Goal: Information Seeking & Learning: Learn about a topic

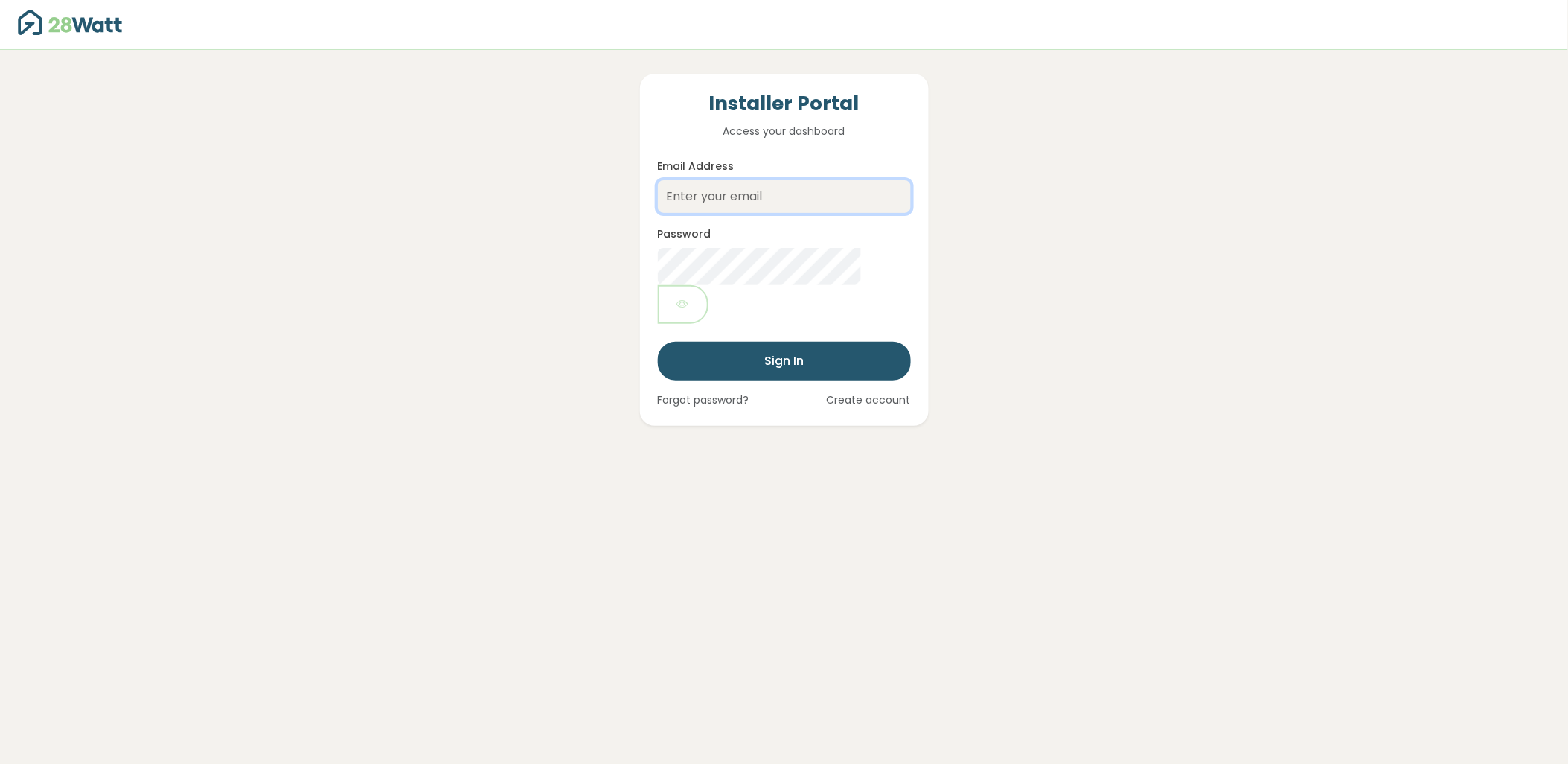
click at [700, 196] on input "Email Address" at bounding box center [784, 196] width 253 height 33
type input "tomsmith@forgesolutions.au"
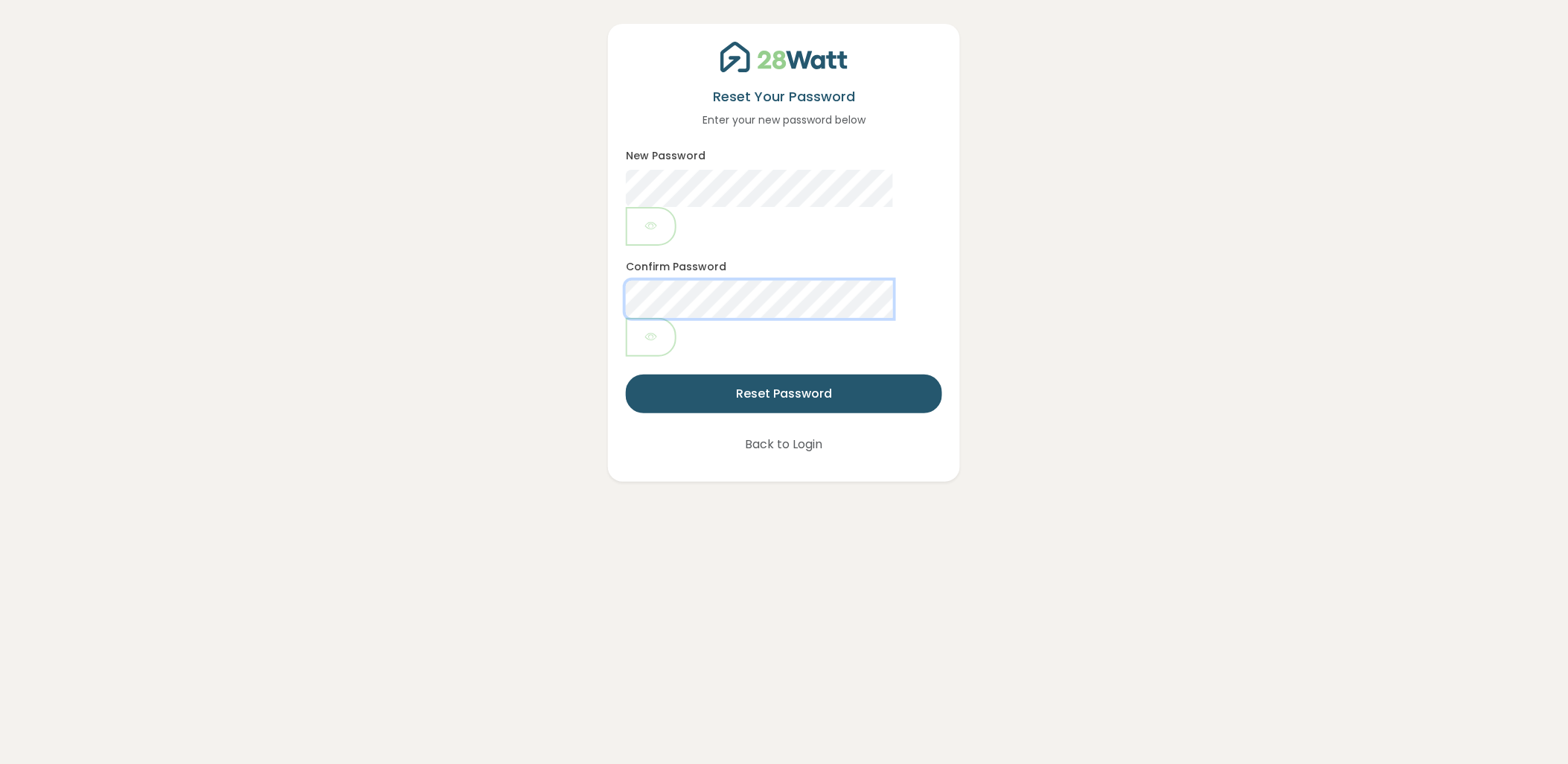
click at [626, 375] on button "Reset Password" at bounding box center [784, 394] width 316 height 39
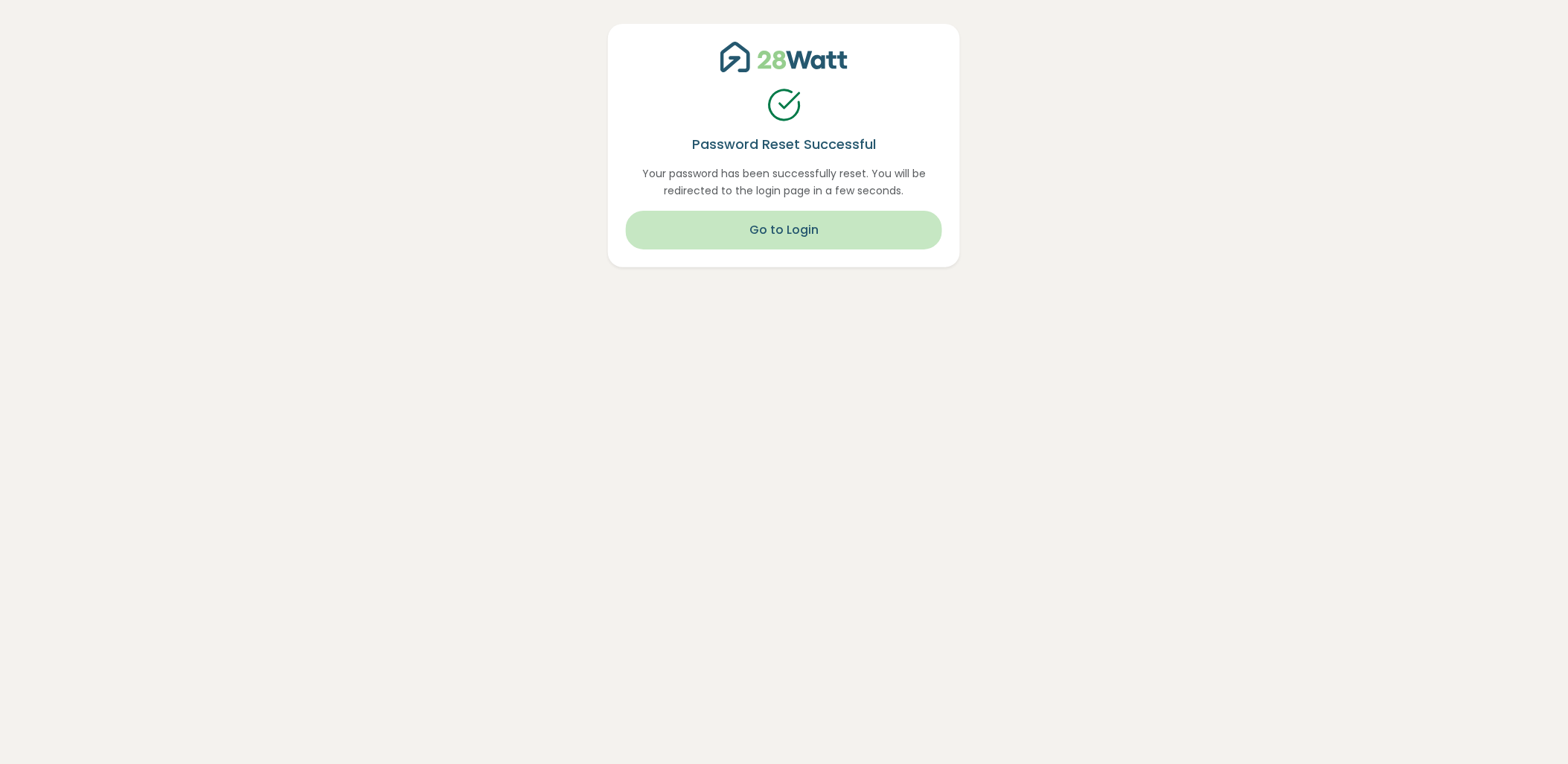
click at [805, 217] on button "Go to Login" at bounding box center [784, 229] width 316 height 39
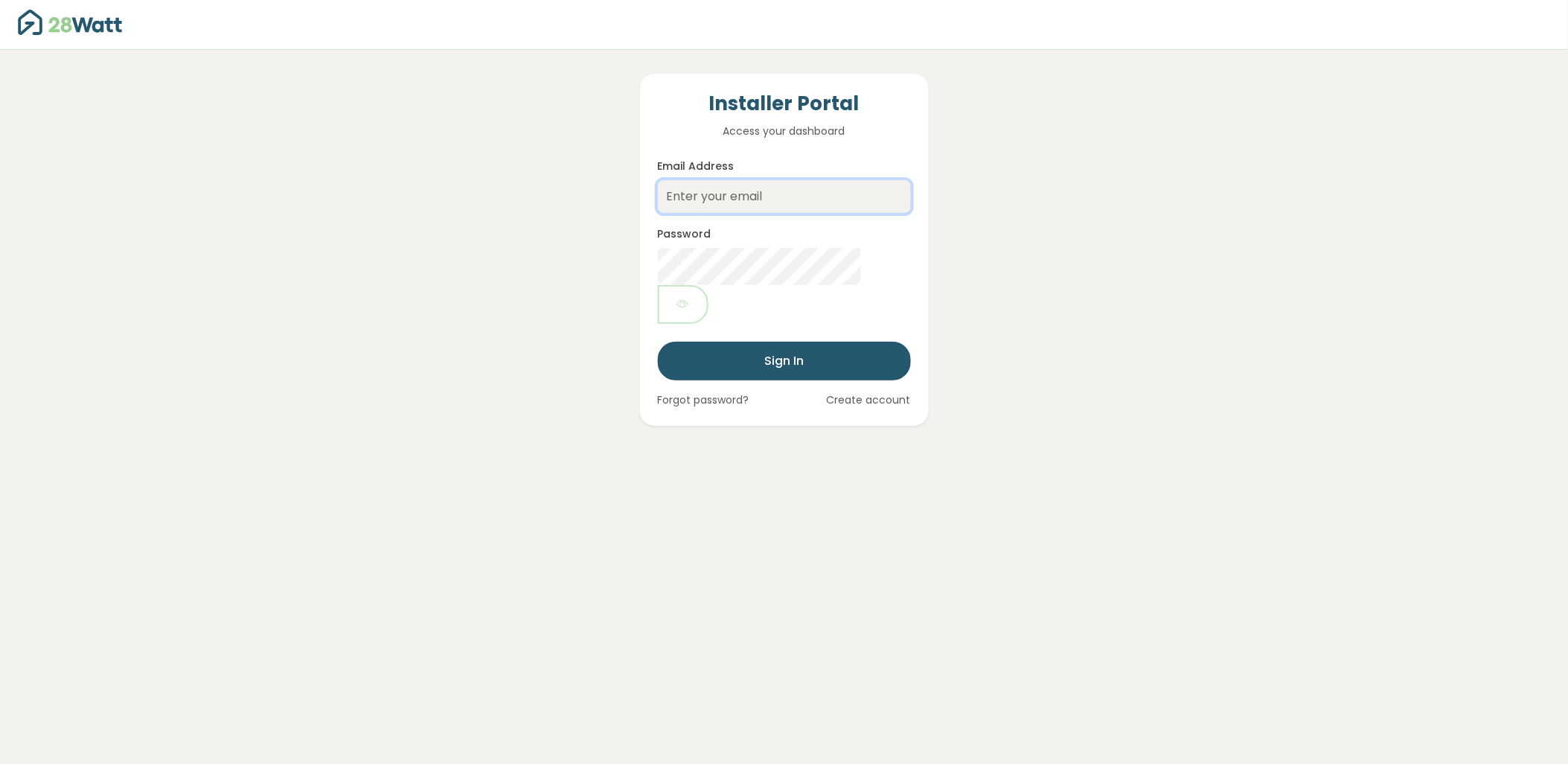
click at [751, 196] on input "Email Address" at bounding box center [784, 196] width 253 height 33
click at [658, 342] on button "Sign In" at bounding box center [784, 361] width 253 height 39
type input "tomsmith@forgesolutions.au"
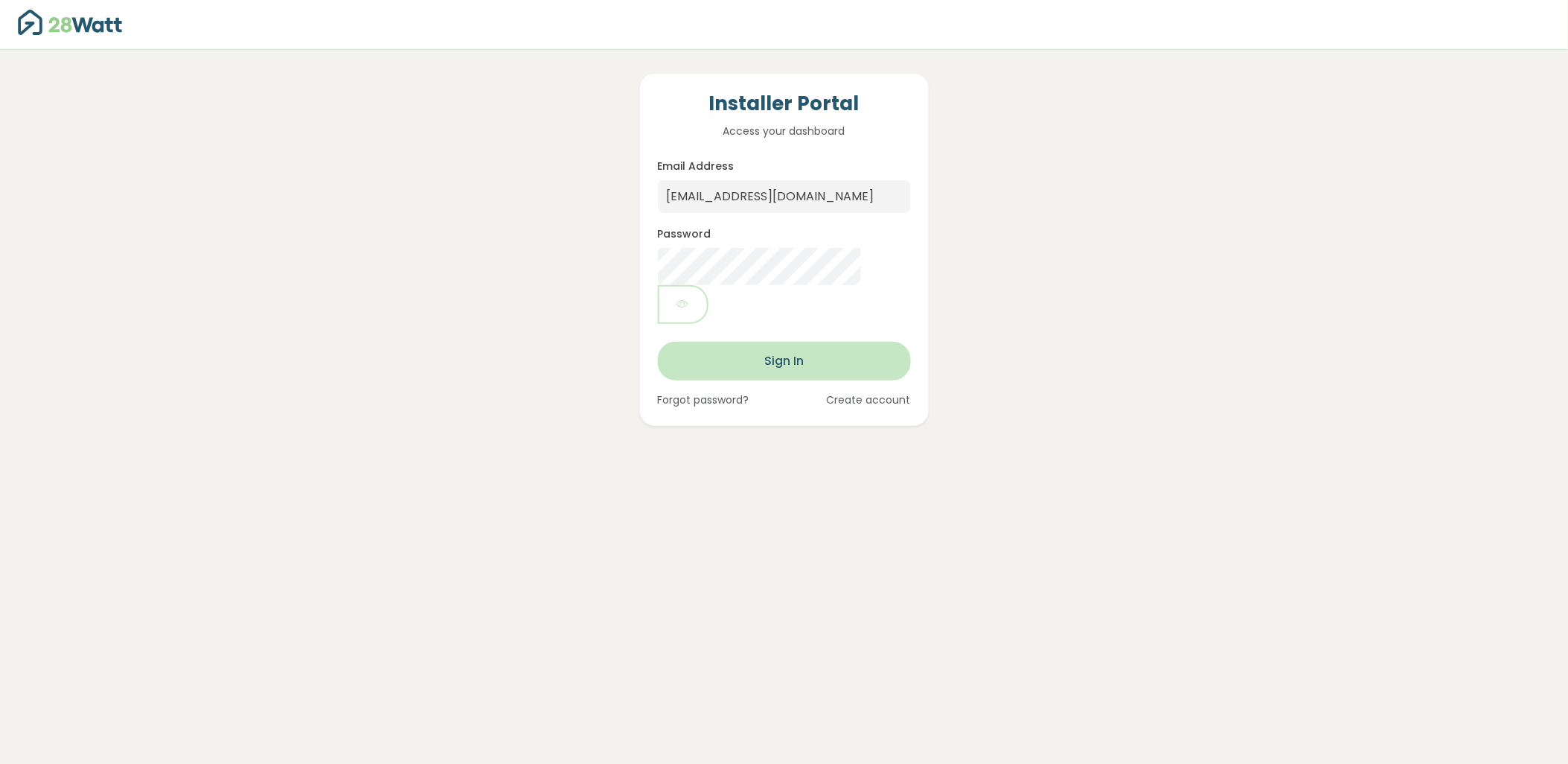
click at [752, 342] on button "Sign In" at bounding box center [784, 361] width 253 height 39
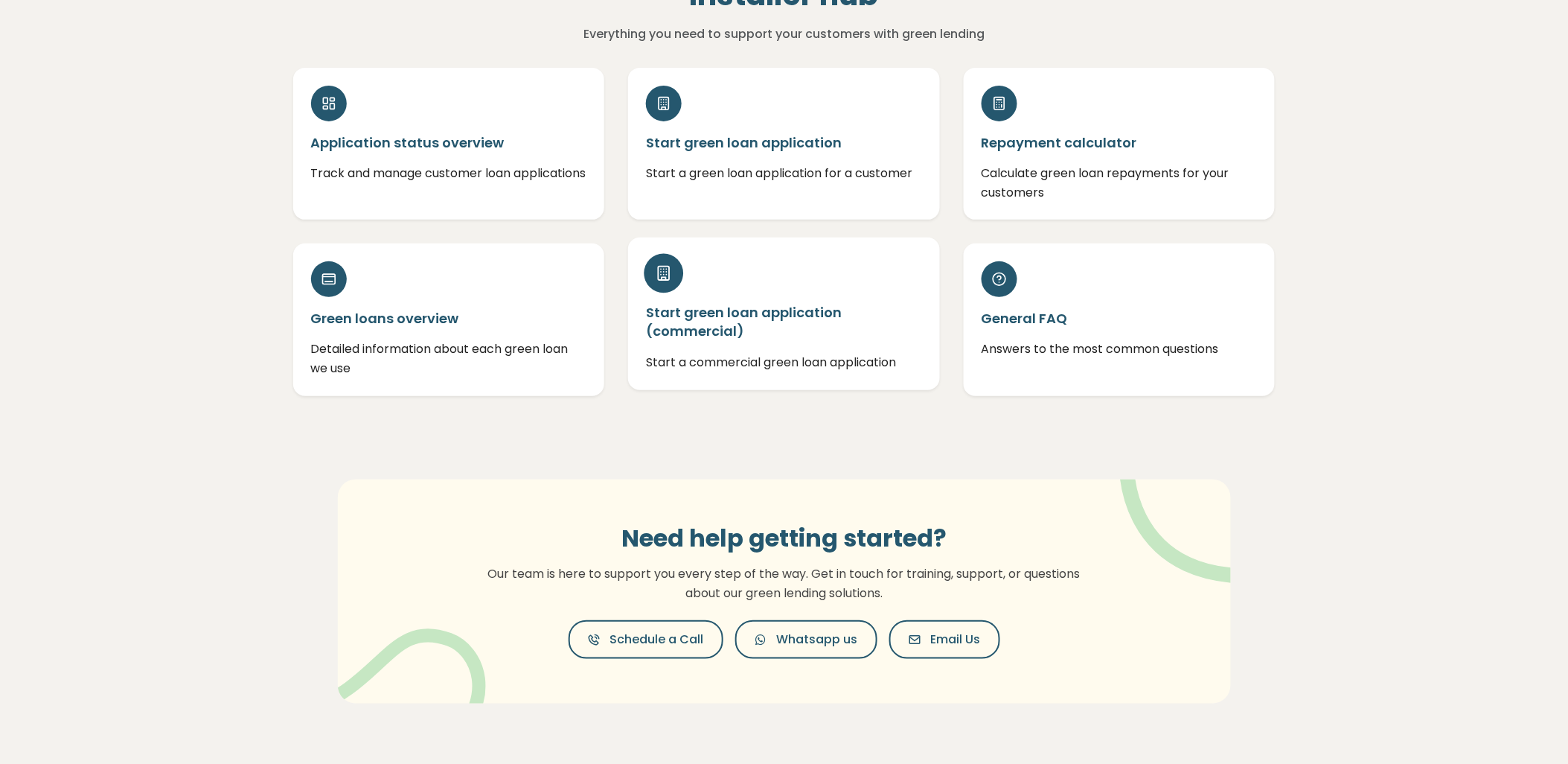
scroll to position [19, 0]
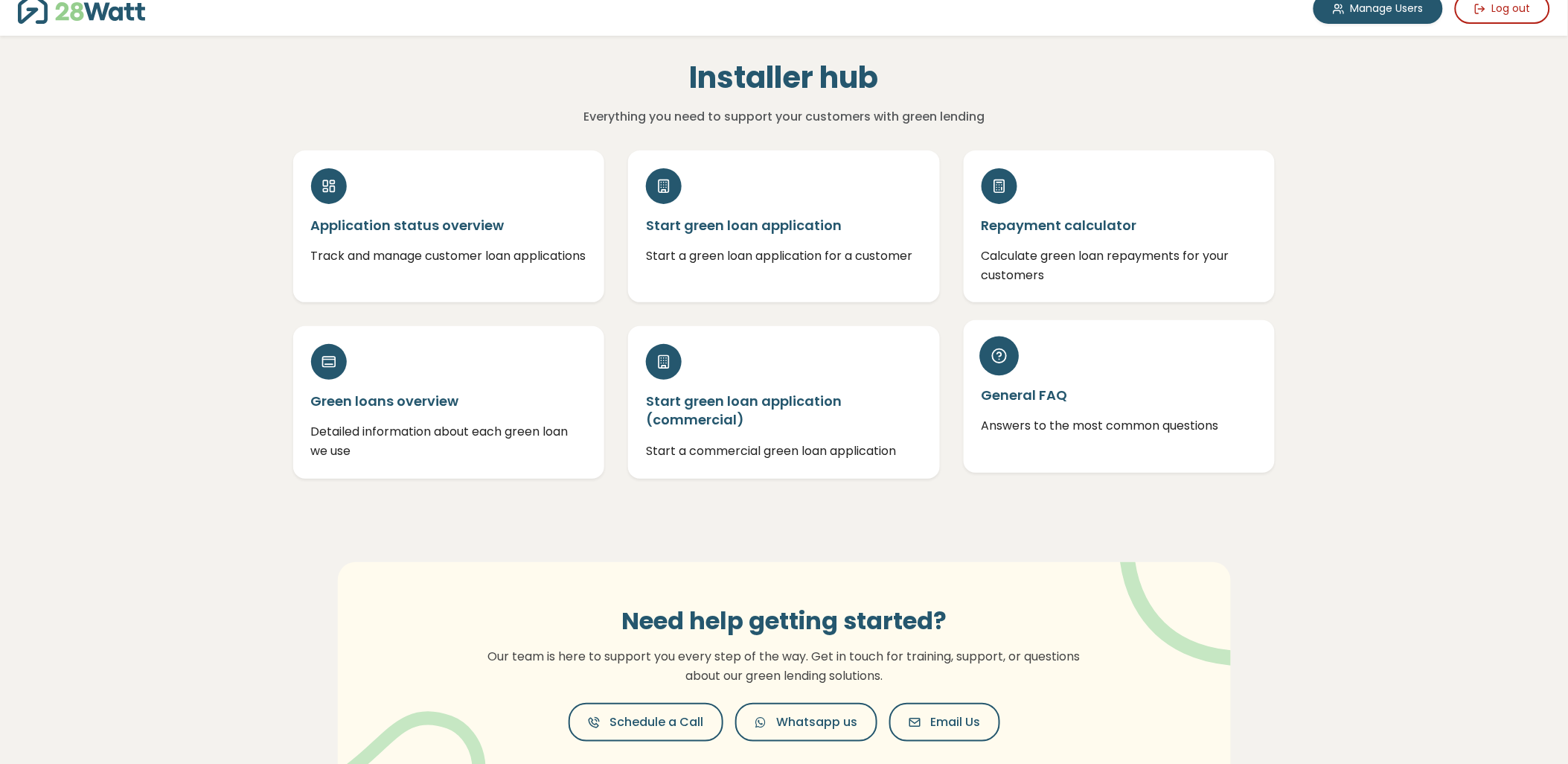
click at [1084, 422] on p "Answers to the most common questions" at bounding box center [1119, 425] width 276 height 19
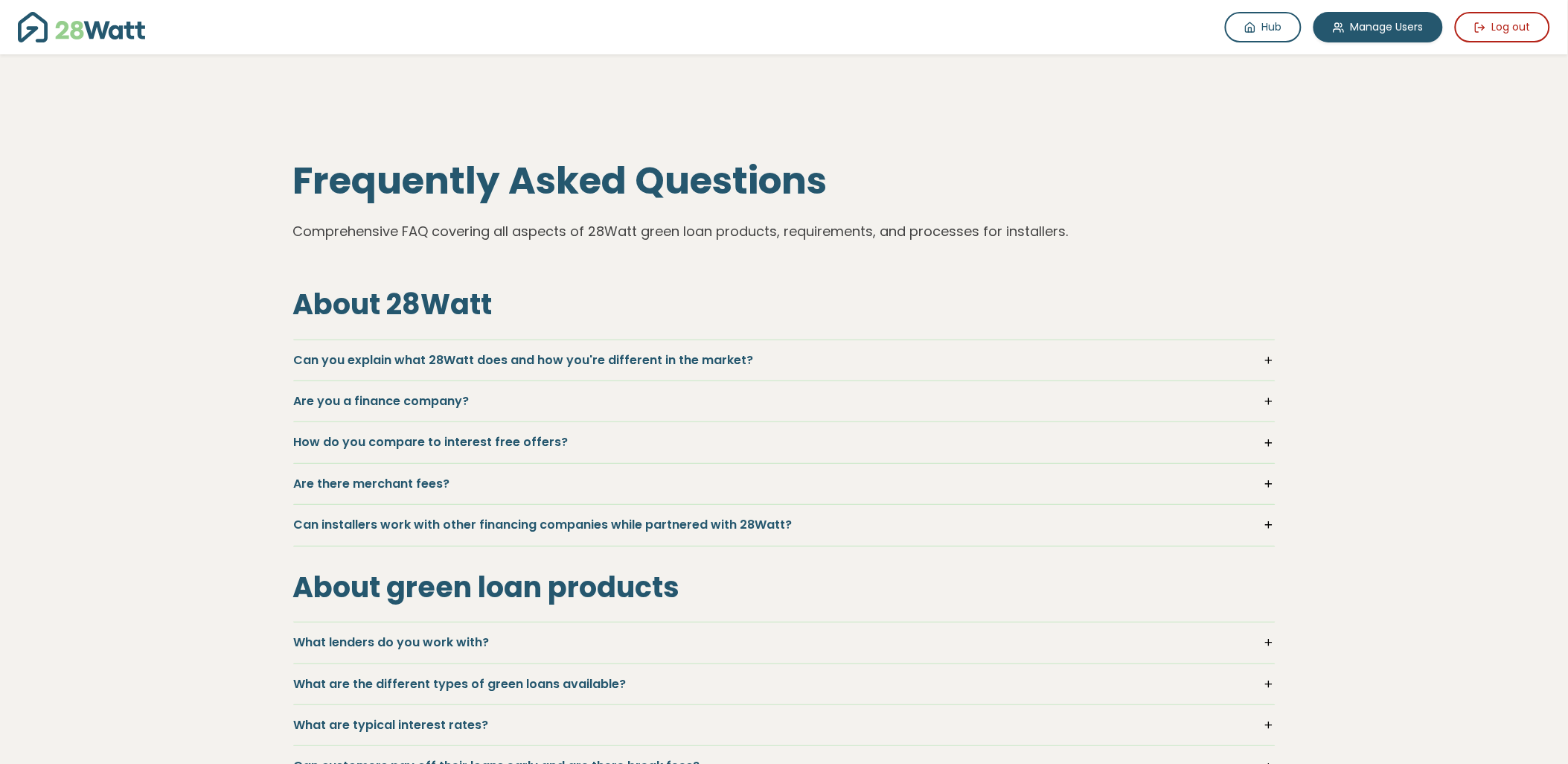
click at [1266, 356] on h5 "Can you explain what 28Watt does and how you're different in the market?" at bounding box center [784, 361] width 981 height 17
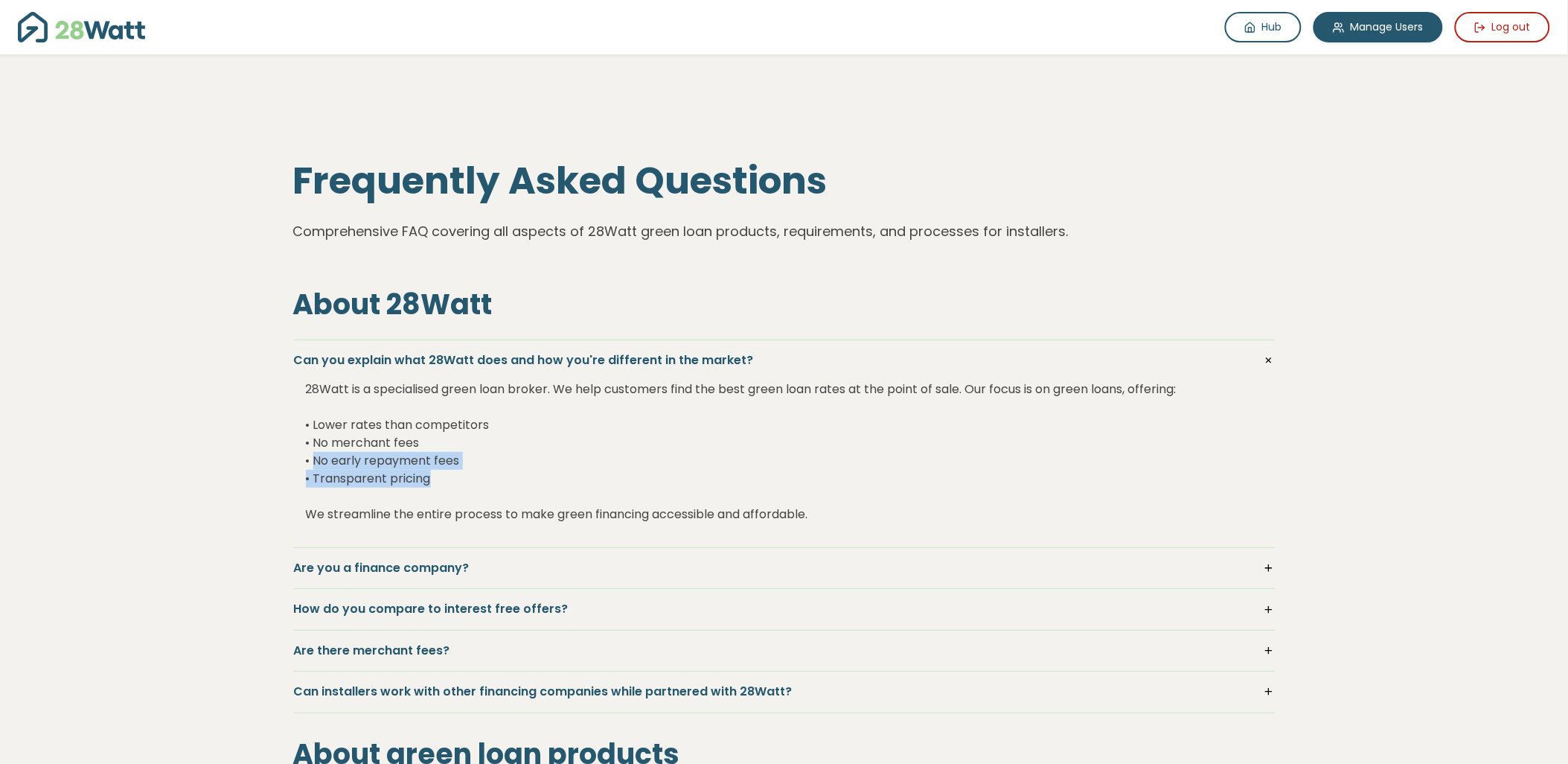
drag, startPoint x: 313, startPoint y: 461, endPoint x: 453, endPoint y: 472, distance: 140.4
click at [453, 472] on div "28Watt is a specialised green loan broker. We help customers find the best gree…" at bounding box center [784, 452] width 957 height 167
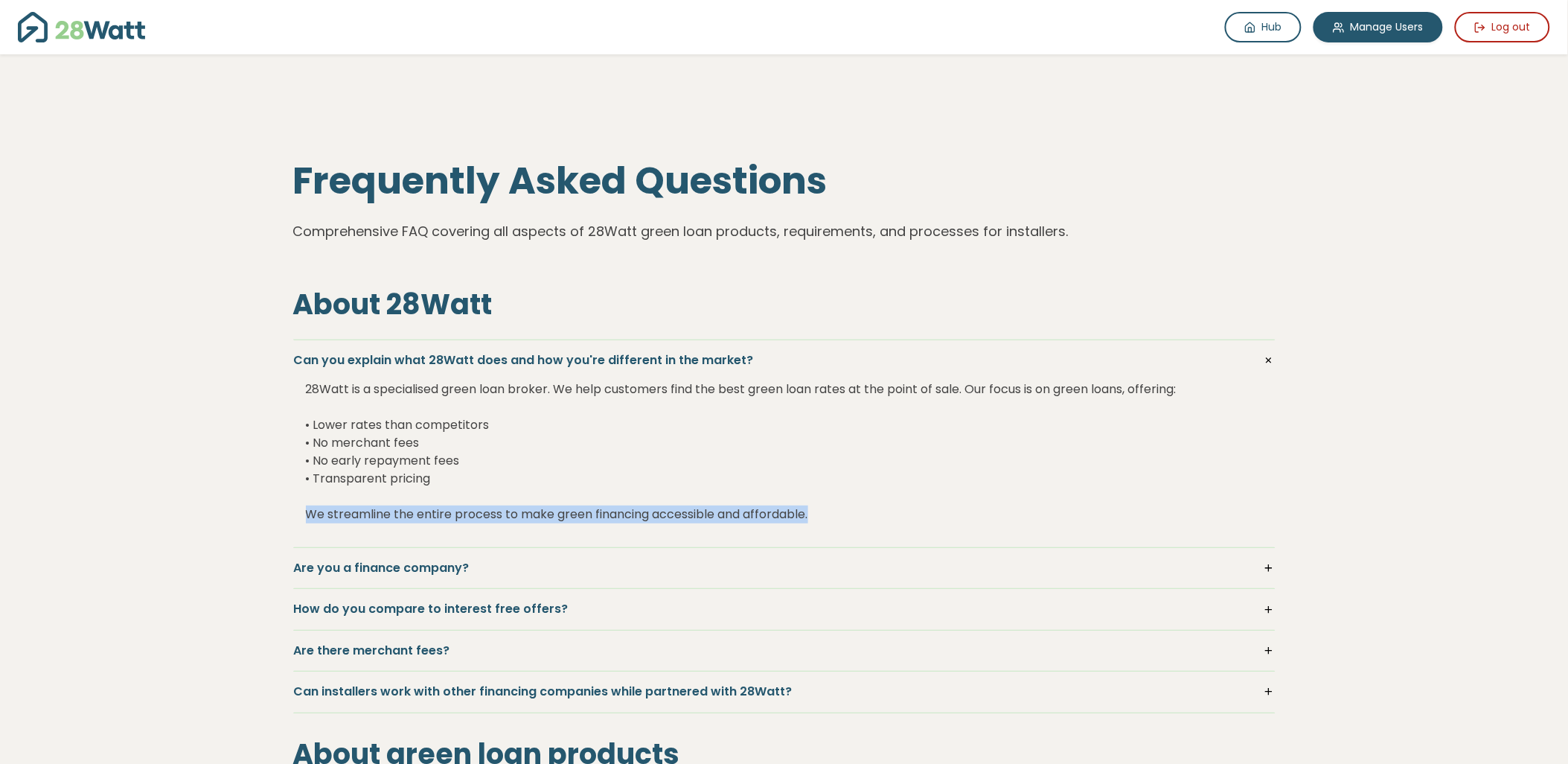
drag, startPoint x: 294, startPoint y: 516, endPoint x: 868, endPoint y: 516, distance: 574.0
click at [868, 516] on div "Can you explain what 28Watt does and how you're different in the market? 28Watt…" at bounding box center [784, 443] width 982 height 209
click at [868, 516] on div "28Watt is a specialised green loan broker. We help customers find the best gree…" at bounding box center [784, 452] width 957 height 167
click at [1262, 568] on h5 "Are you a finance company?" at bounding box center [784, 568] width 981 height 17
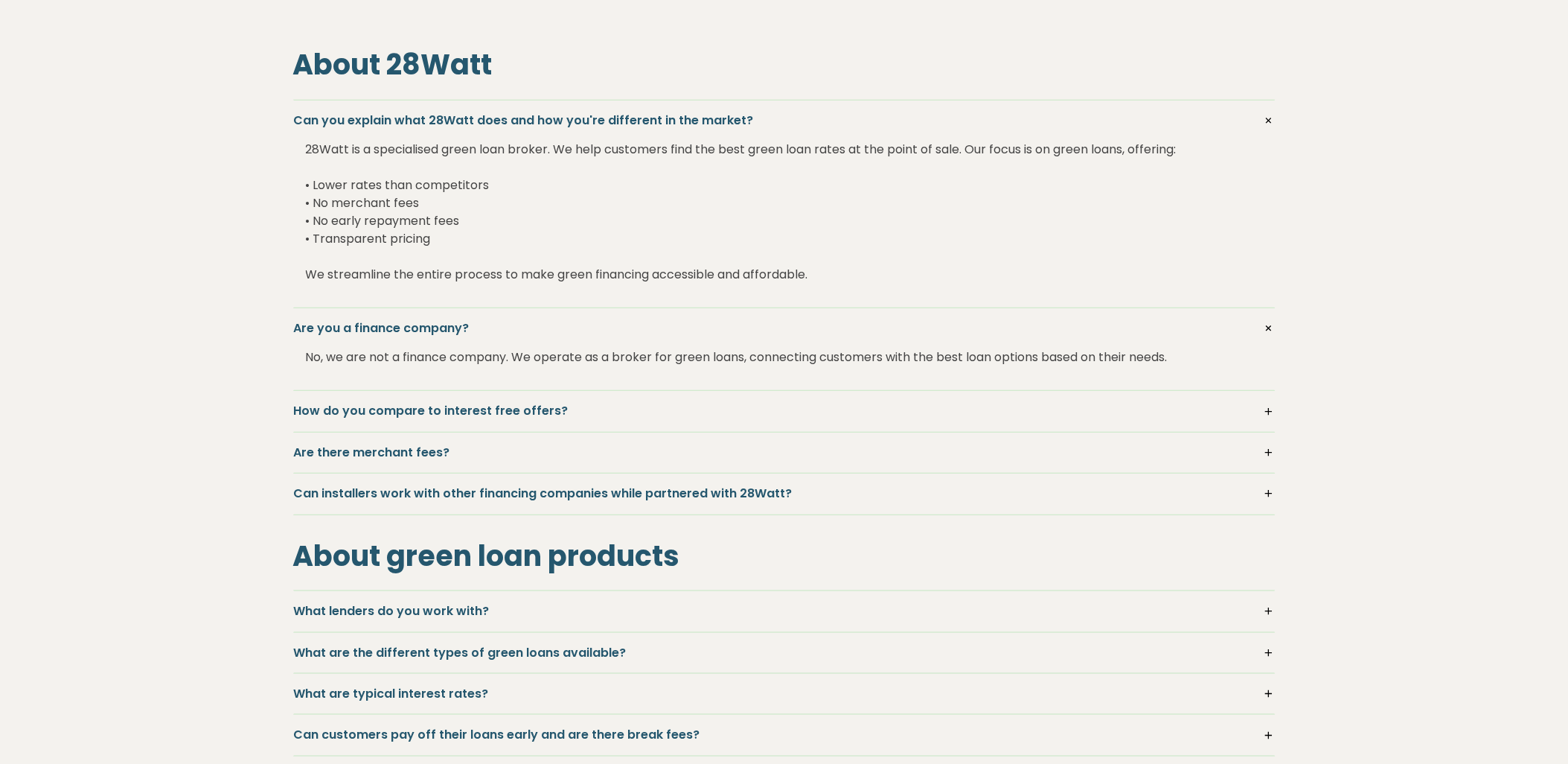
scroll to position [248, 0]
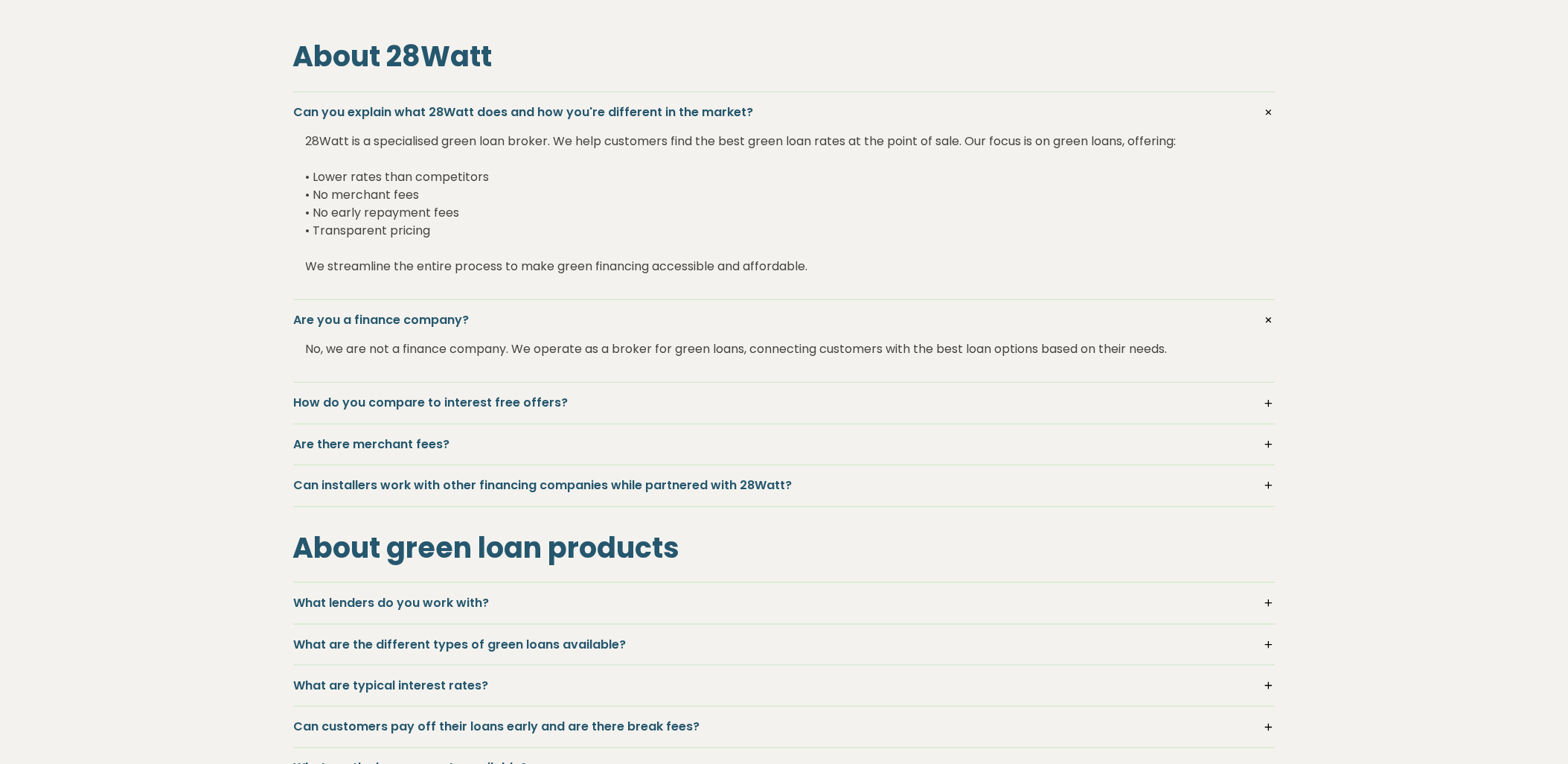
click at [1266, 404] on h5 "How do you compare to interest free offers?" at bounding box center [784, 403] width 981 height 17
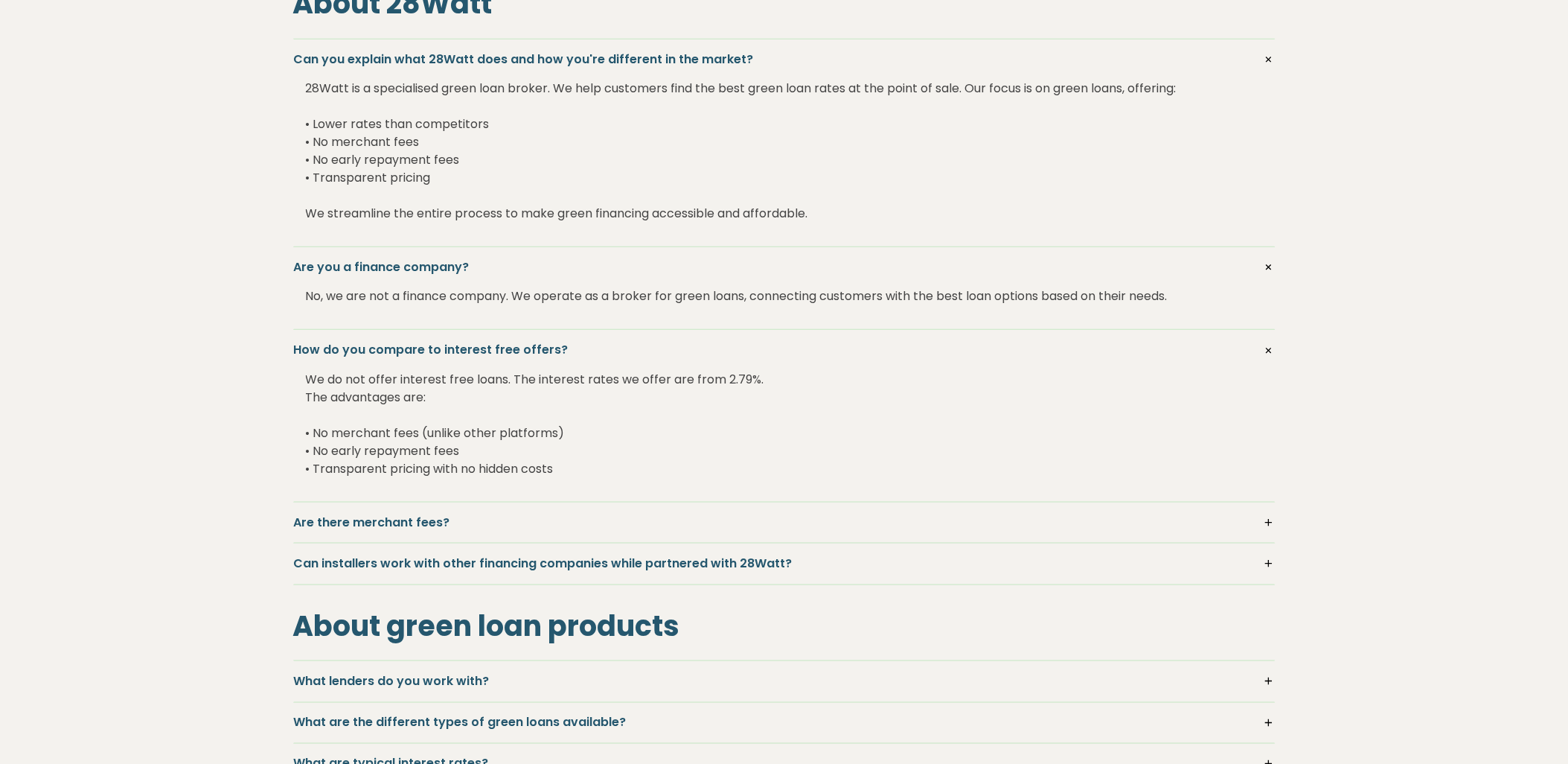
scroll to position [331, 0]
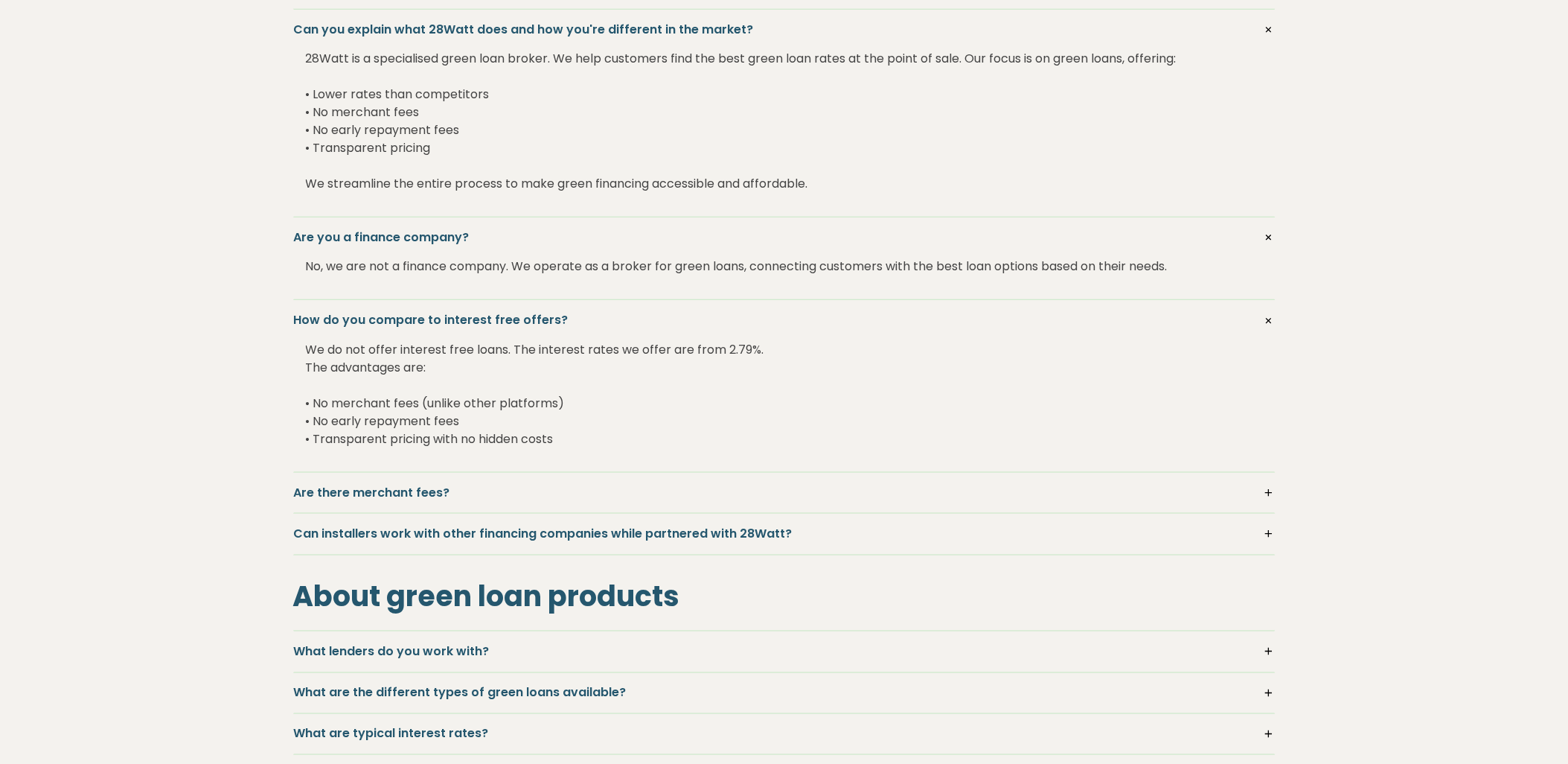
click at [1269, 499] on h5 "Are there merchant fees?" at bounding box center [784, 493] width 981 height 17
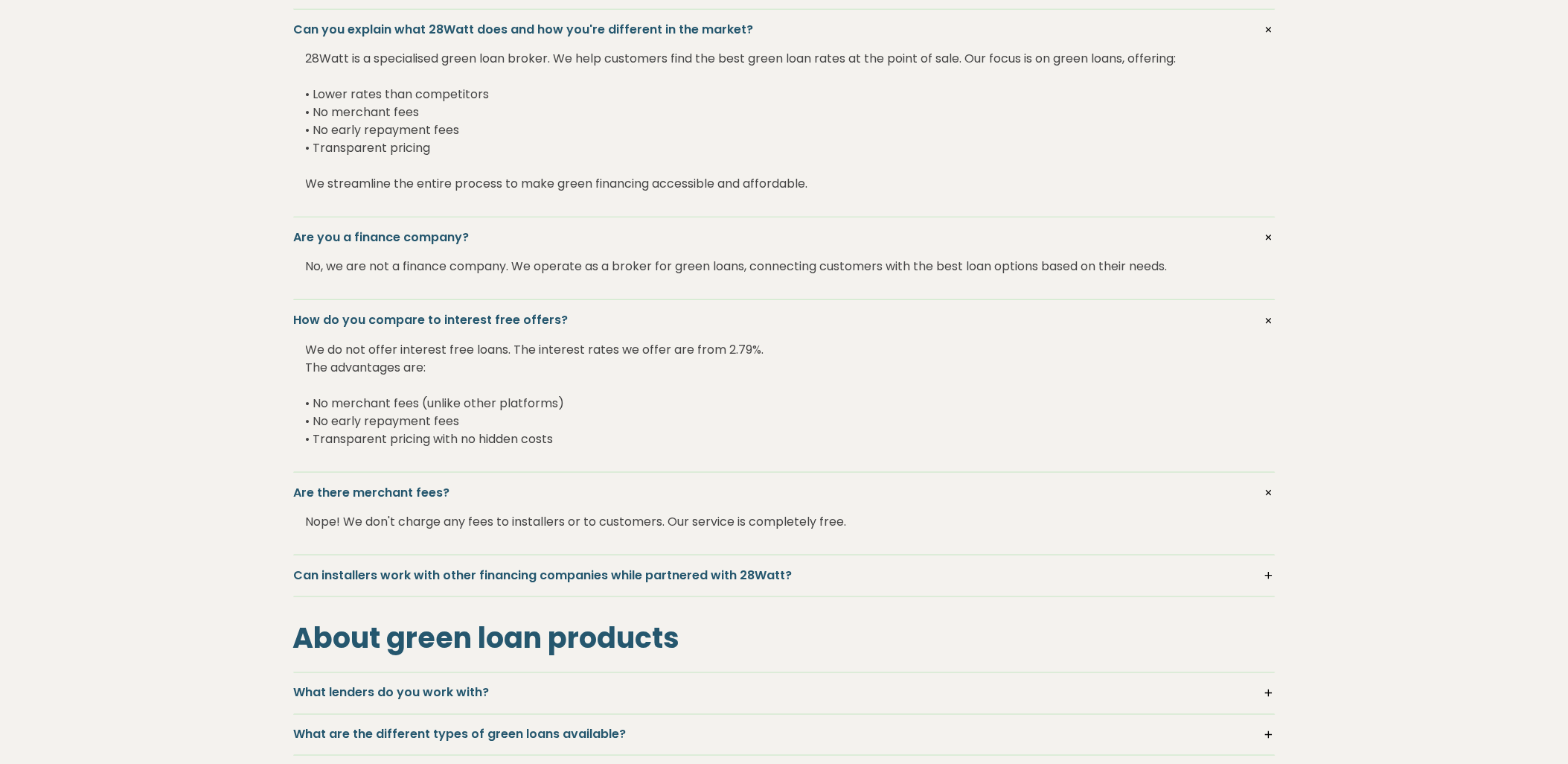
scroll to position [413, 0]
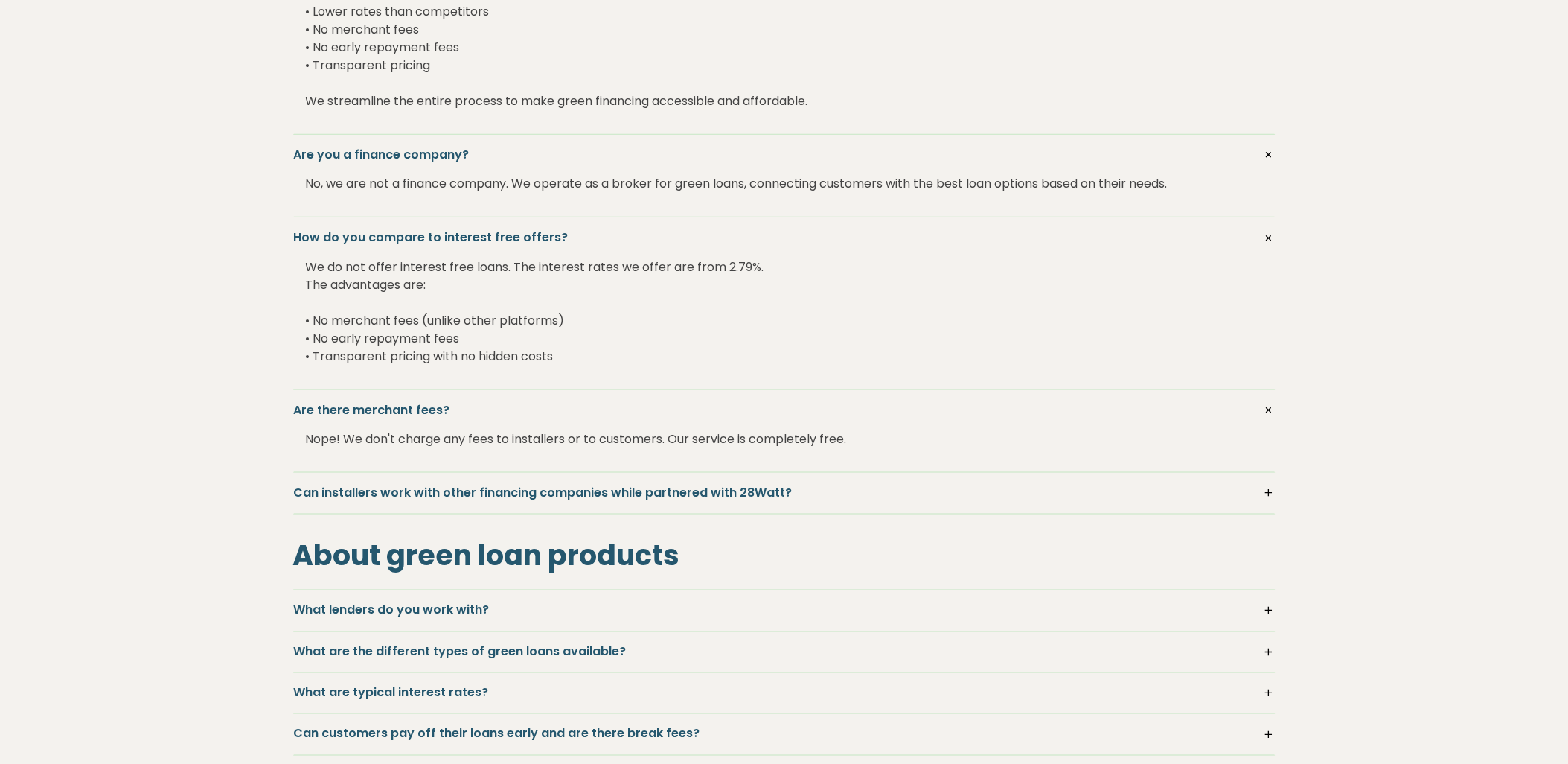
click at [1274, 492] on h5 "Can installers work with other financing companies while partnered with 28Watt?" at bounding box center [784, 493] width 981 height 17
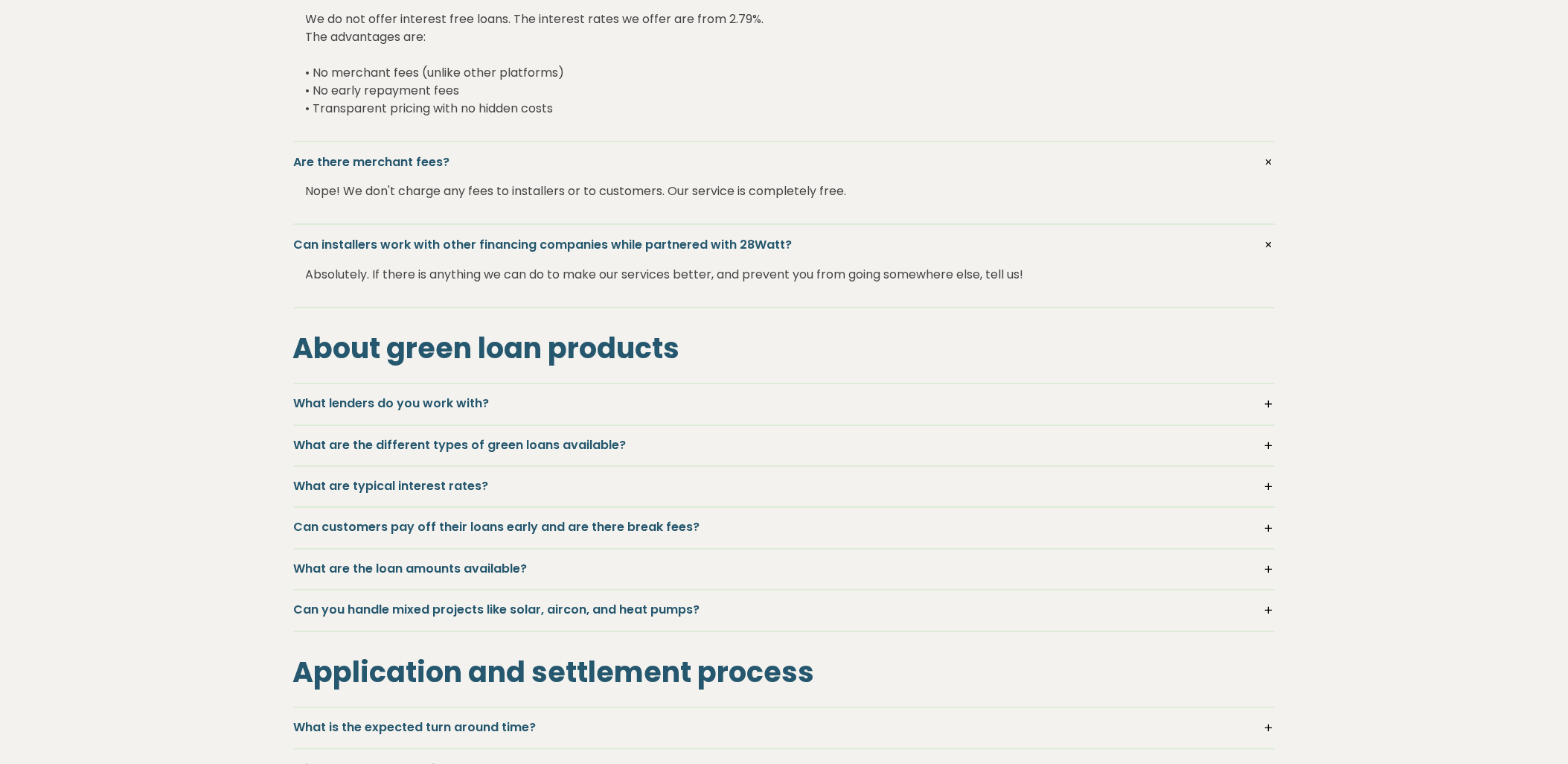
scroll to position [827, 0]
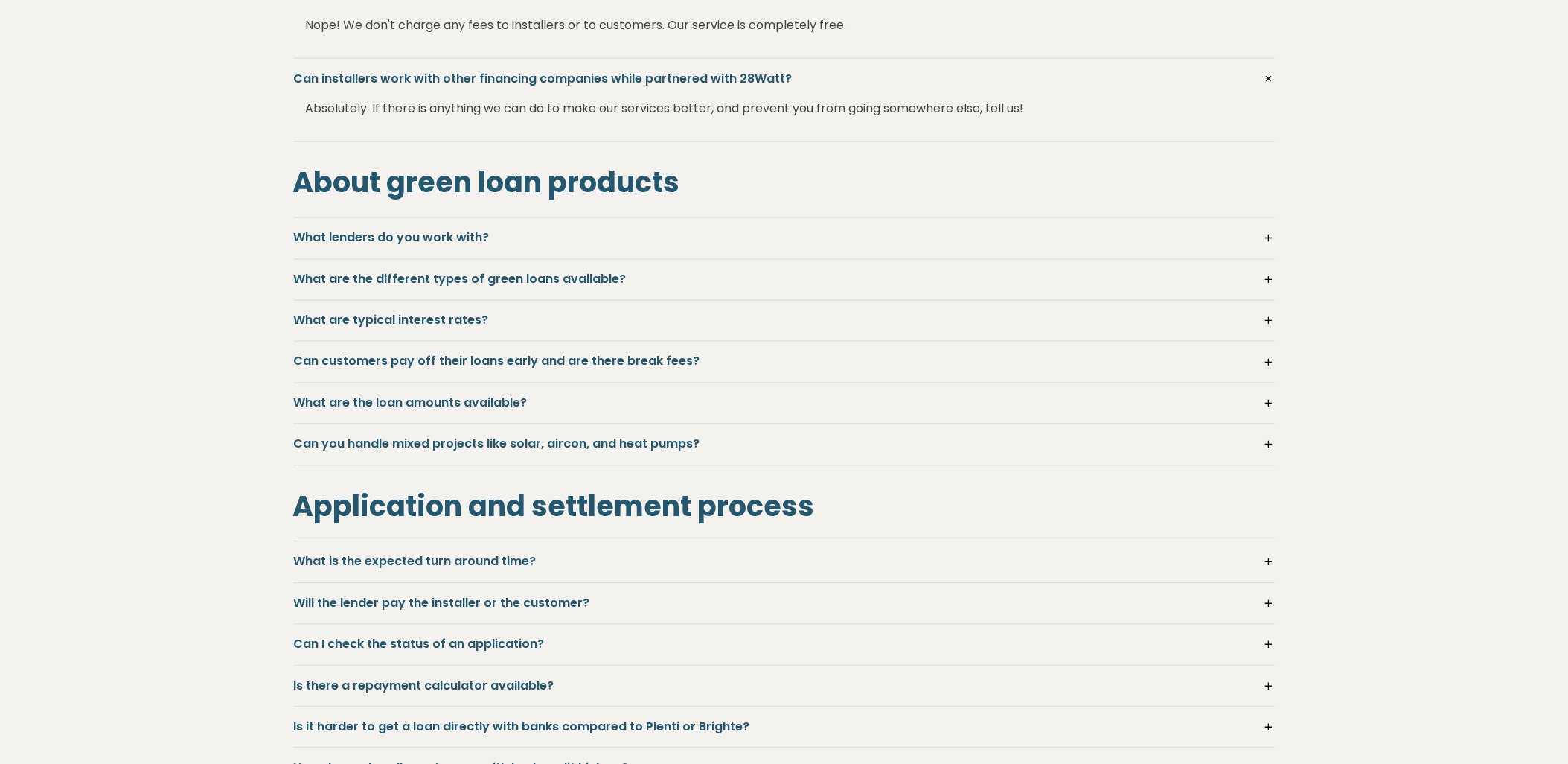
click at [1269, 239] on h5 "What lenders do you work with?" at bounding box center [784, 238] width 981 height 17
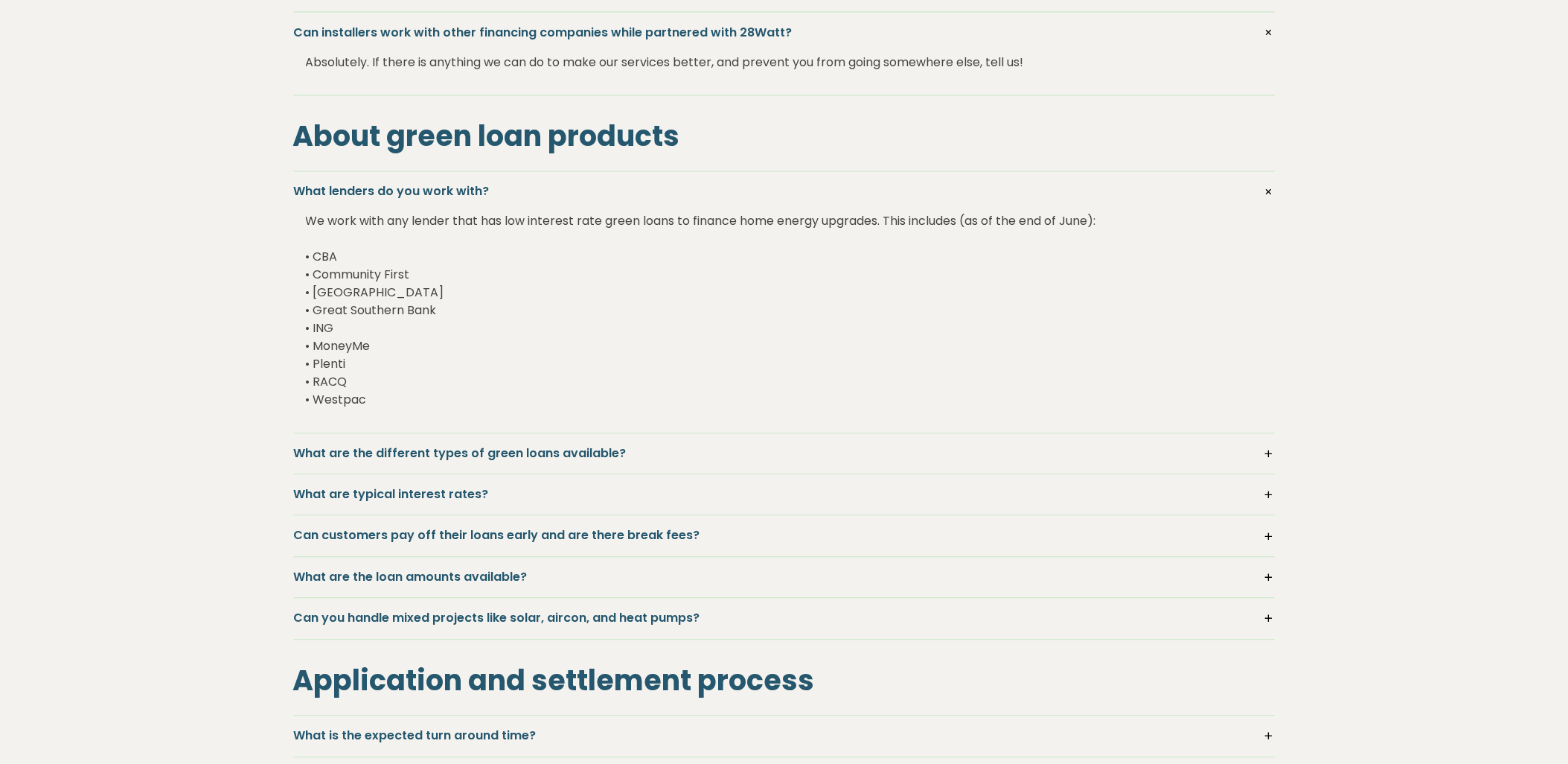
scroll to position [910, 0]
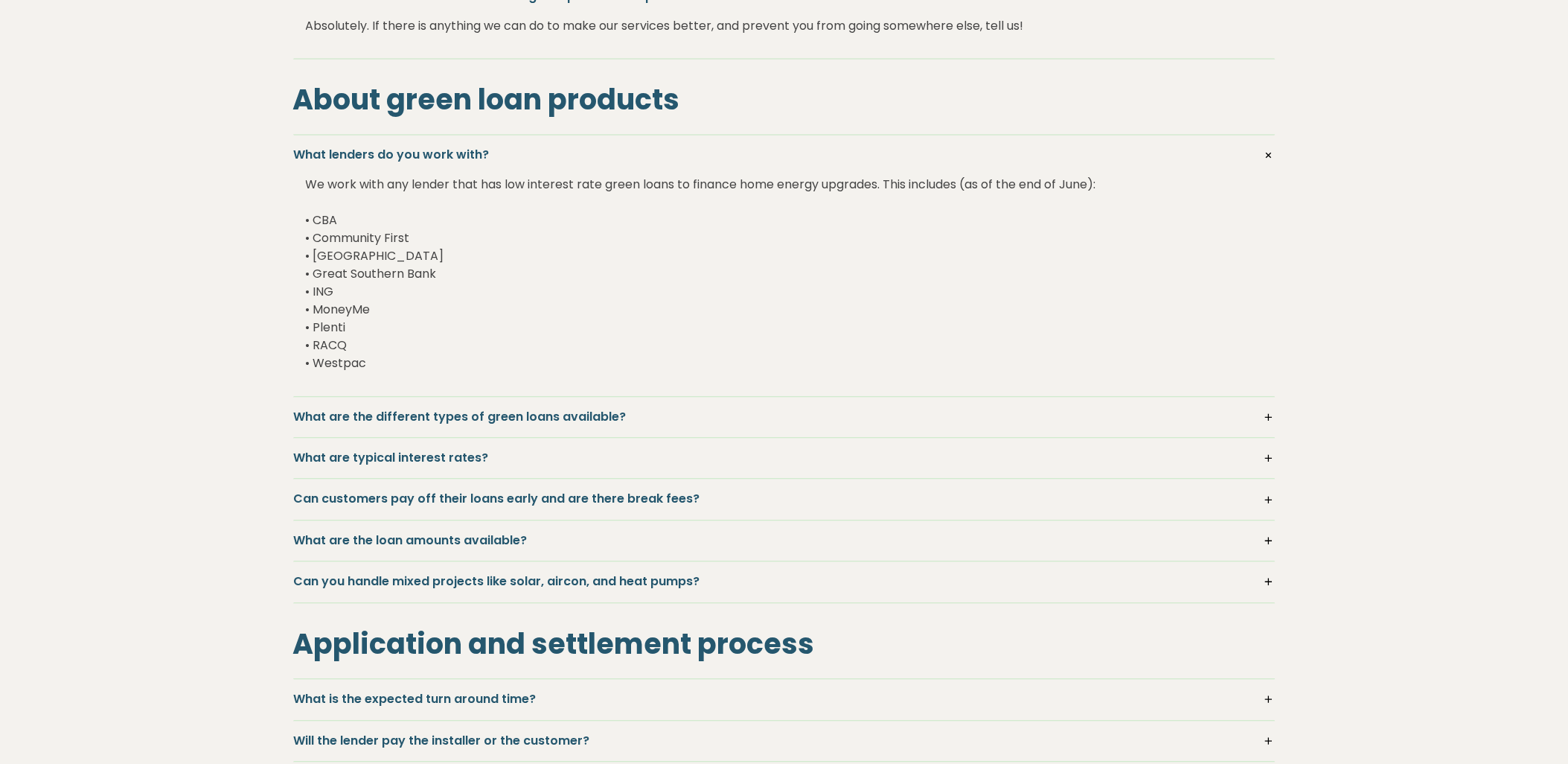
click at [1263, 417] on h5 "What are the different types of green loans available?" at bounding box center [784, 417] width 981 height 17
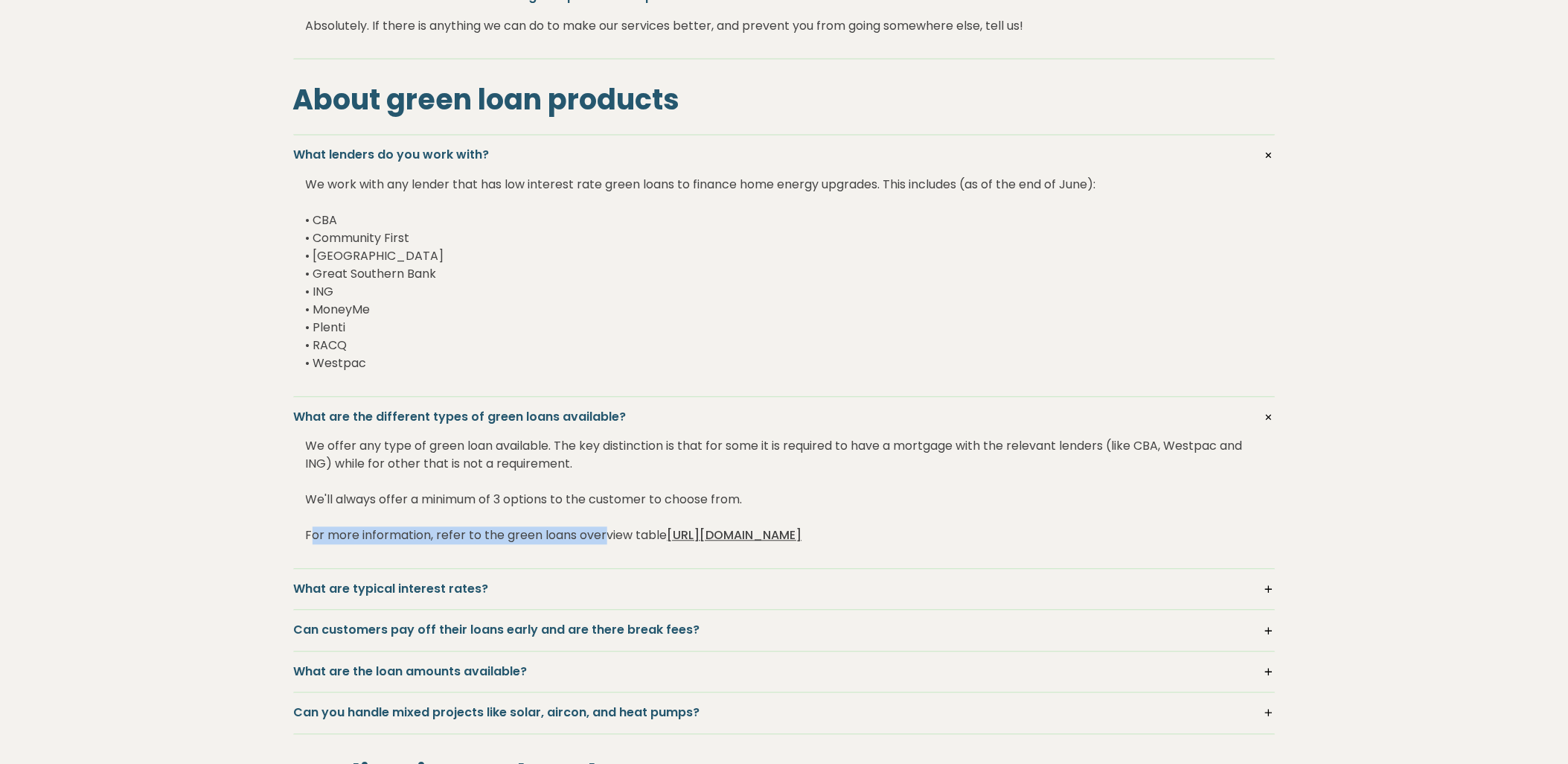
drag, startPoint x: 315, startPoint y: 535, endPoint x: 605, endPoint y: 542, distance: 290.1
click at [605, 542] on div "We offer any type of green loan available. The key distinction is that for some…" at bounding box center [784, 491] width 957 height 131
click at [435, 539] on div "We offer any type of green loan available. The key distinction is that for some…" at bounding box center [784, 491] width 957 height 131
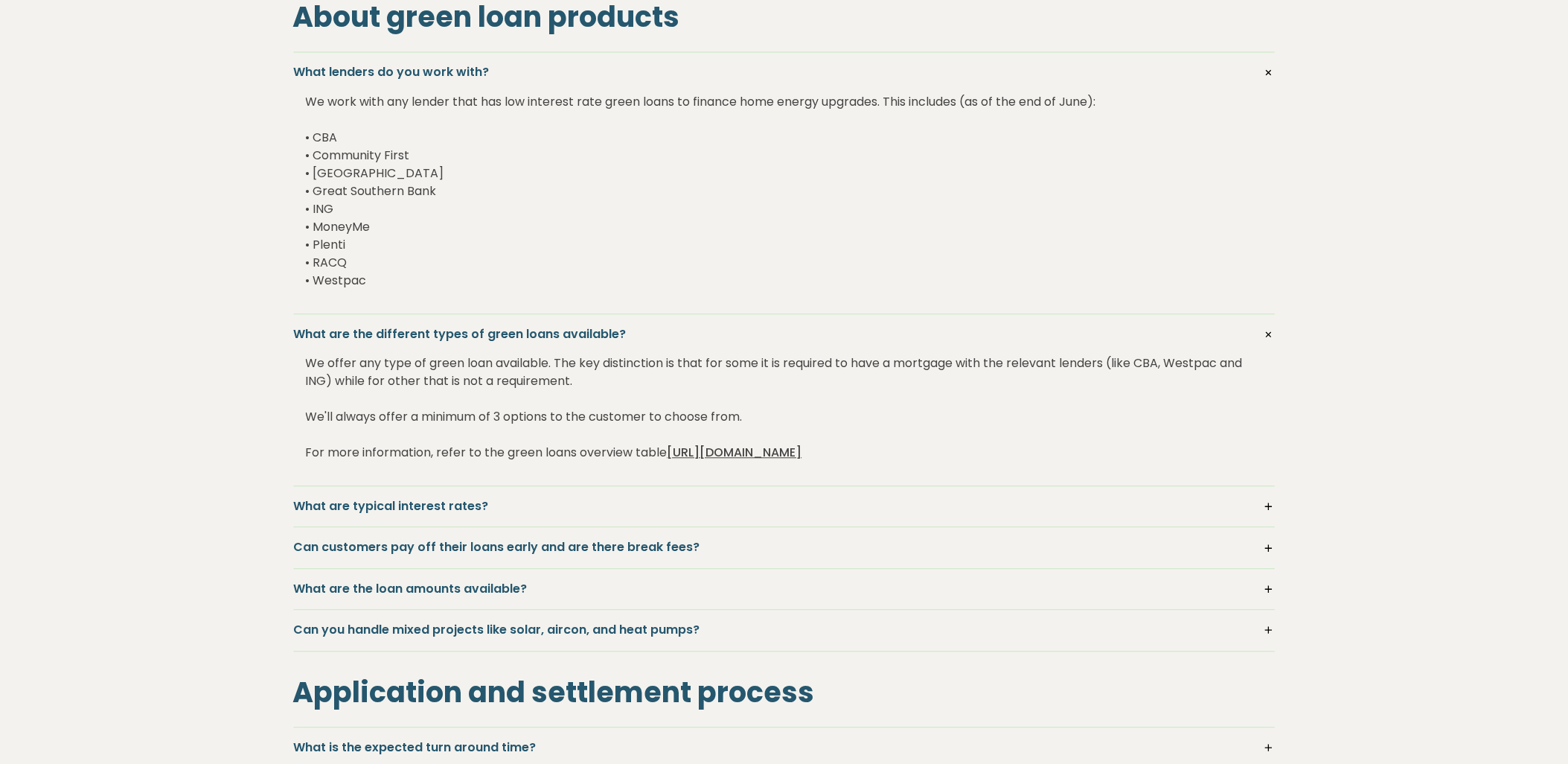
click at [1266, 509] on h5 "What are typical interest rates?" at bounding box center [784, 507] width 981 height 17
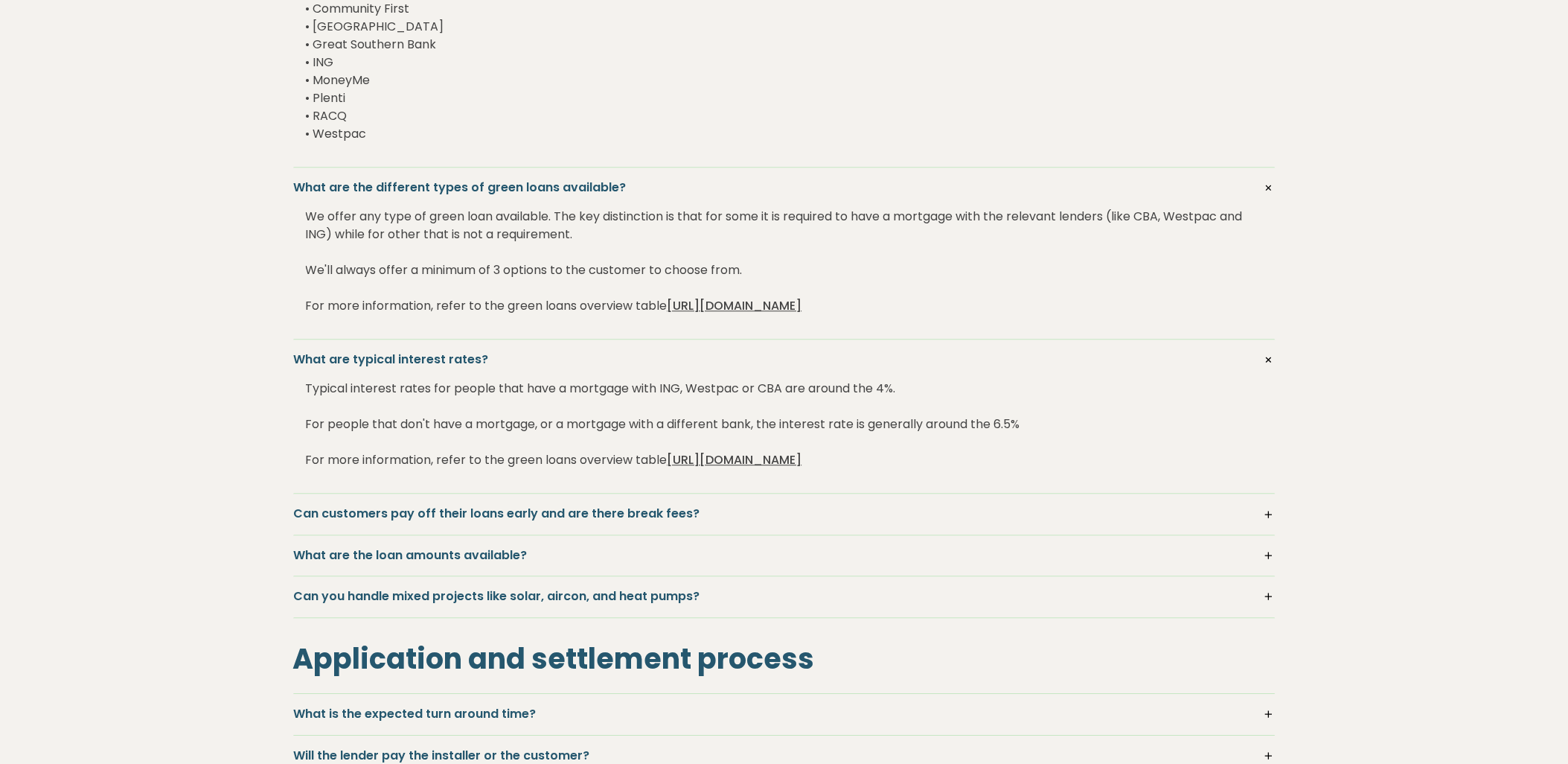
scroll to position [1158, 0]
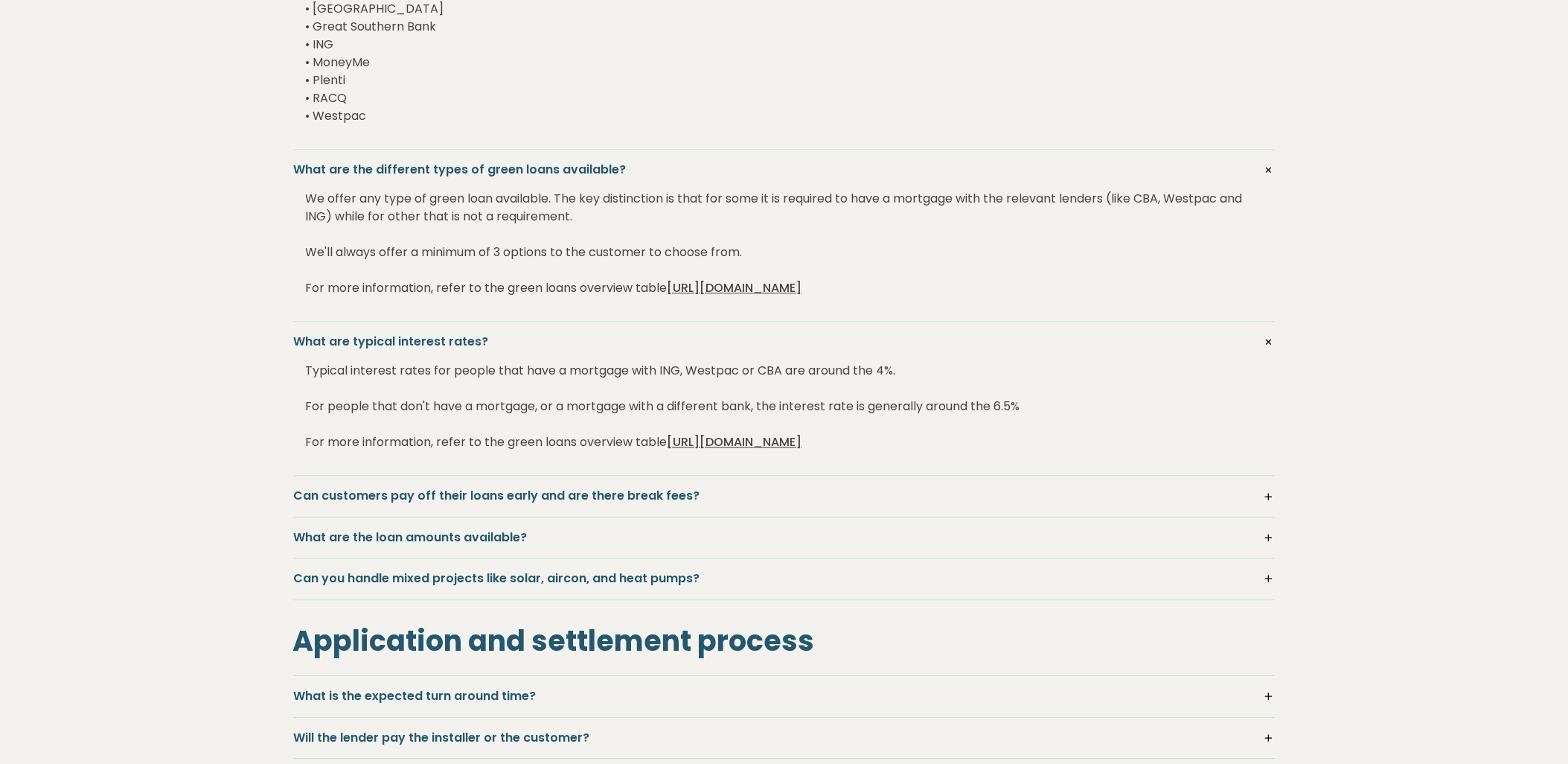
click at [1274, 498] on h5 "Can customers pay off their loans early and are there break fees?" at bounding box center [784, 496] width 981 height 17
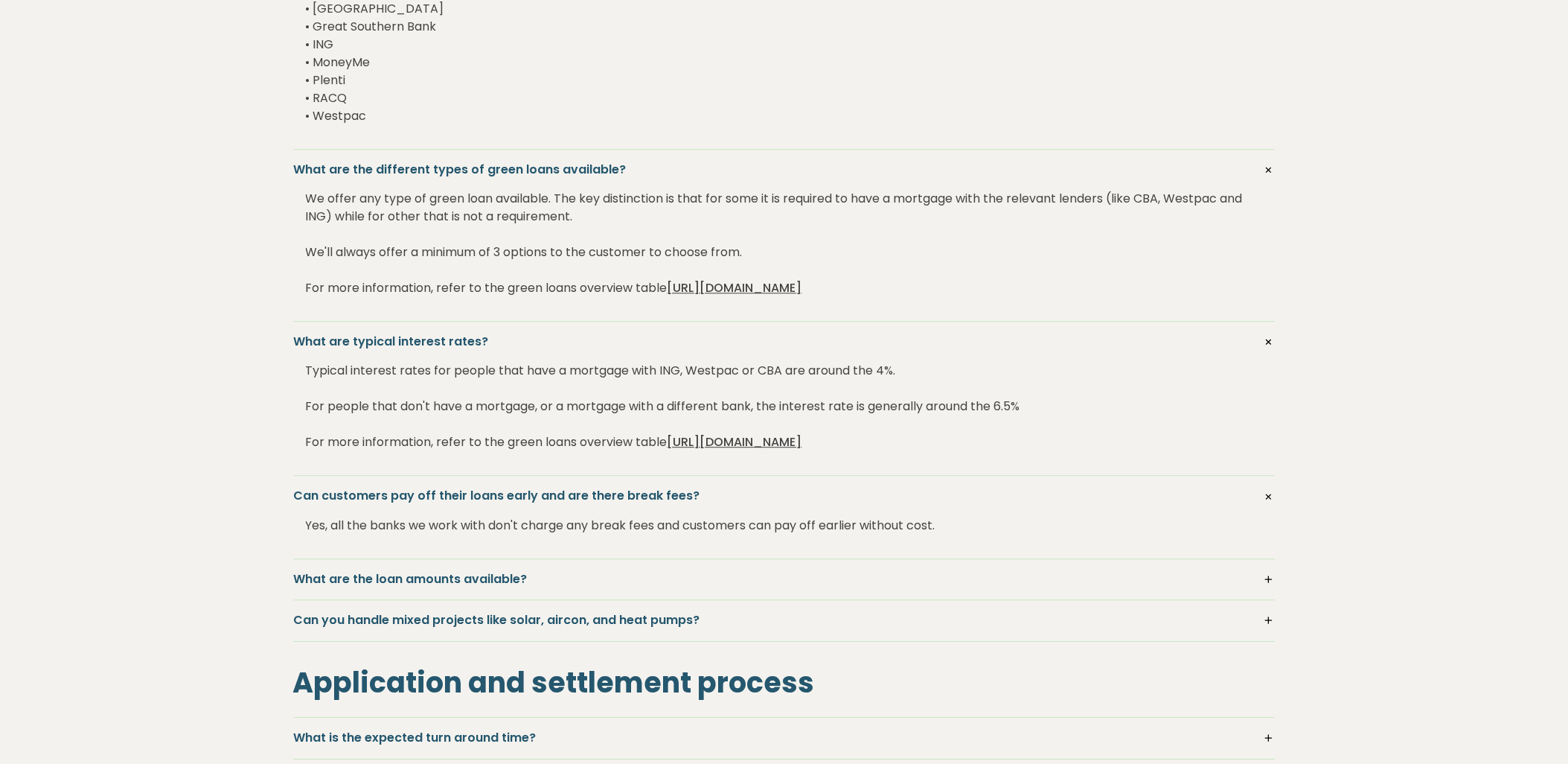
click at [1261, 579] on h5 "What are the loan amounts available?" at bounding box center [784, 579] width 981 height 17
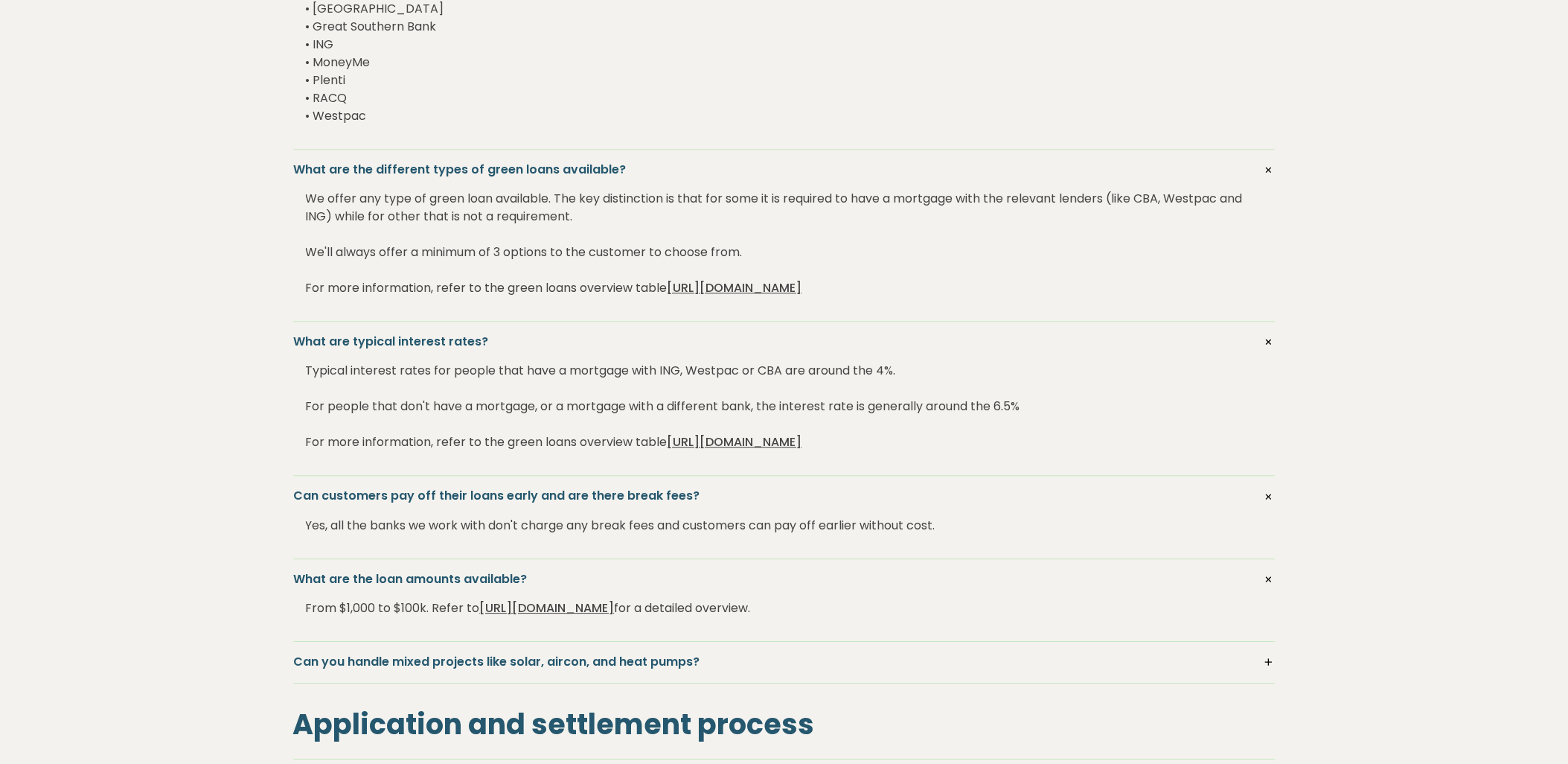
click at [1267, 667] on h5 "Can you handle mixed projects like solar, aircon, and heat pumps?" at bounding box center [784, 662] width 981 height 17
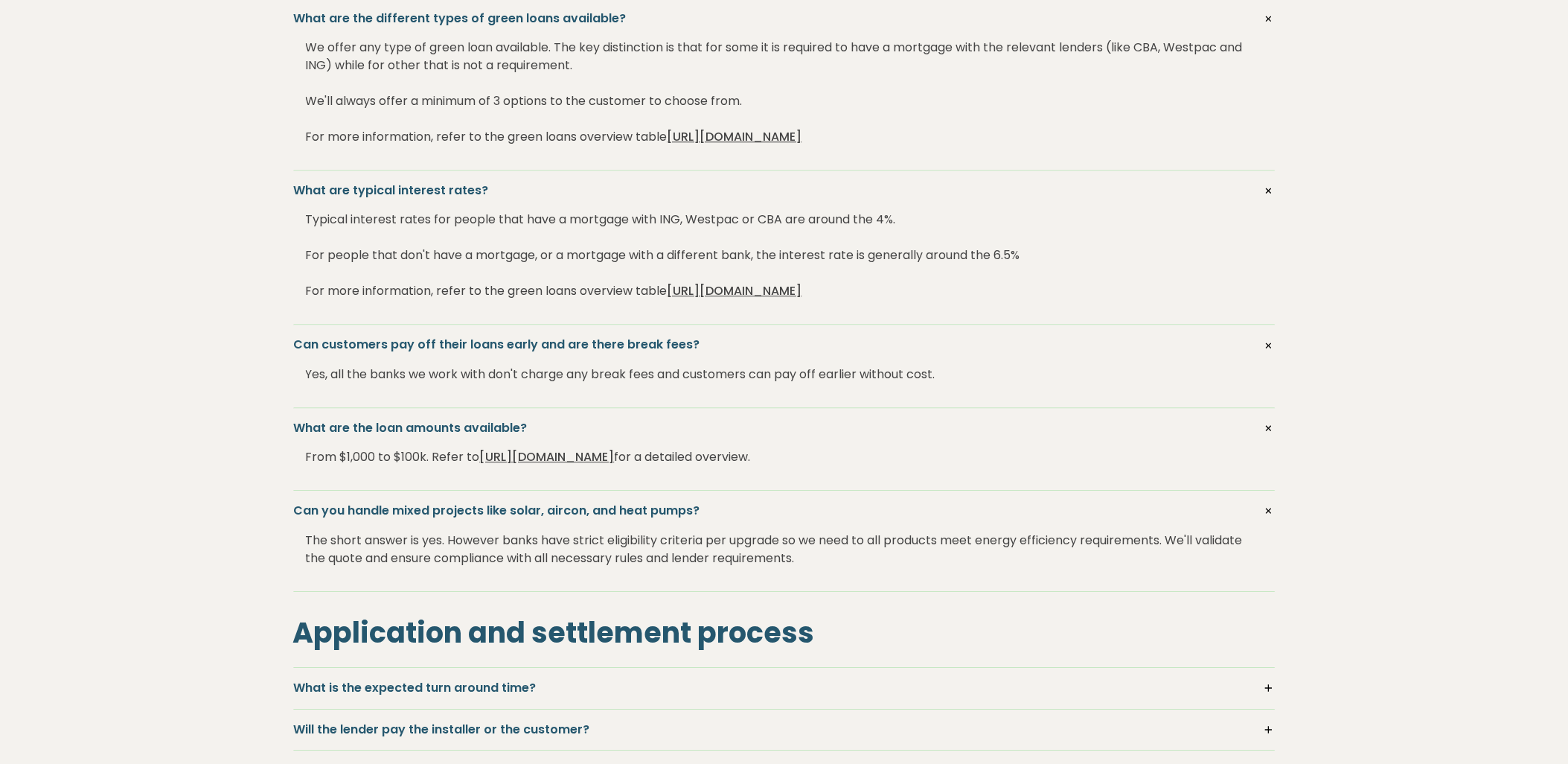
scroll to position [1323, 0]
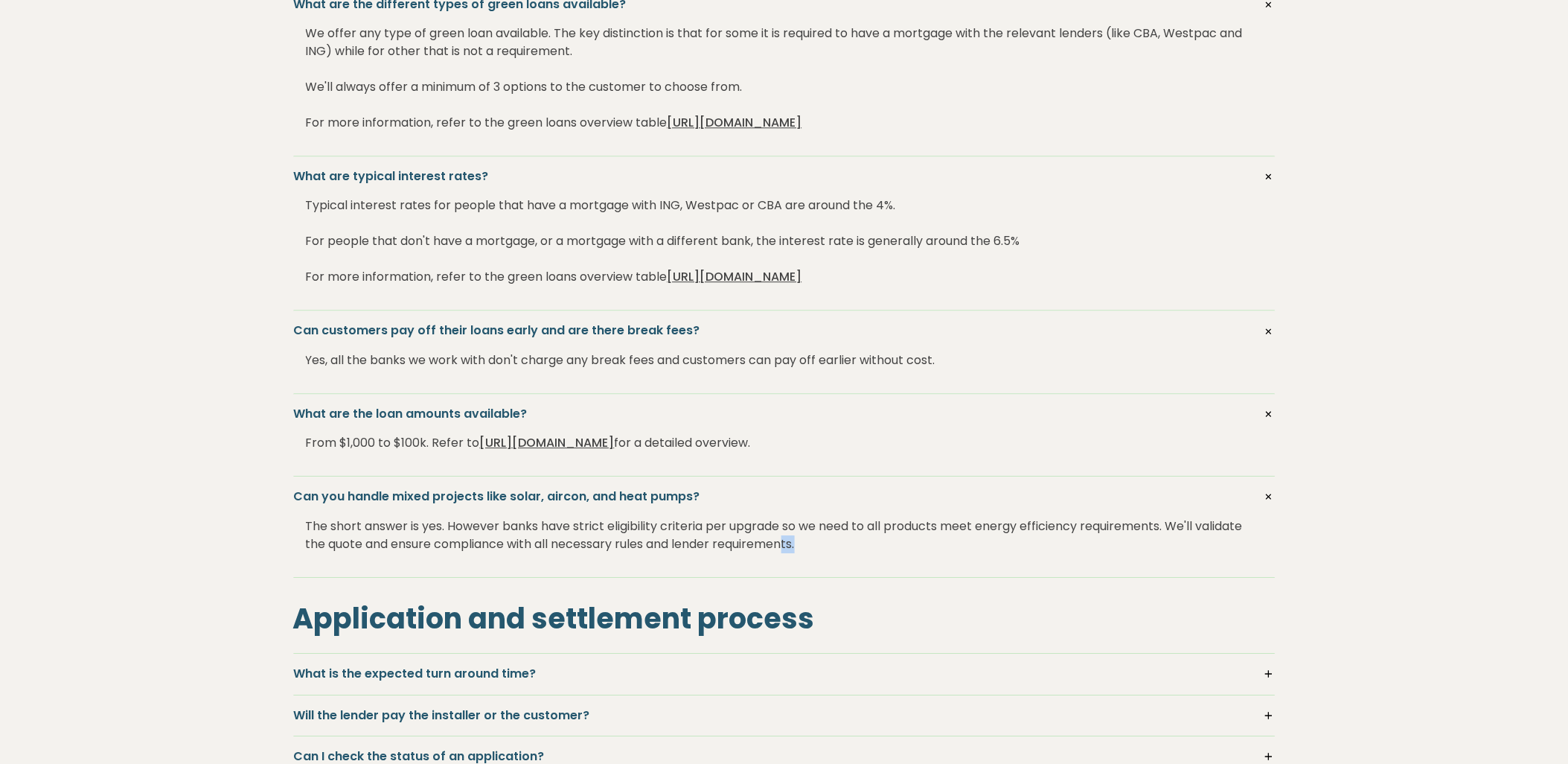
drag, startPoint x: 844, startPoint y: 548, endPoint x: 787, endPoint y: 542, distance: 57.3
click at [787, 542] on div "The short answer is yes. However banks have strict eligibility criteria per upg…" at bounding box center [784, 535] width 957 height 59
click at [384, 524] on div "The short answer is yes. However banks have strict eligibility criteria per upg…" at bounding box center [784, 535] width 957 height 59
drag, startPoint x: 295, startPoint y: 499, endPoint x: 692, endPoint y: 503, distance: 397.0
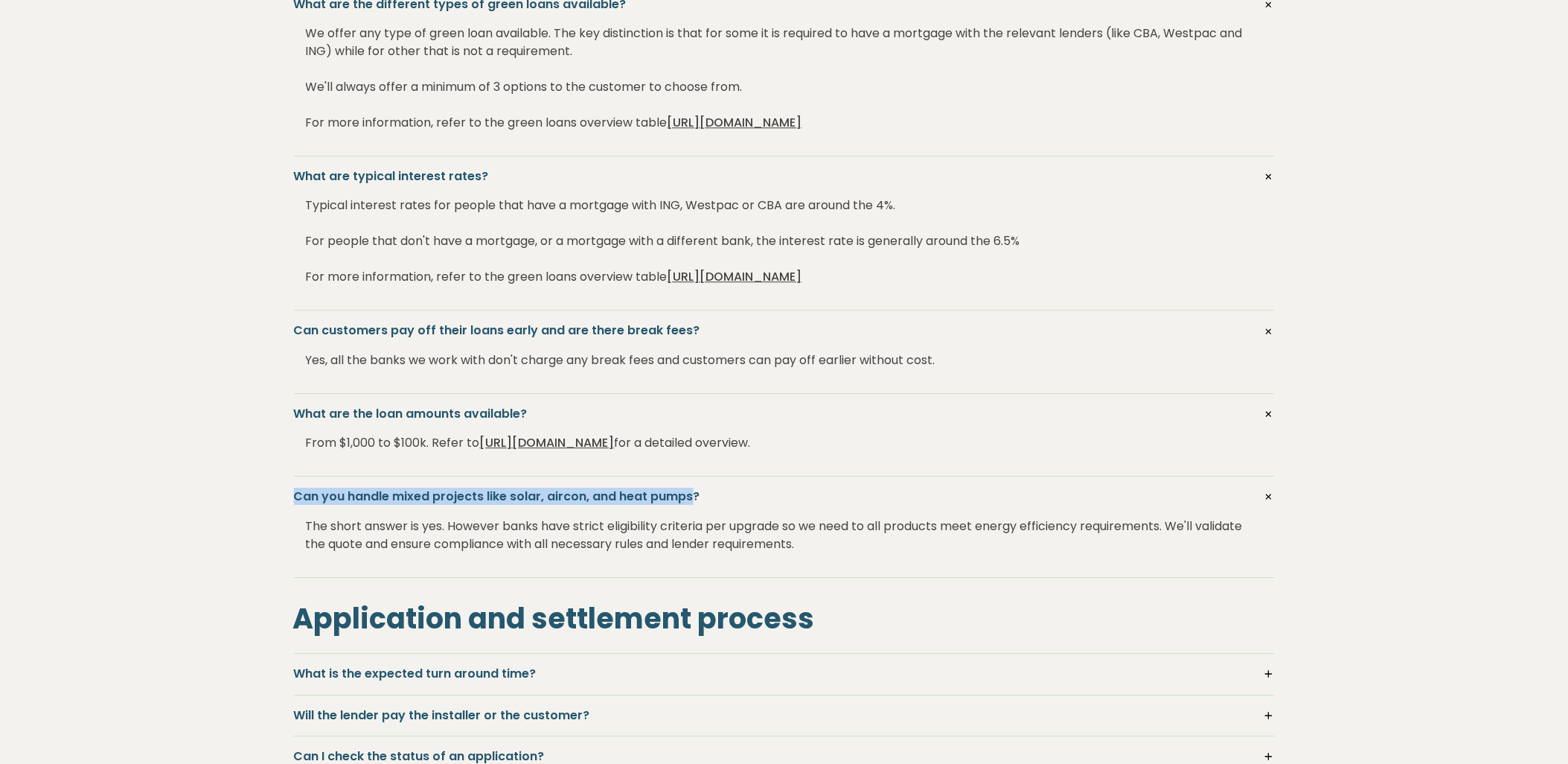
click at [692, 503] on h5 "Can you handle mixed projects like solar, aircon, and heat pumps?" at bounding box center [784, 497] width 981 height 17
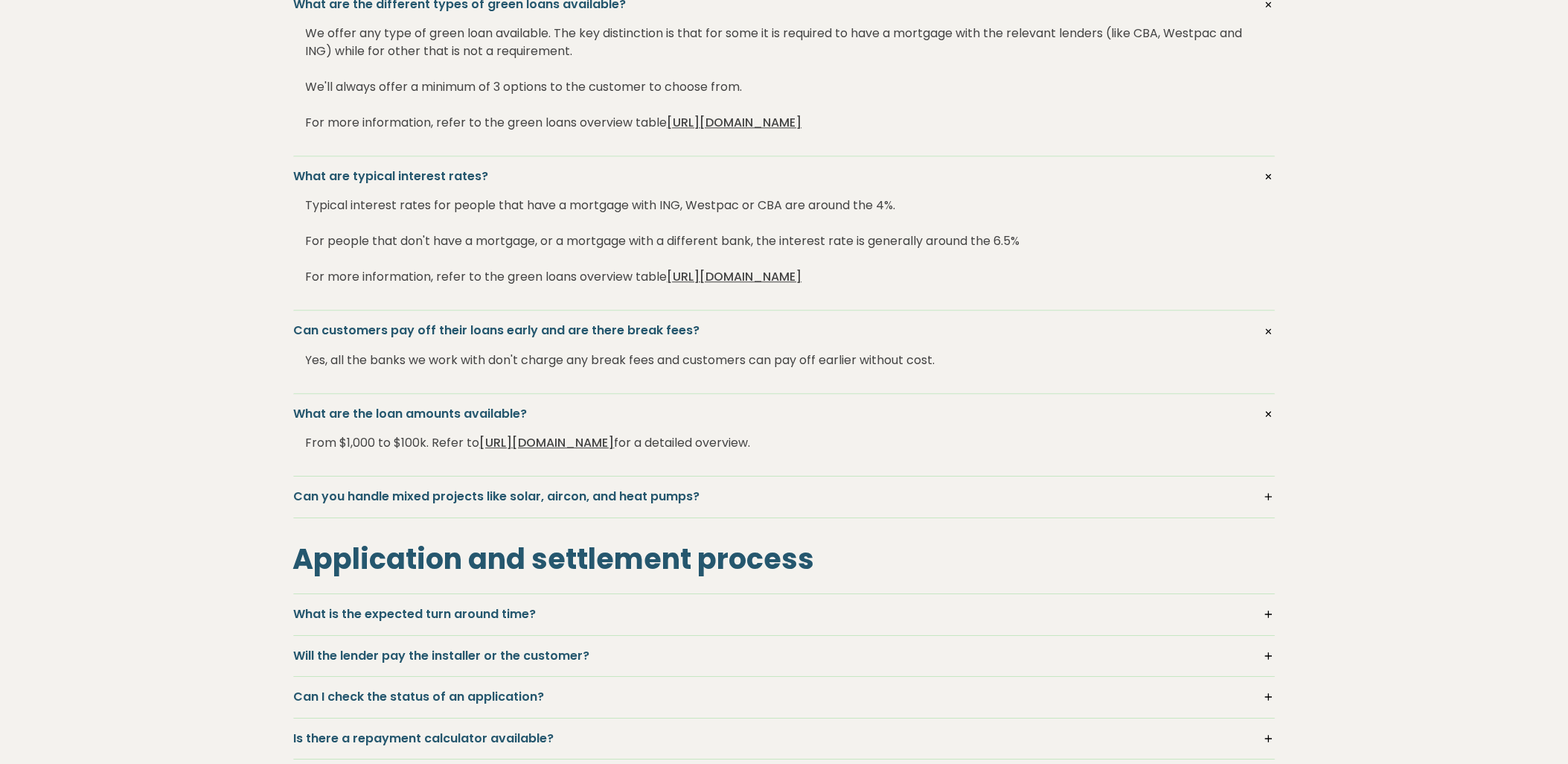
drag, startPoint x: 692, startPoint y: 503, endPoint x: 856, endPoint y: 530, distance: 166.2
click at [856, 530] on div "About 28Watt Can you explain what 28Watt does and how you're different in the m…" at bounding box center [784, 304] width 982 height 2678
click at [1274, 499] on h5 "Can you handle mixed projects like solar, aircon, and heat pumps?" at bounding box center [784, 497] width 981 height 17
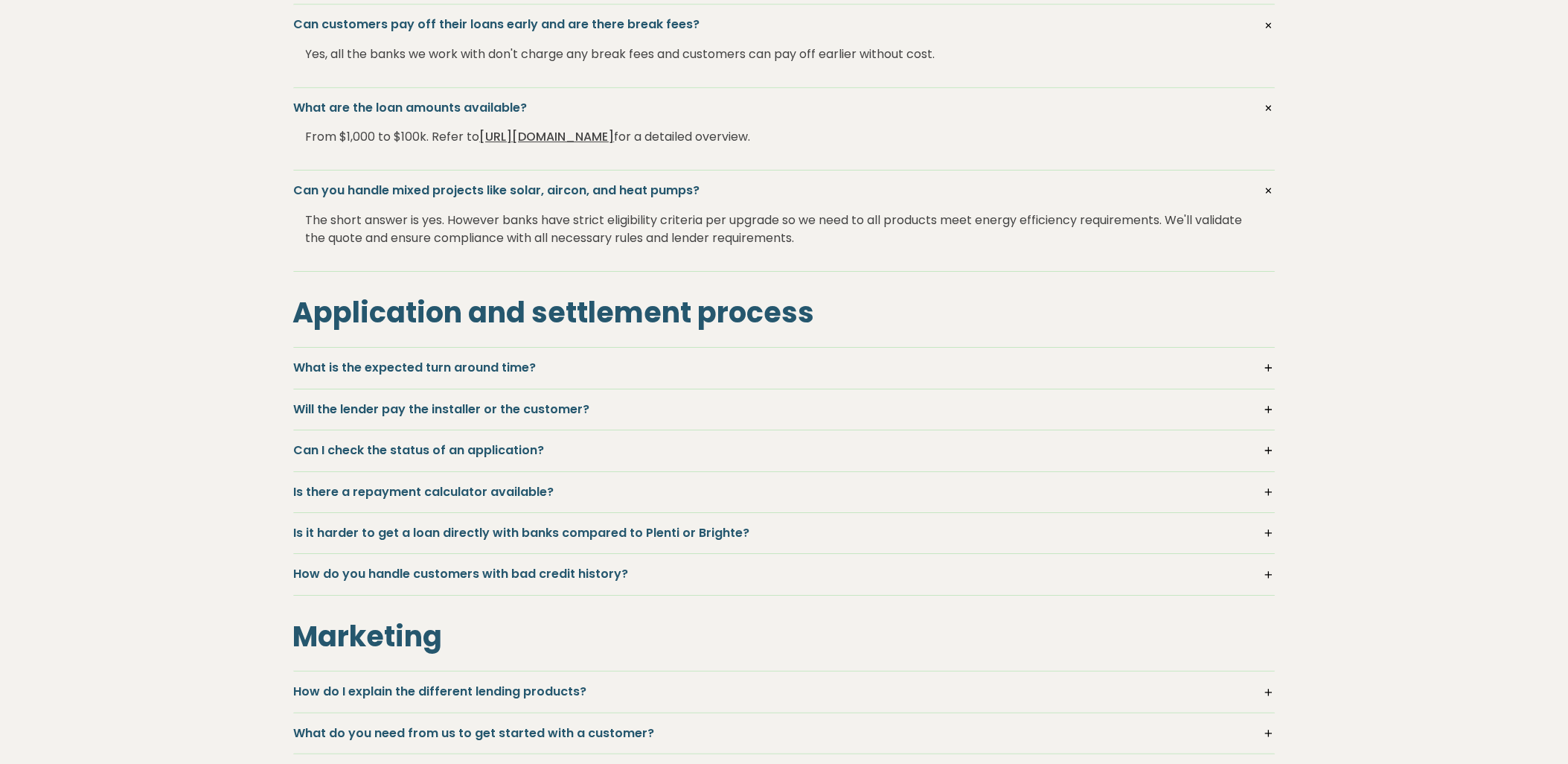
scroll to position [1737, 0]
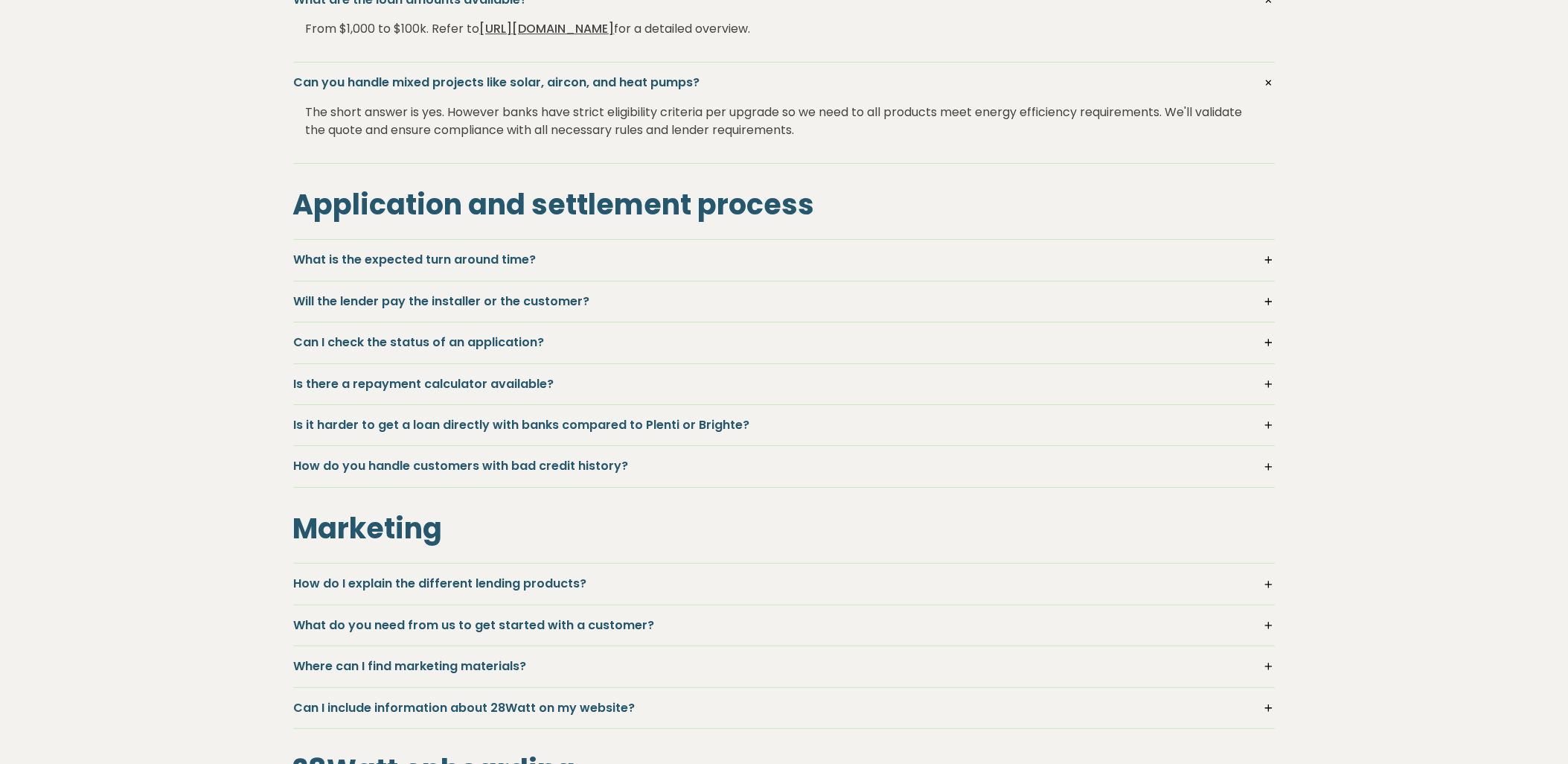
drag, startPoint x: 1263, startPoint y: 261, endPoint x: 701, endPoint y: 276, distance: 562.2
click at [1263, 261] on h5 "What is the expected turn around time?" at bounding box center [784, 260] width 981 height 17
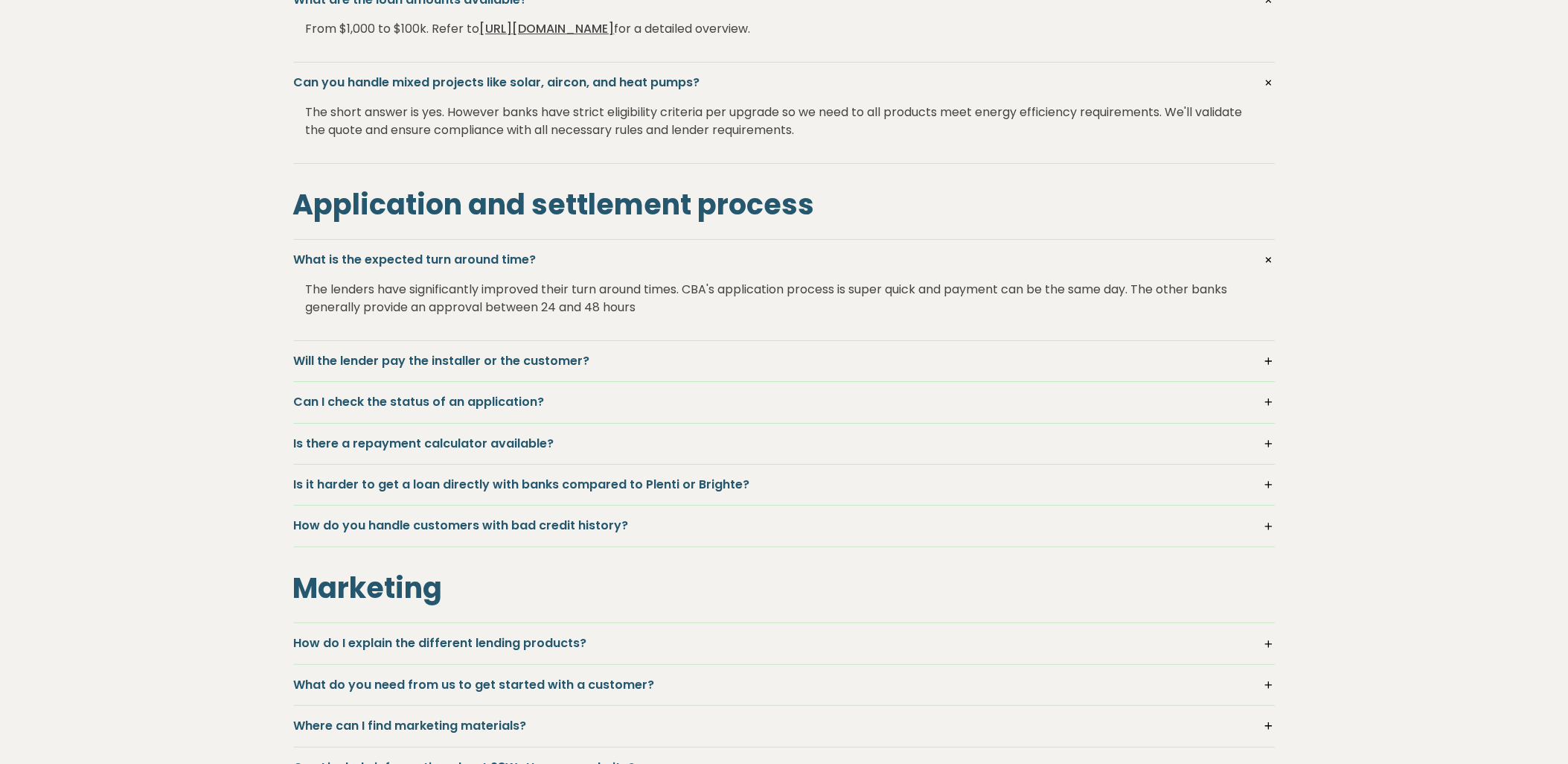
click at [1270, 359] on h5 "Will the lender pay the installer or the customer?" at bounding box center [784, 361] width 981 height 17
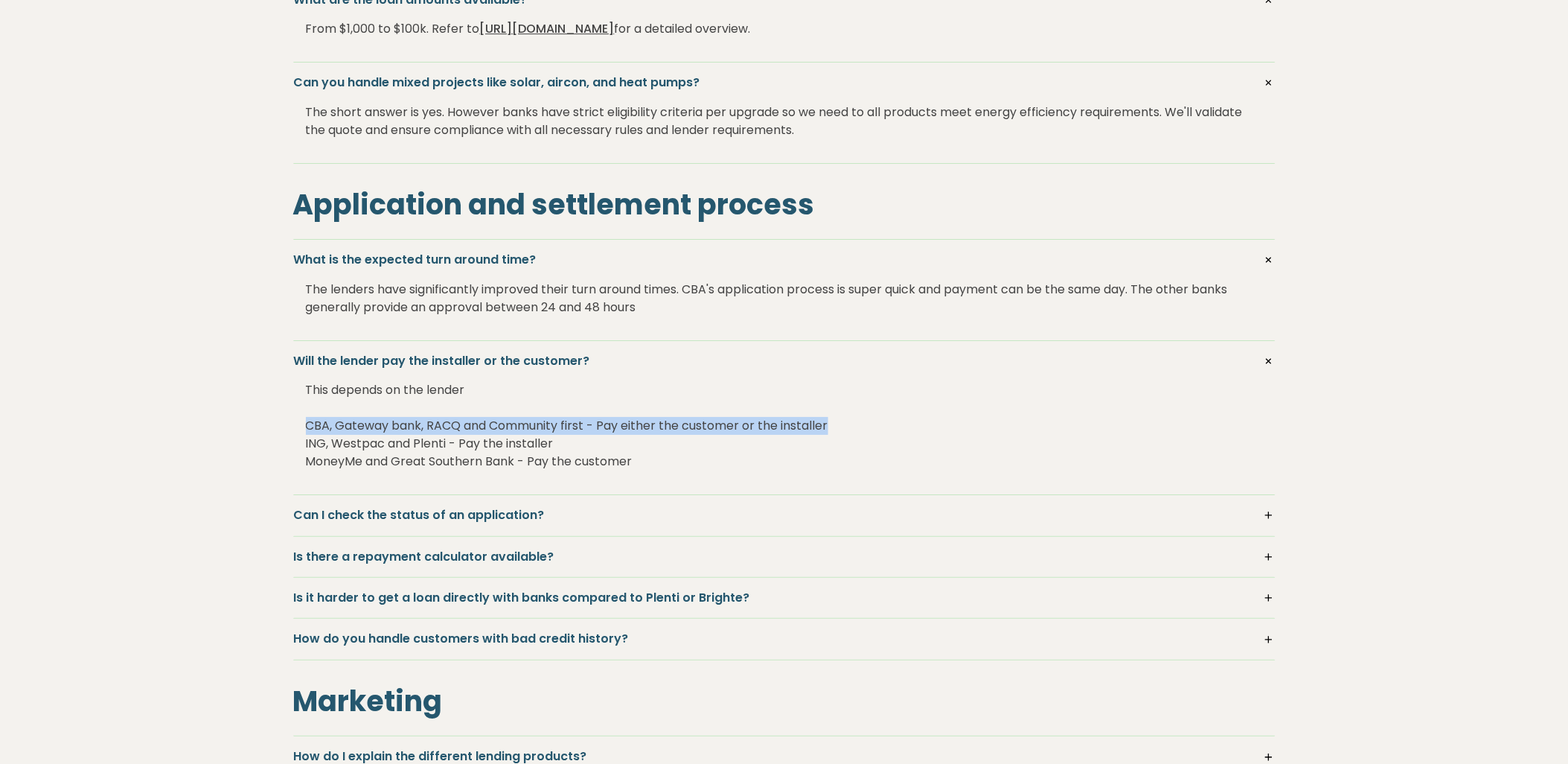
drag, startPoint x: 305, startPoint y: 422, endPoint x: 836, endPoint y: 421, distance: 531.0
click at [836, 421] on div "This depends on the lender CBA, Gateway bank, RACQ and Community first - Pay ei…" at bounding box center [784, 426] width 957 height 113
click at [484, 444] on div "This depends on the lender CBA, Gateway bank, RACQ and Community first - Pay ei…" at bounding box center [784, 426] width 957 height 113
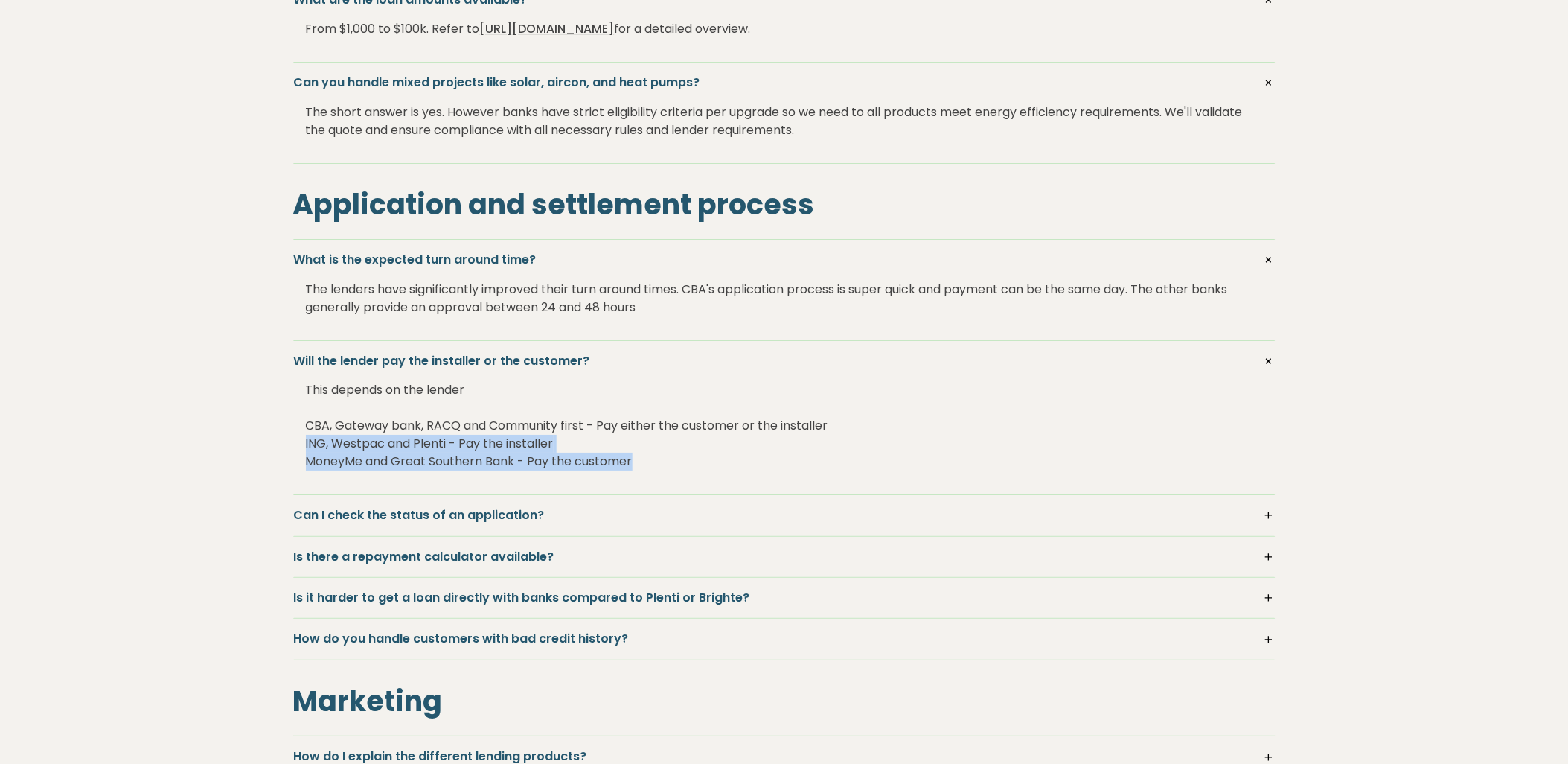
drag, startPoint x: 663, startPoint y: 451, endPoint x: 658, endPoint y: 457, distance: 7.8
click at [658, 457] on div "This depends on the lender CBA, Gateway bank, RACQ and Community first - Pay ei…" at bounding box center [784, 426] width 957 height 113
drag, startPoint x: 658, startPoint y: 457, endPoint x: 651, endPoint y: 460, distance: 7.6
click at [651, 460] on div "This depends on the lender CBA, Gateway bank, RACQ and Community first - Pay ei…" at bounding box center [784, 426] width 957 height 113
drag, startPoint x: 679, startPoint y: 463, endPoint x: 304, endPoint y: 430, distance: 376.4
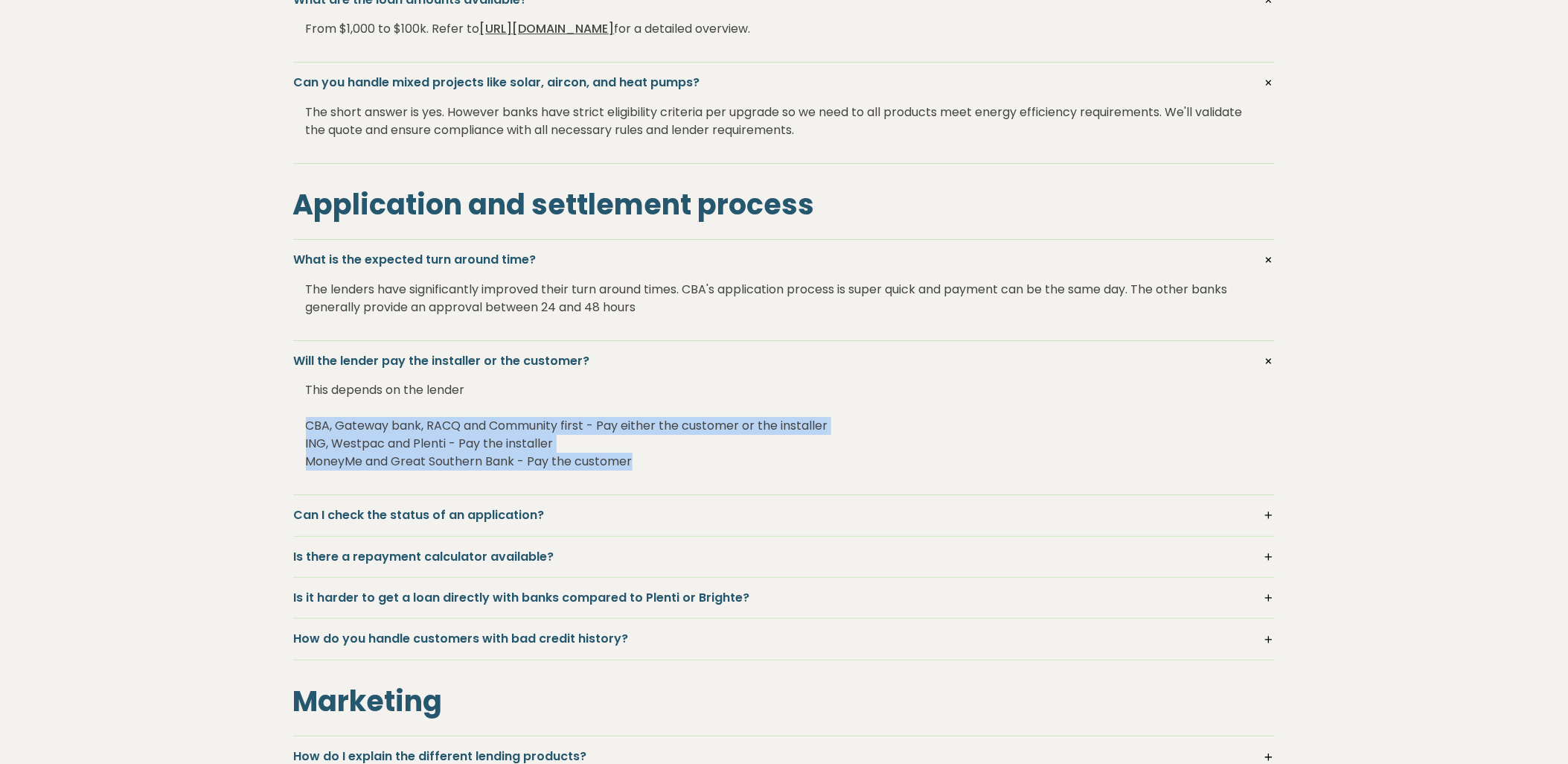
click at [304, 430] on div "Will the lender pay the installer or the customer? This depends on the lender C…" at bounding box center [784, 417] width 982 height 154
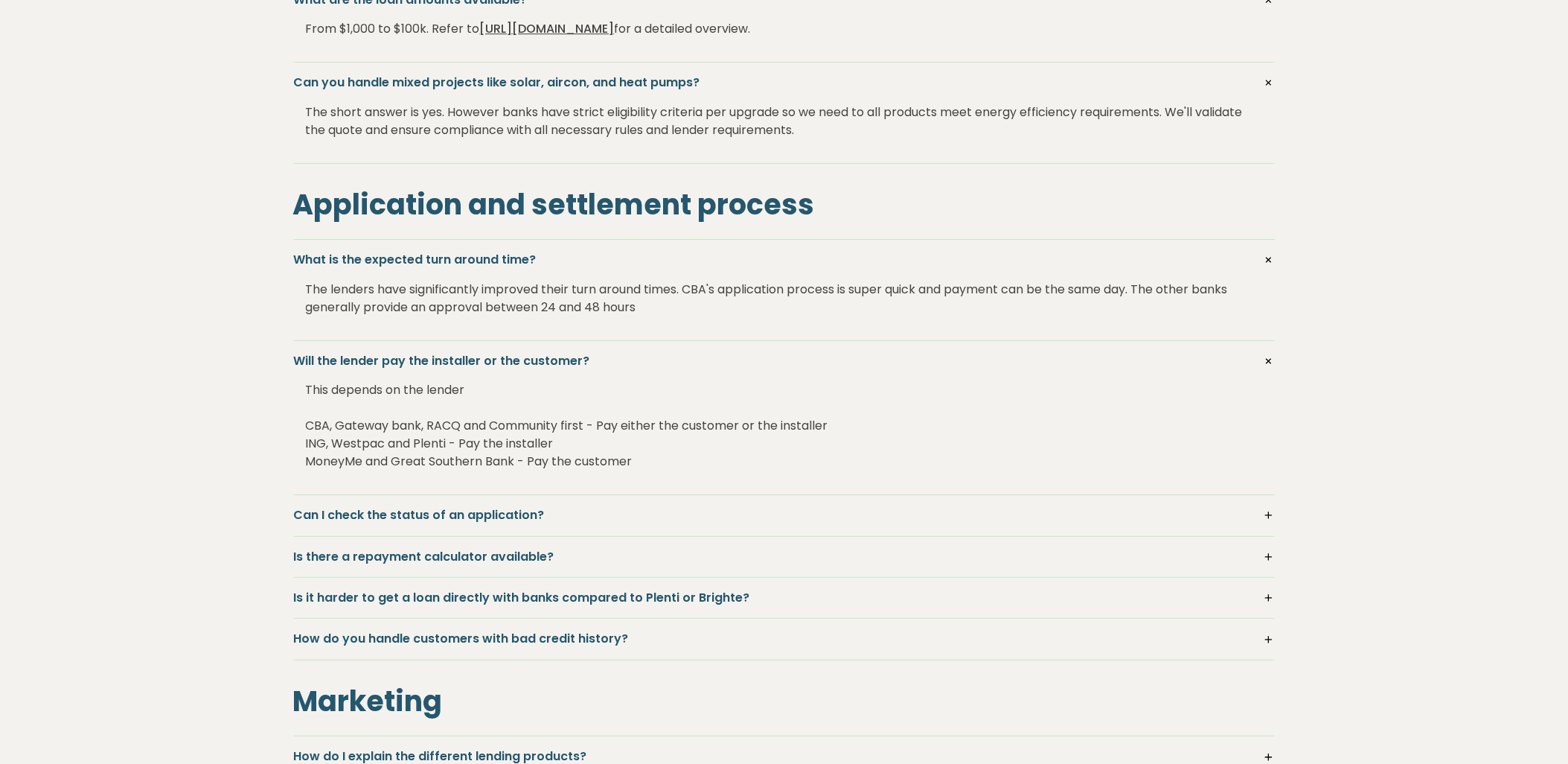
drag, startPoint x: 304, startPoint y: 430, endPoint x: 301, endPoint y: 393, distance: 37.1
click at [301, 393] on div "Will the lender pay the installer or the customer? This depends on the lender C…" at bounding box center [784, 417] width 982 height 154
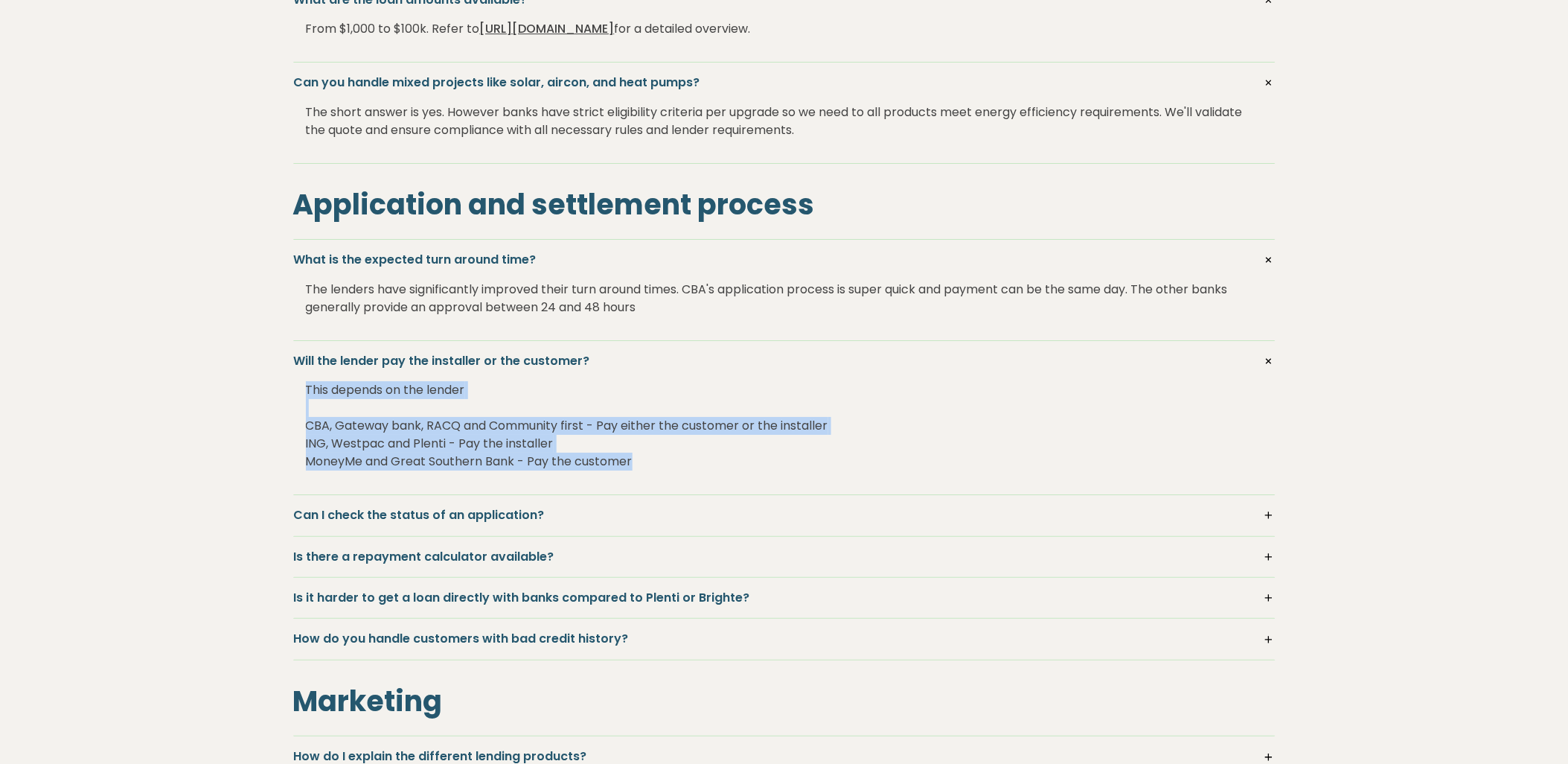
drag, startPoint x: 302, startPoint y: 389, endPoint x: 742, endPoint y: 462, distance: 446.0
click at [742, 462] on div "Will the lender pay the installer or the customer? This depends on the lender C…" at bounding box center [784, 417] width 982 height 154
click at [742, 462] on div "This depends on the lender CBA, Gateway bank, RACQ and Community first - Pay ei…" at bounding box center [784, 426] width 957 height 113
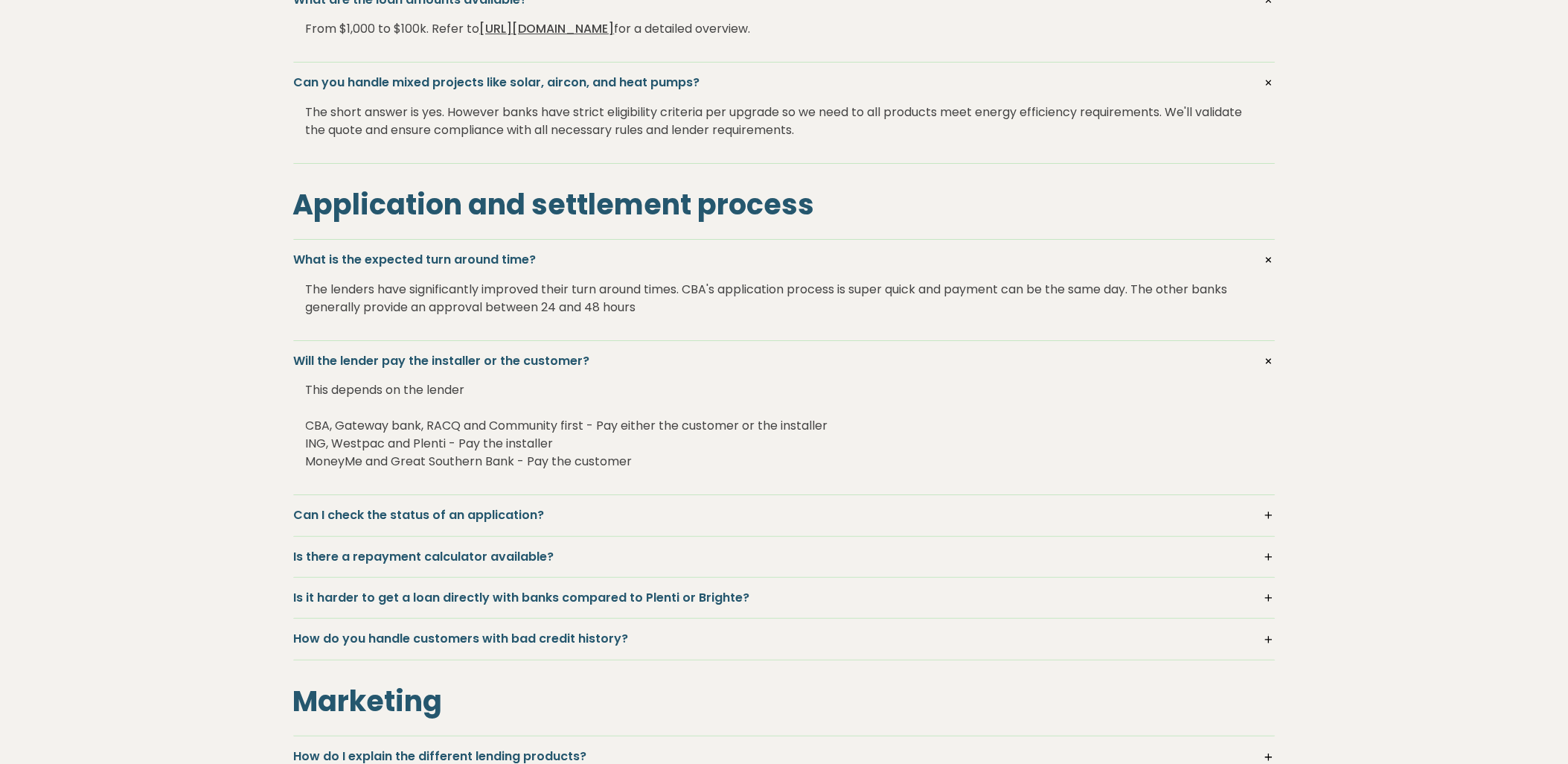
click at [1270, 515] on h5 "Can I check the status of an application?" at bounding box center [784, 515] width 981 height 17
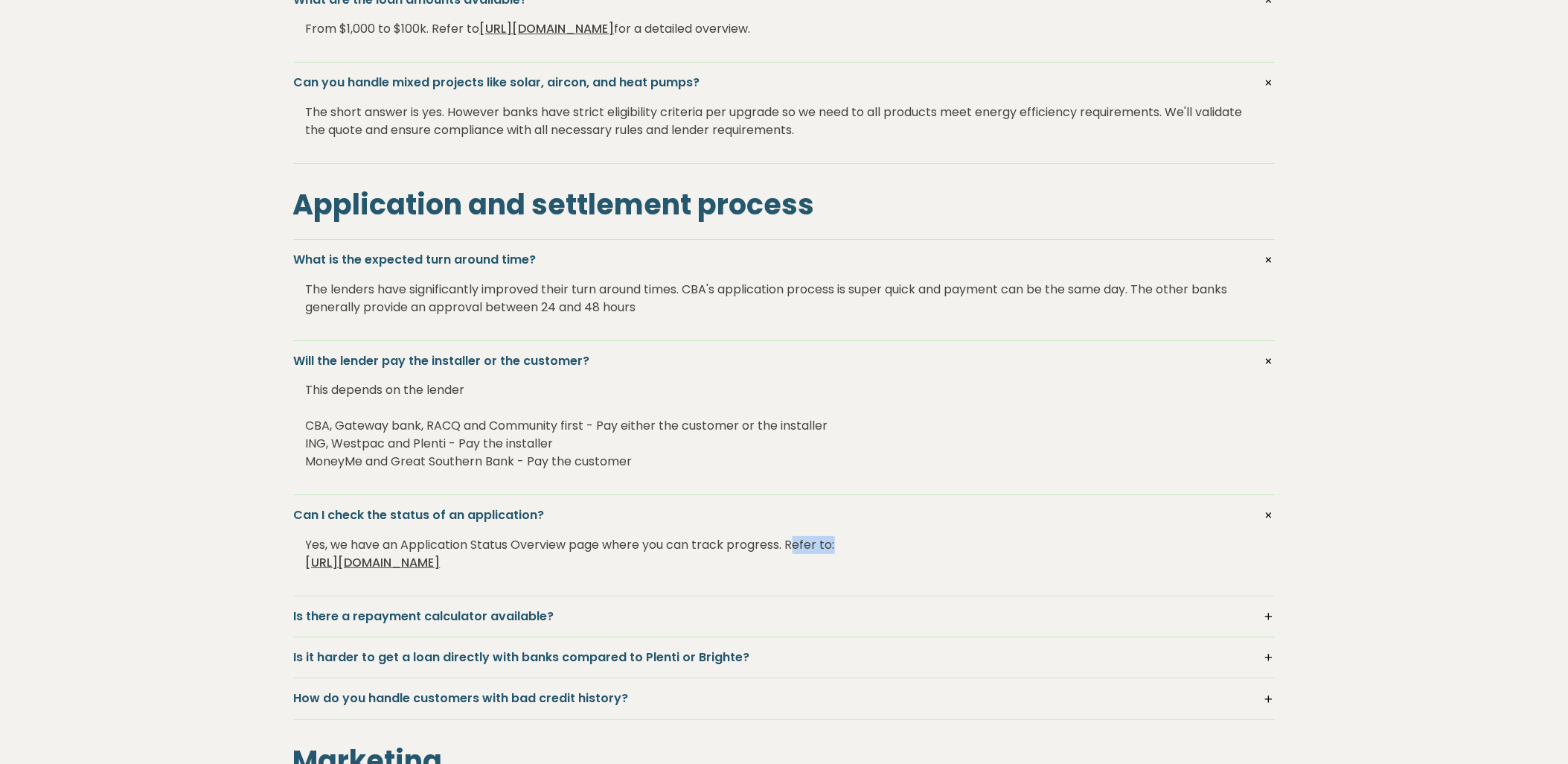
drag, startPoint x: 794, startPoint y: 549, endPoint x: 839, endPoint y: 546, distance: 45.1
click at [839, 546] on div "Yes, we have an Application Status Overview page where you can track progress. …" at bounding box center [784, 554] width 957 height 59
click at [421, 563] on link "https://28watt.com.au/installers/dashboard" at bounding box center [373, 562] width 134 height 17
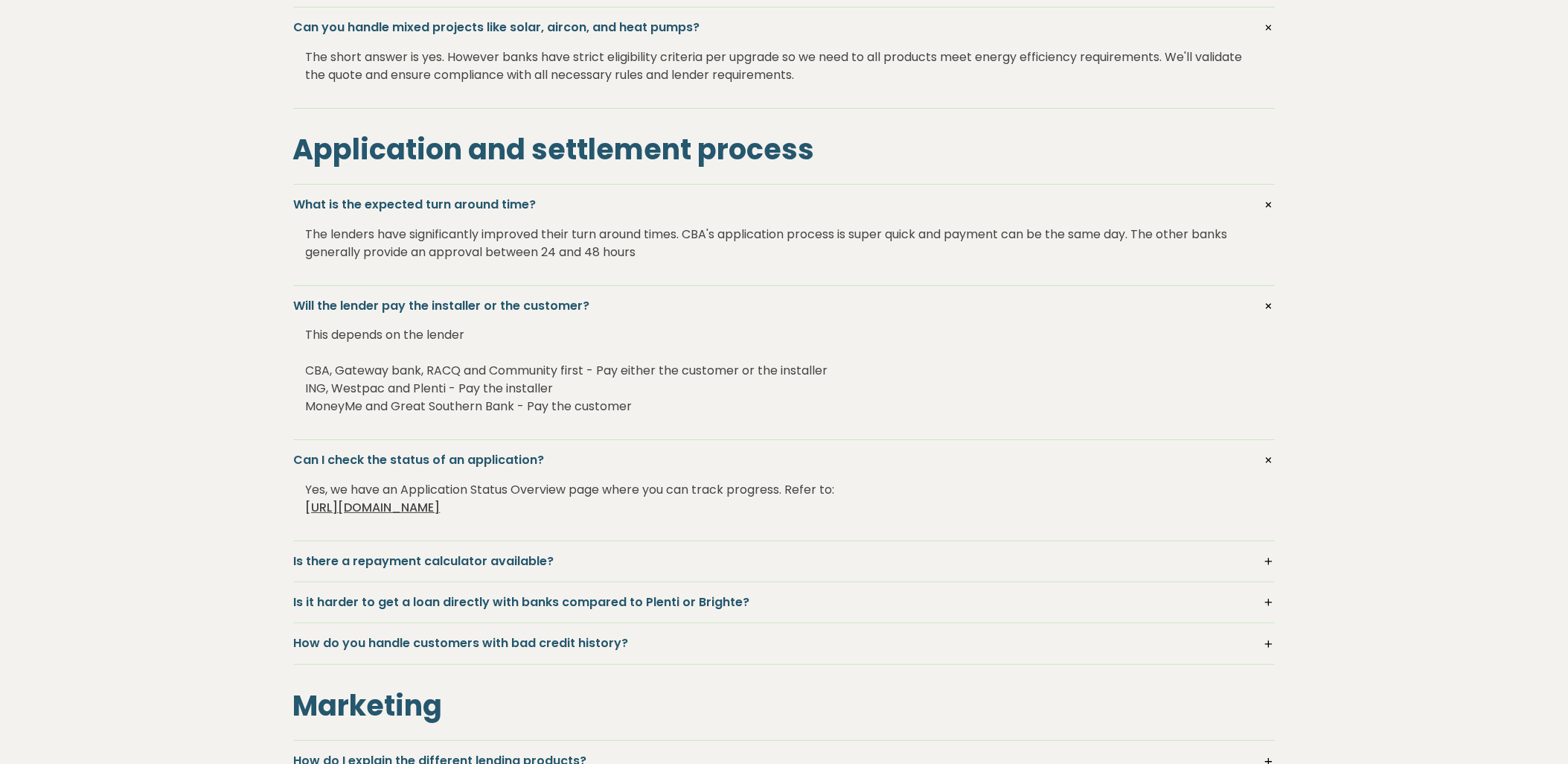
scroll to position [1902, 0]
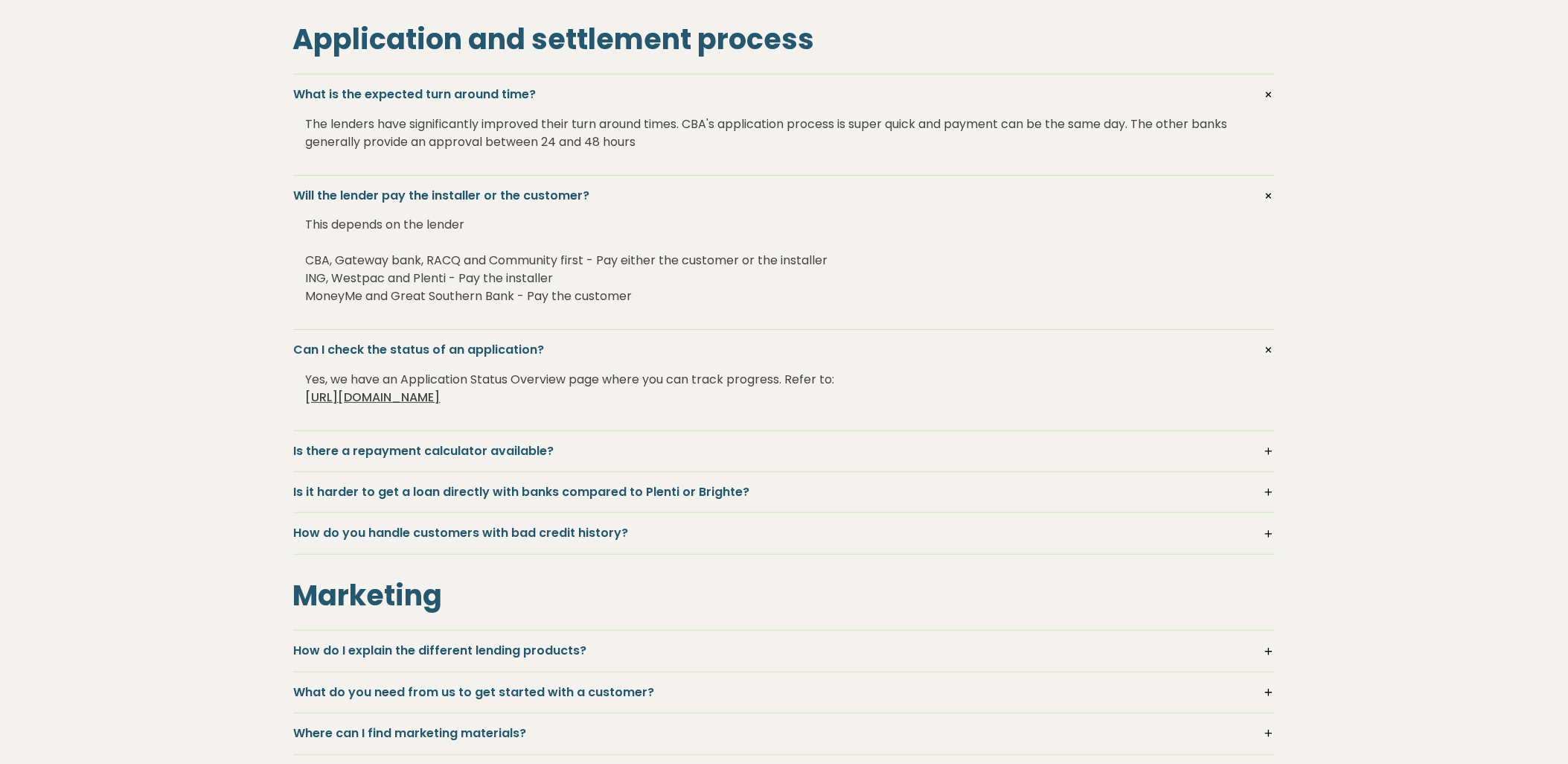
click at [1273, 450] on h5 "Is there a repayment calculator available?" at bounding box center [784, 451] width 981 height 17
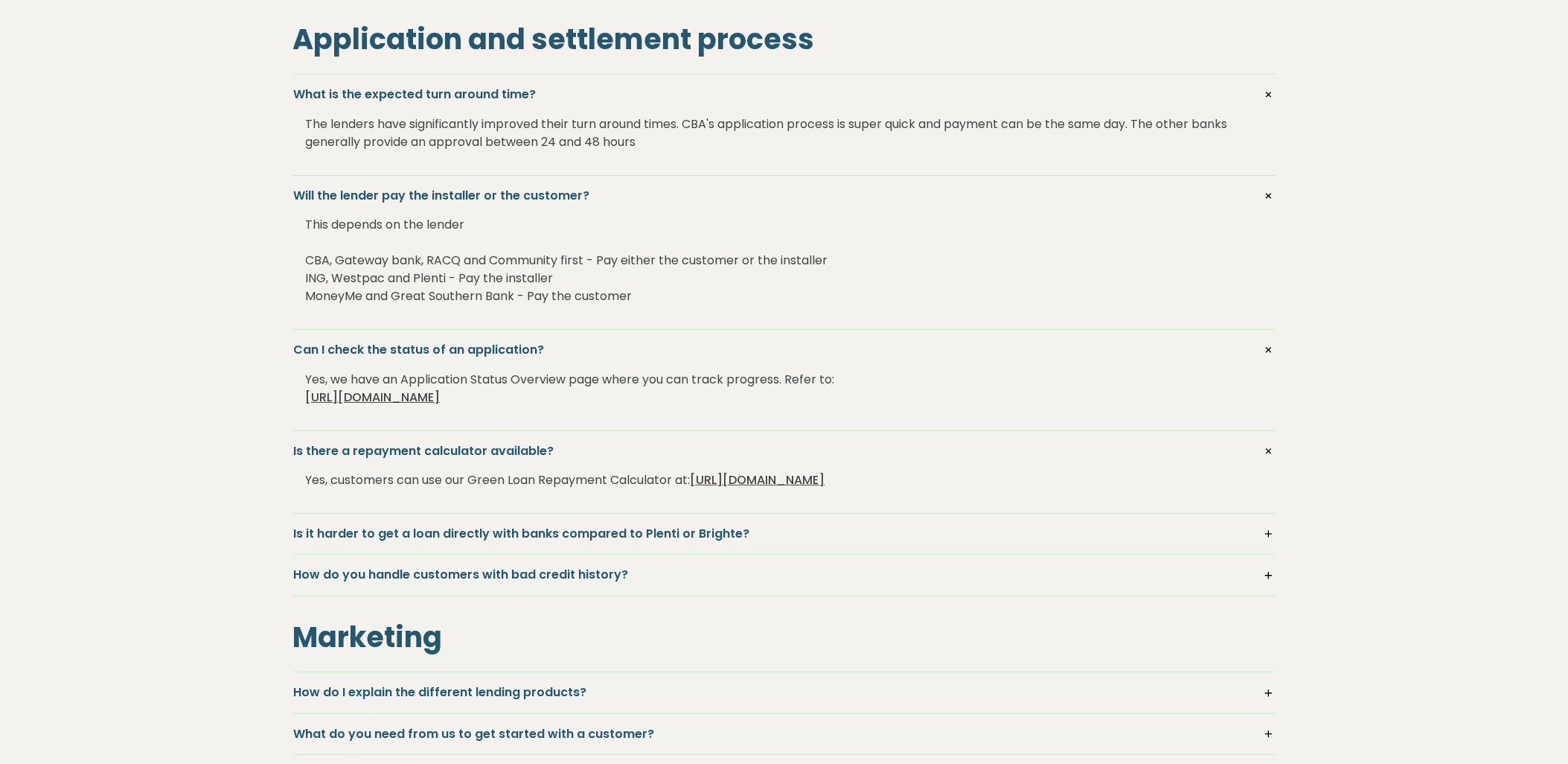
click at [1274, 537] on h5 "Is it harder to get a loan directly with banks compared to Plenti or Brighte?" at bounding box center [784, 534] width 981 height 17
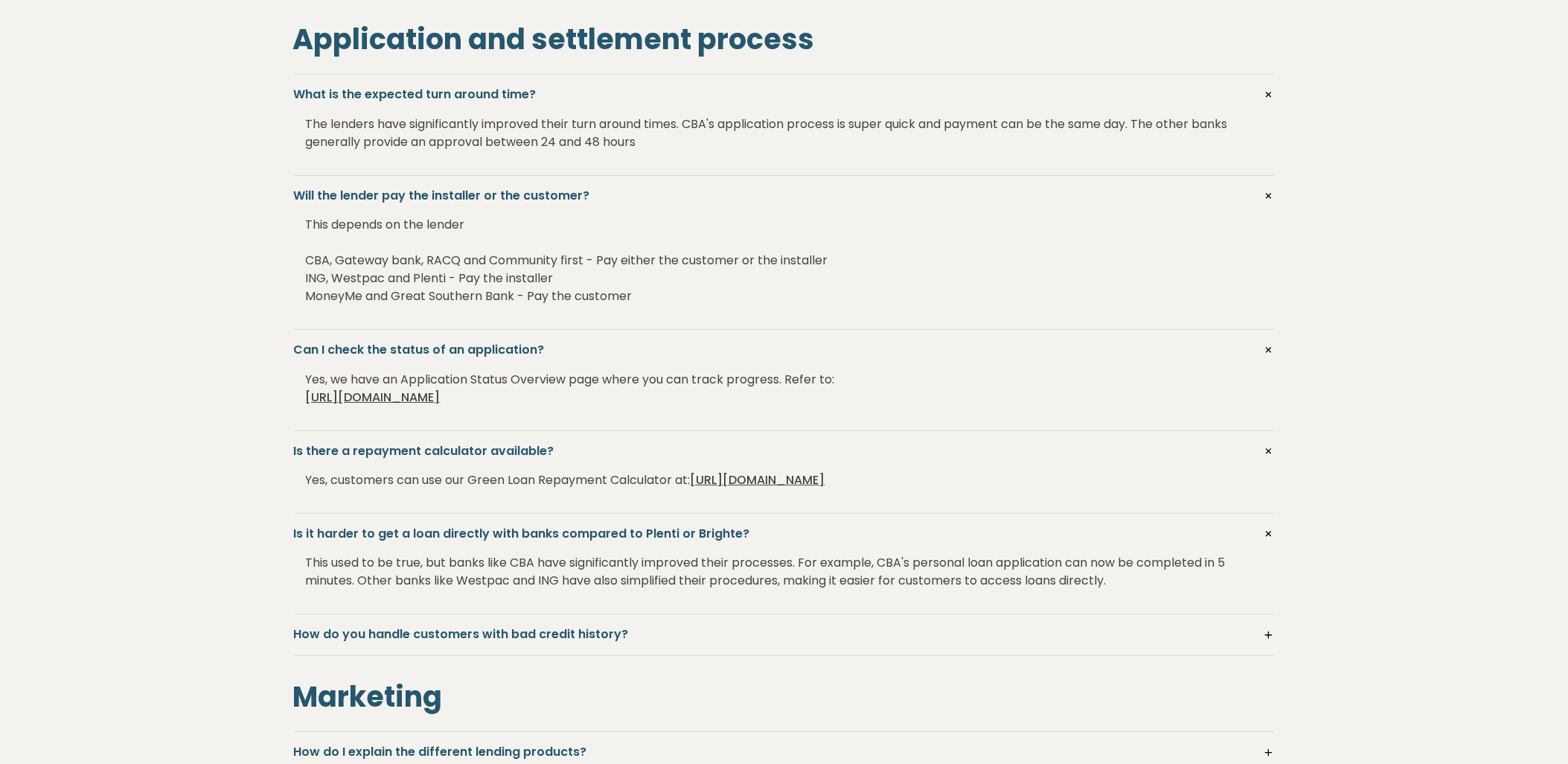
click at [1269, 636] on h5 "How do you handle customers with bad credit history?" at bounding box center [784, 634] width 981 height 17
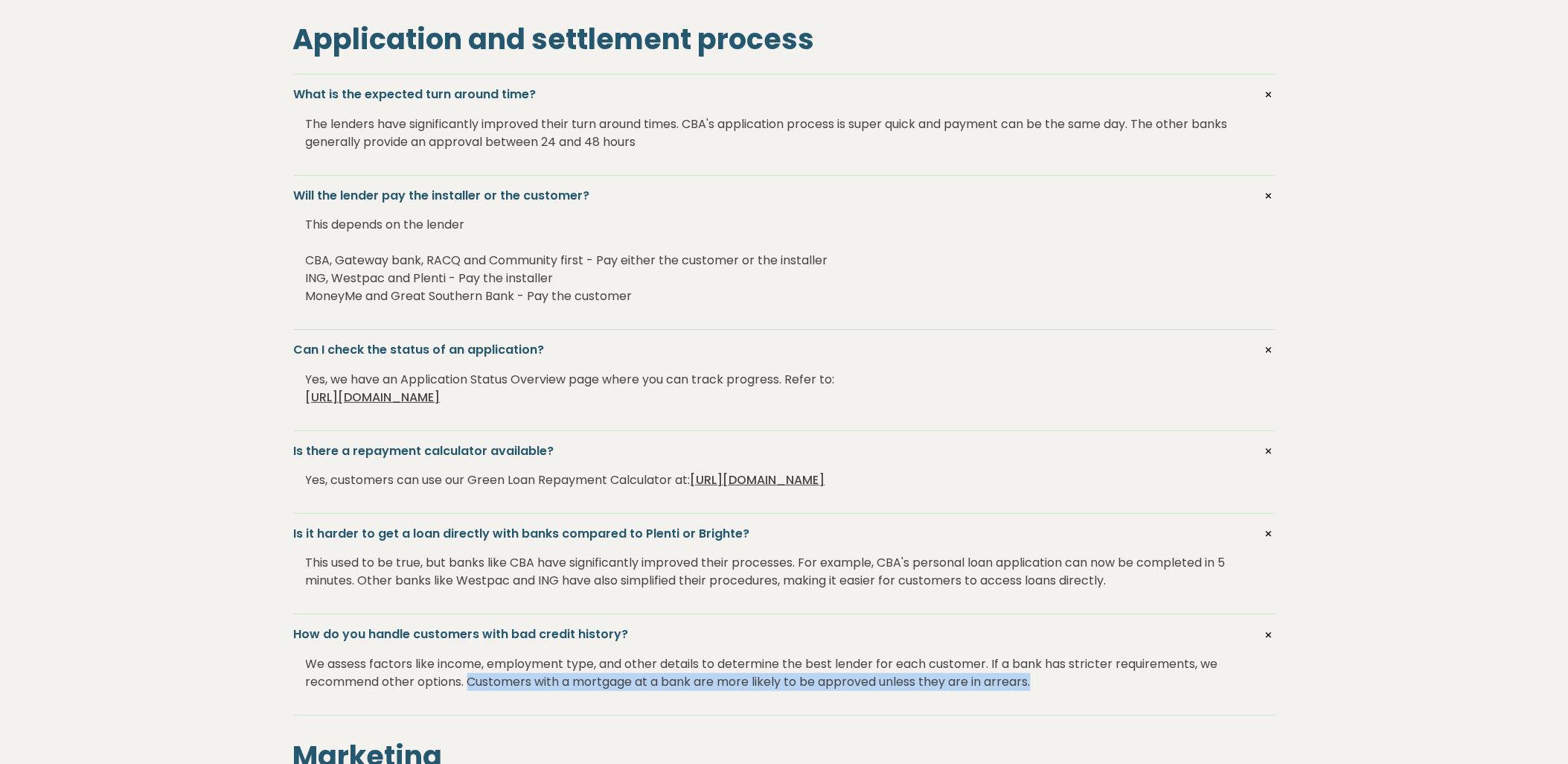
drag, startPoint x: 469, startPoint y: 682, endPoint x: 1052, endPoint y: 678, distance: 583.0
click at [1052, 678] on div "We assess factors like income, employment type, and other details to determine …" at bounding box center [784, 673] width 957 height 59
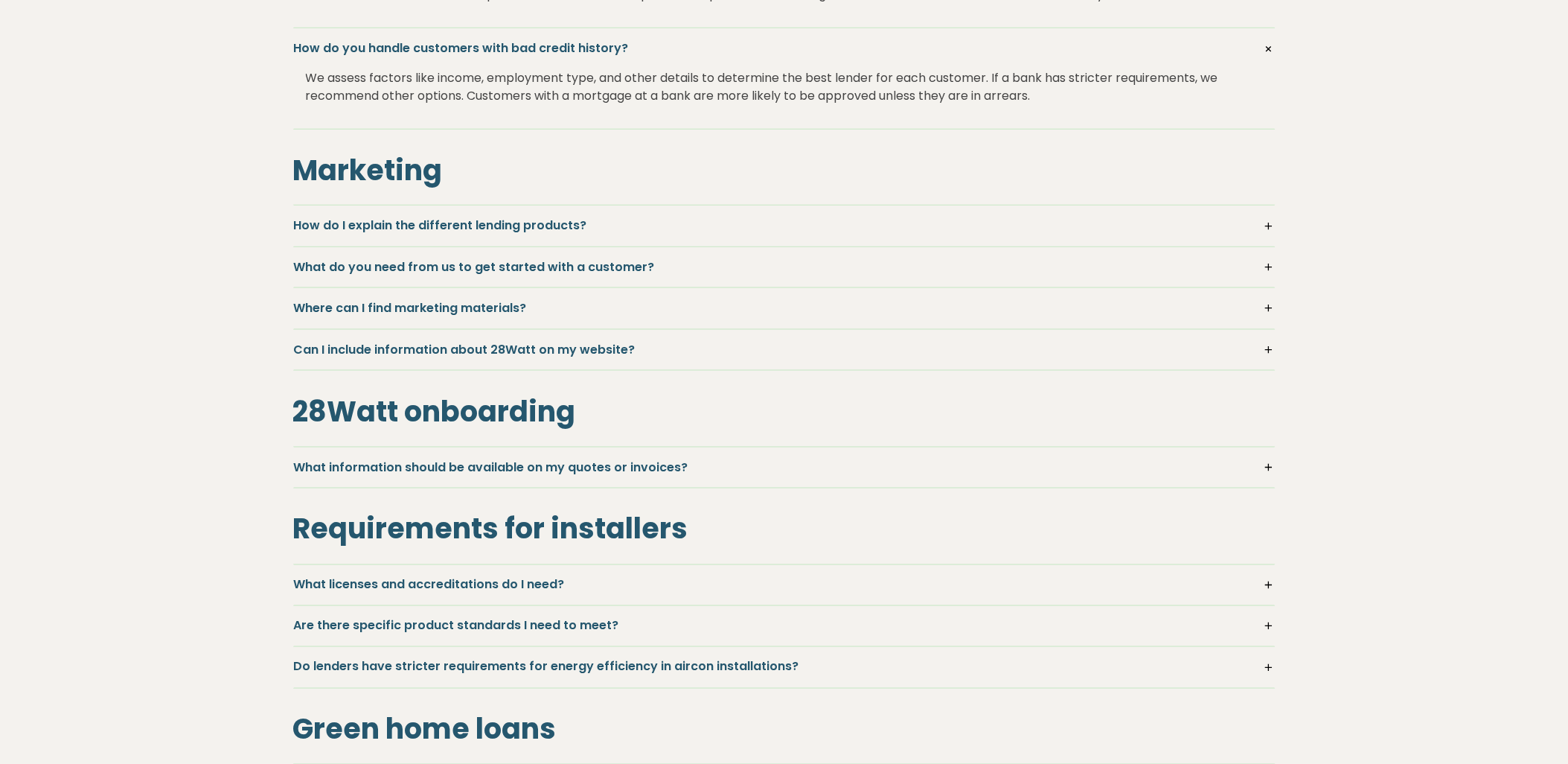
scroll to position [2481, 0]
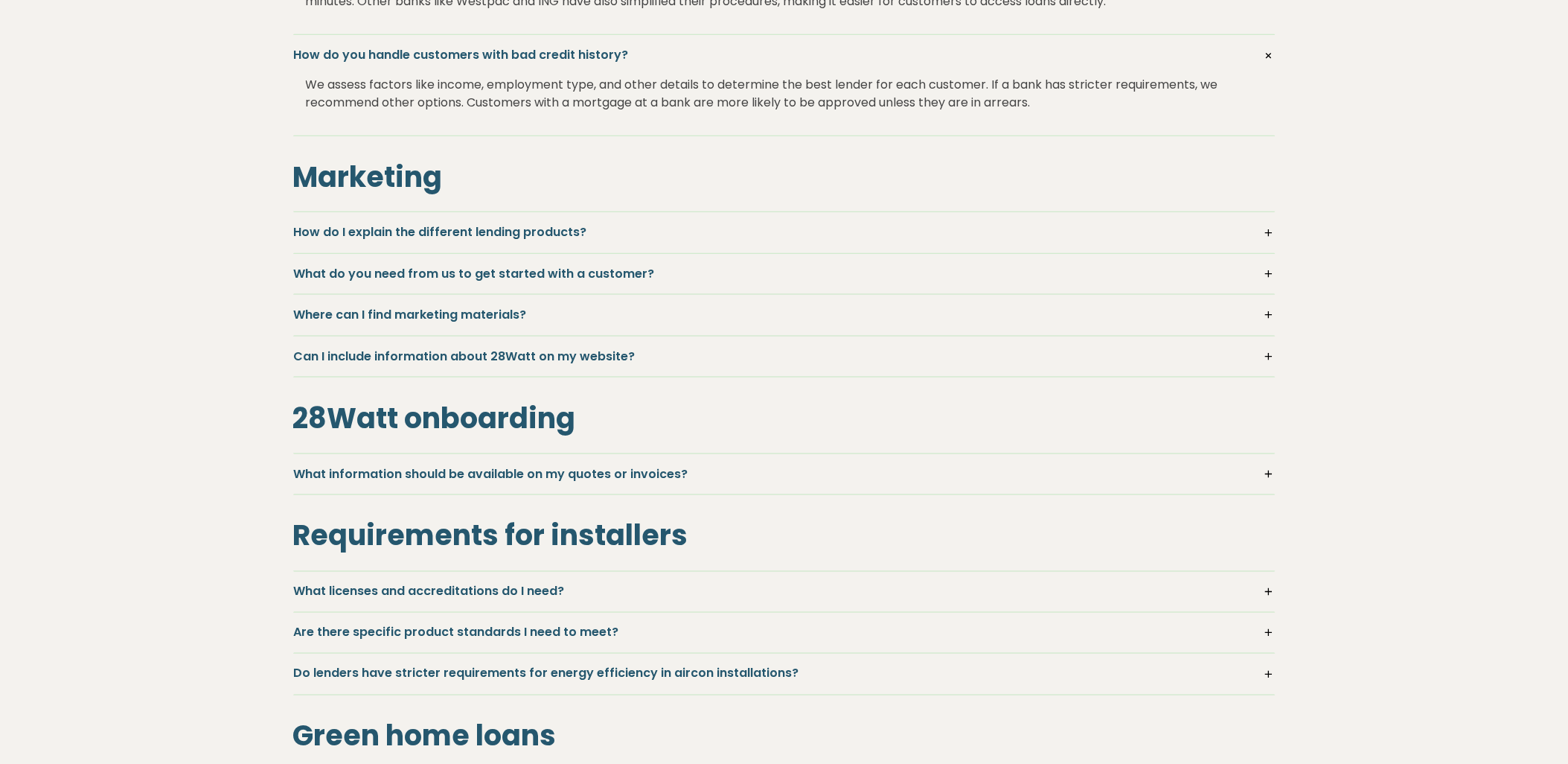
click at [1261, 233] on h5 "How do I explain the different lending products?" at bounding box center [784, 233] width 981 height 17
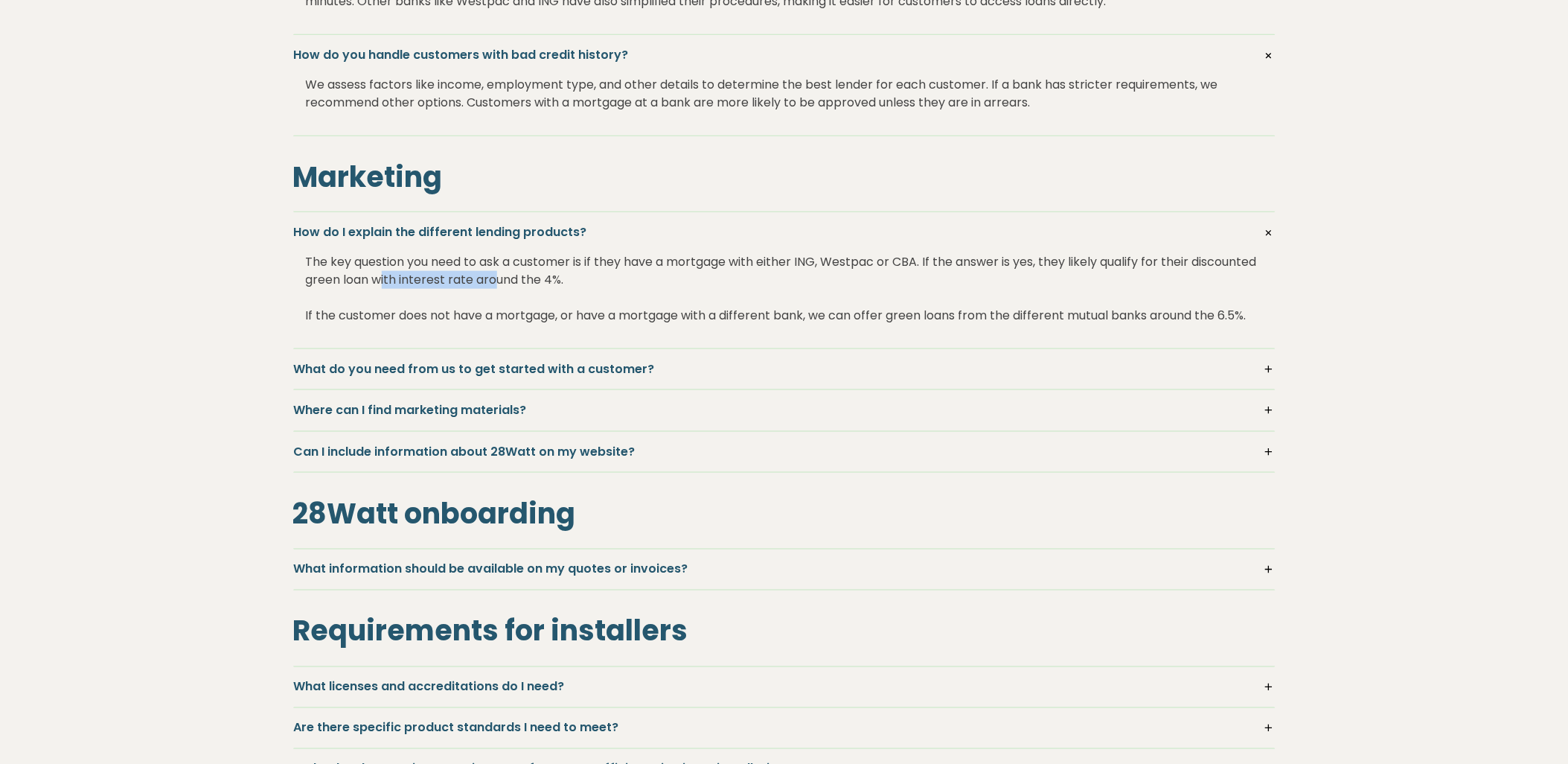
drag, startPoint x: 451, startPoint y: 281, endPoint x: 567, endPoint y: 281, distance: 116.0
click at [567, 281] on div "The key question you need to ask a customer is if they have a mortgage with eit…" at bounding box center [784, 288] width 957 height 95
click at [640, 281] on div "The key question you need to ask a customer is if they have a mortgage with eit…" at bounding box center [784, 288] width 957 height 95
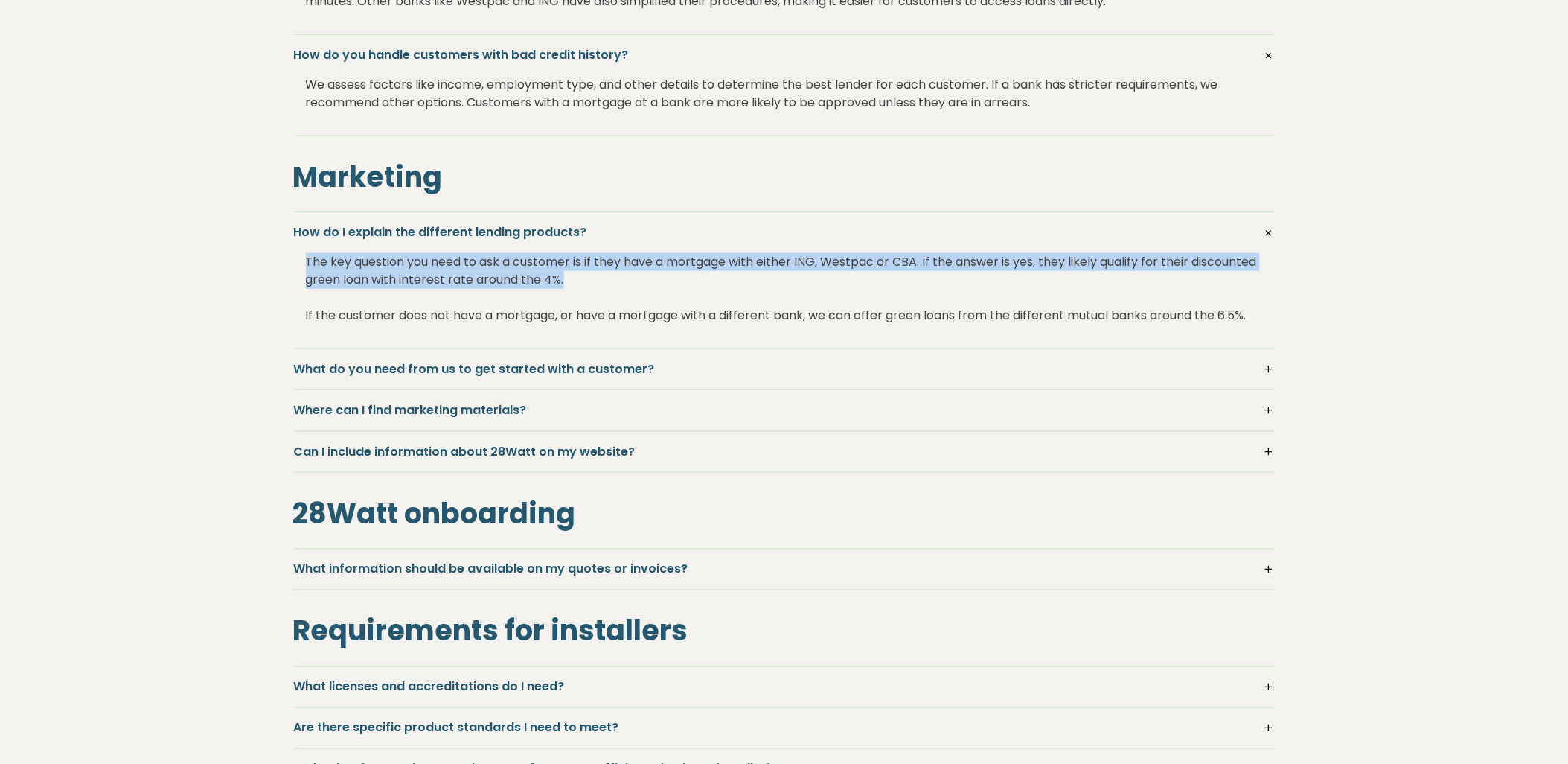
drag, startPoint x: 649, startPoint y: 281, endPoint x: 293, endPoint y: 270, distance: 356.2
click at [294, 270] on div "How do I explain the different lending products? The key question you need to a…" at bounding box center [784, 280] width 982 height 137
drag, startPoint x: 293, startPoint y: 270, endPoint x: 354, endPoint y: 266, distance: 61.1
click at [354, 266] on div "The key question you need to ask a customer is if they have a mortgage with eit…" at bounding box center [784, 288] width 957 height 95
drag, startPoint x: 306, startPoint y: 258, endPoint x: 637, endPoint y: 281, distance: 331.8
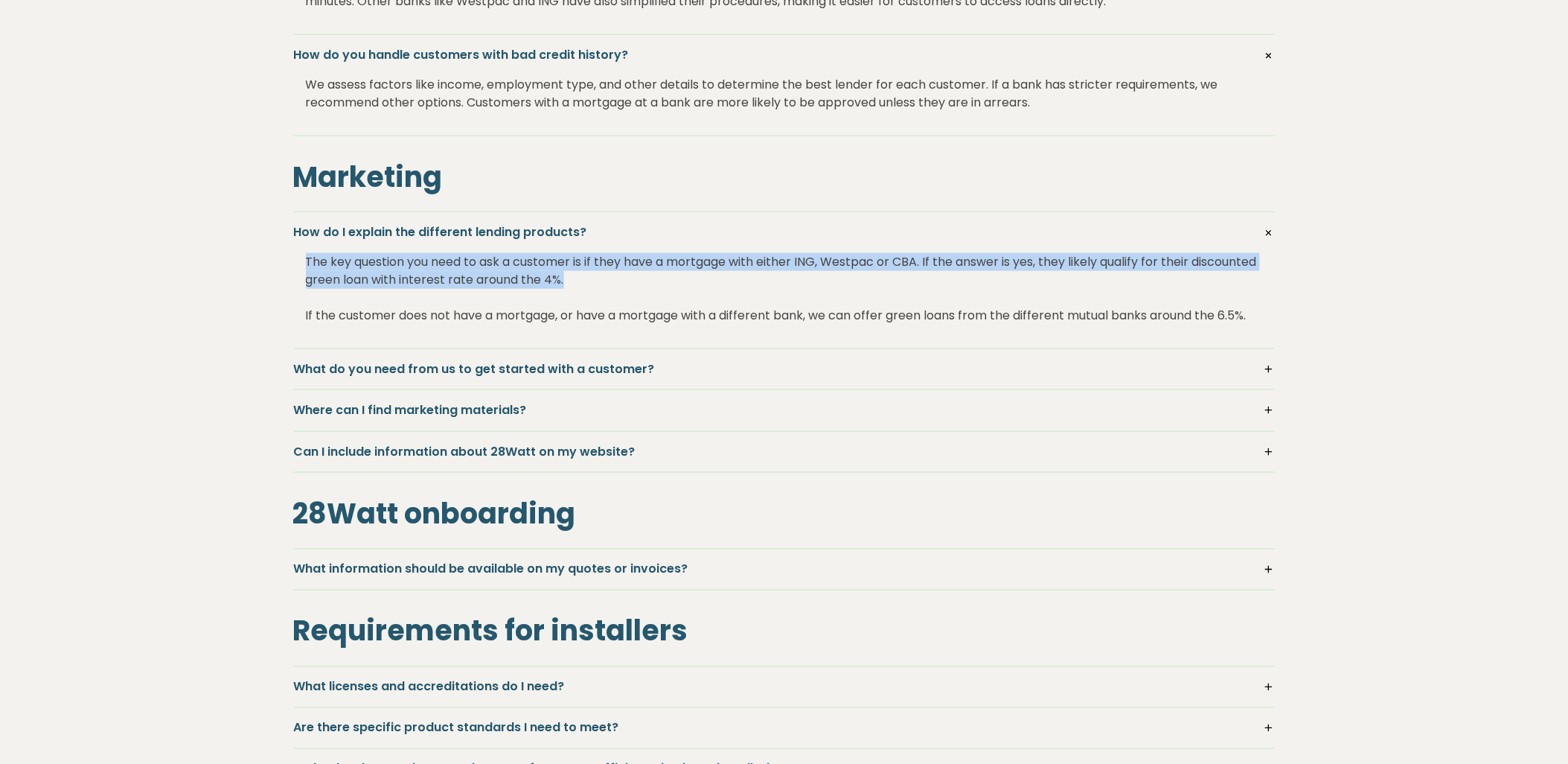
click at [637, 281] on div "The key question you need to ask a customer is if they have a mortgage with eit…" at bounding box center [784, 288] width 957 height 95
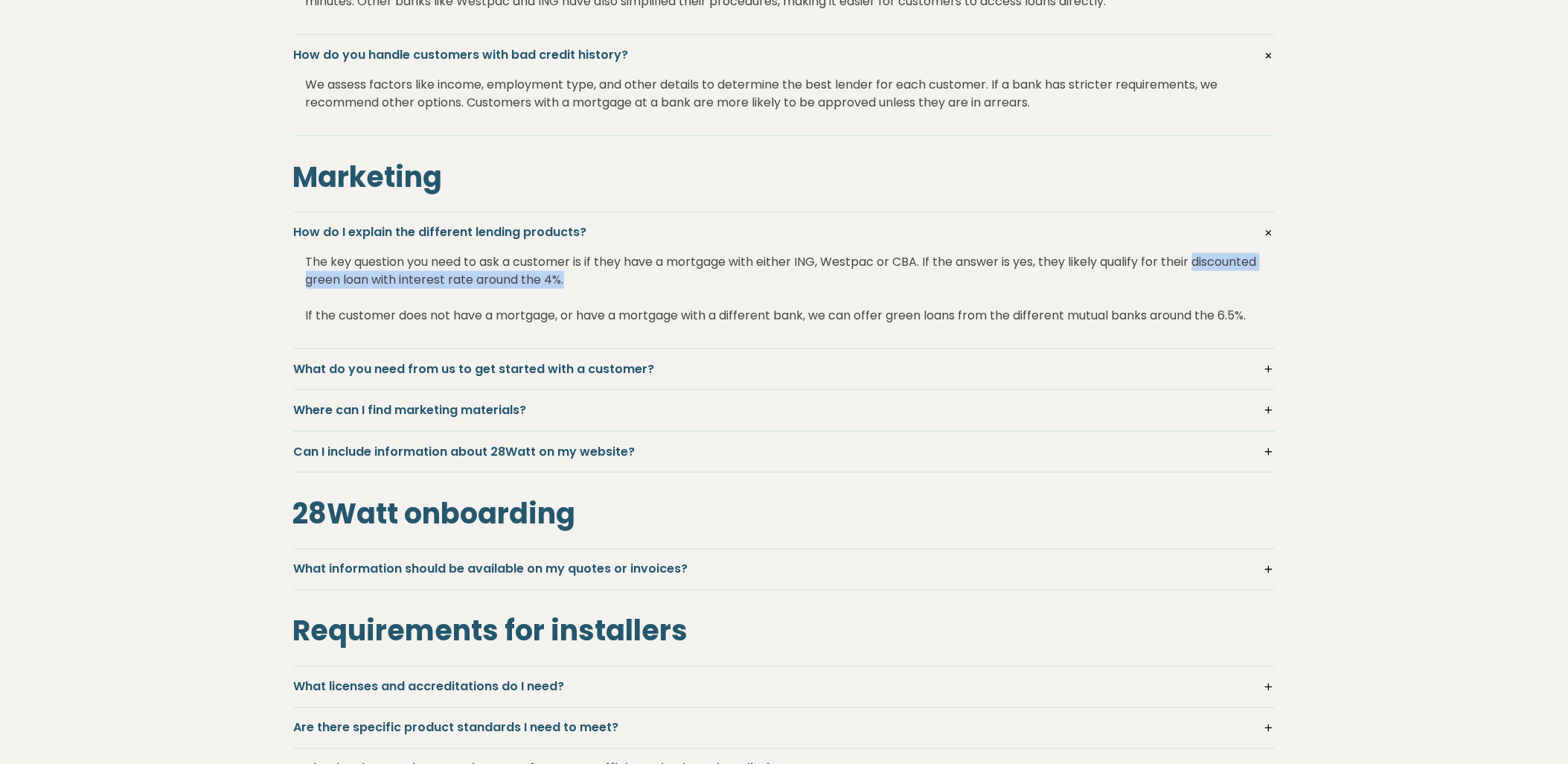
drag, startPoint x: 301, startPoint y: 274, endPoint x: 667, endPoint y: 281, distance: 366.1
click at [667, 281] on div "How do I explain the different lending products? The key question you need to a…" at bounding box center [784, 280] width 982 height 137
click at [667, 281] on div "The key question you need to ask a customer is if they have a mortgage with eit…" at bounding box center [784, 288] width 957 height 95
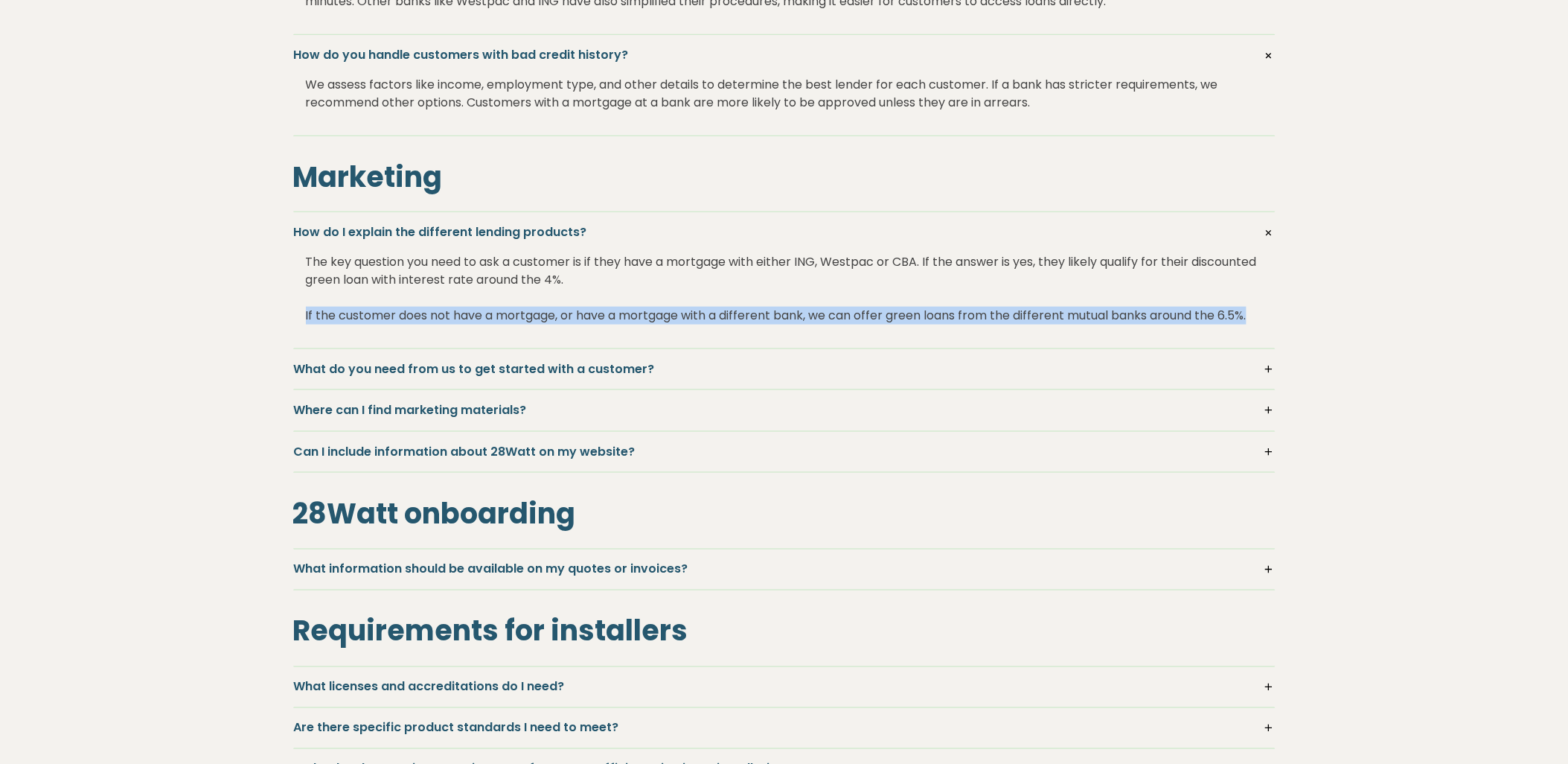
drag, startPoint x: 299, startPoint y: 317, endPoint x: 1267, endPoint y: 316, distance: 968.0
click at [1267, 316] on div "How do I explain the different lending products? The key question you need to a…" at bounding box center [784, 280] width 982 height 137
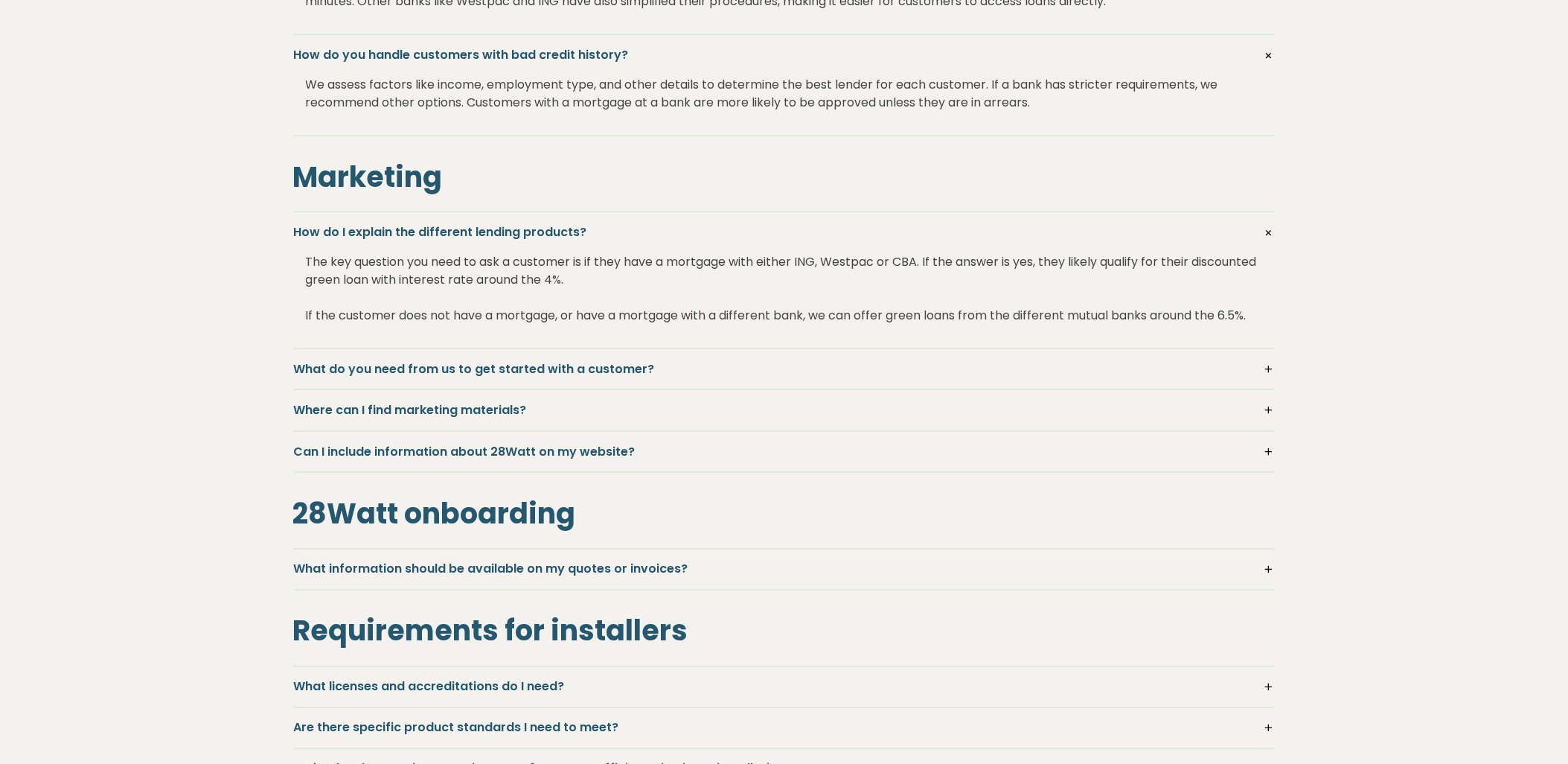
click at [399, 285] on div "The key question you need to ask a customer is if they have a mortgage with eit…" at bounding box center [784, 288] width 957 height 95
click at [1263, 367] on h5 "What do you need from us to get started with a customer?" at bounding box center [784, 370] width 981 height 17
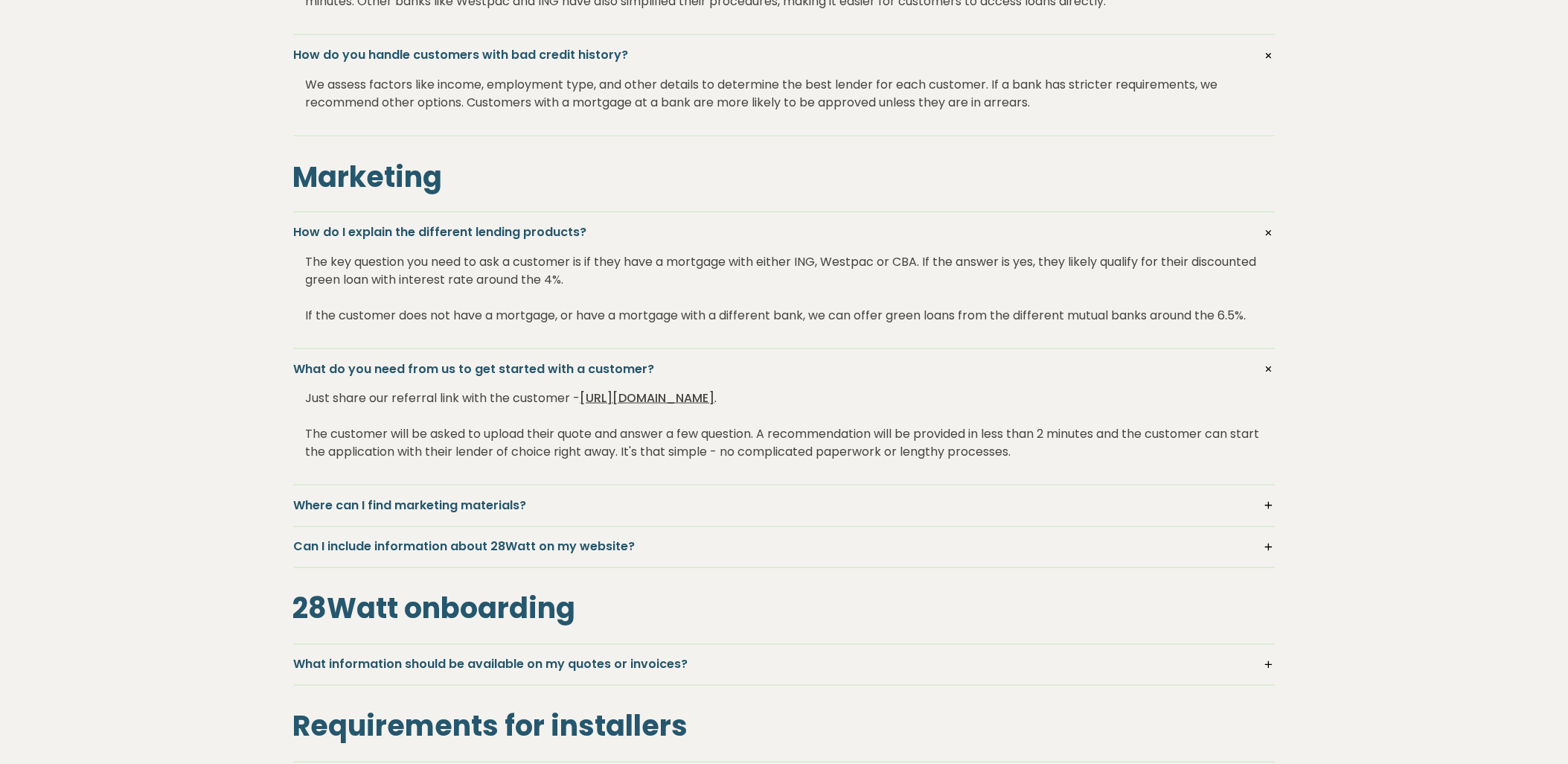
click at [1264, 507] on h5 "Where can I find marketing materials?" at bounding box center [784, 506] width 981 height 17
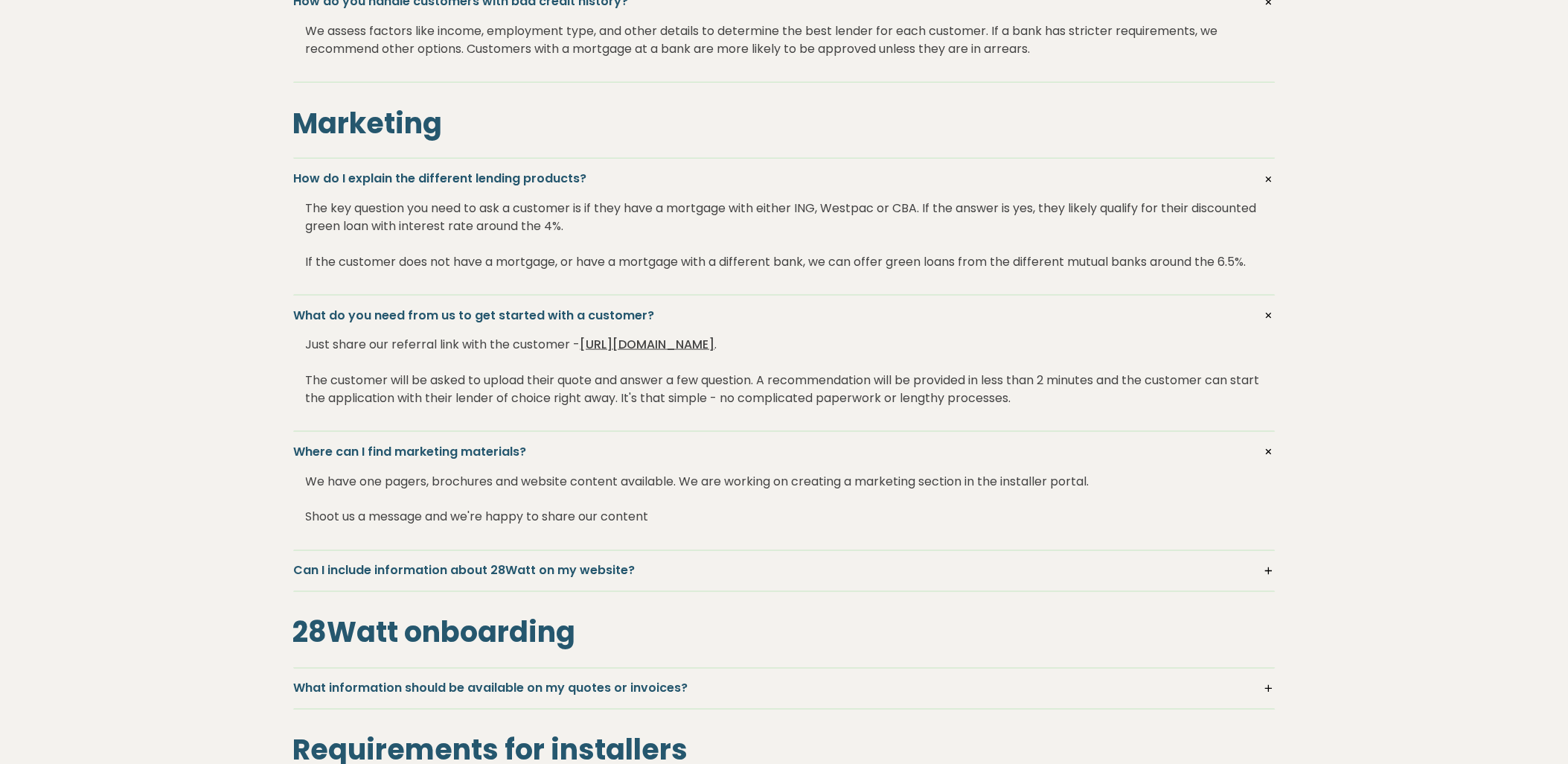
scroll to position [2564, 0]
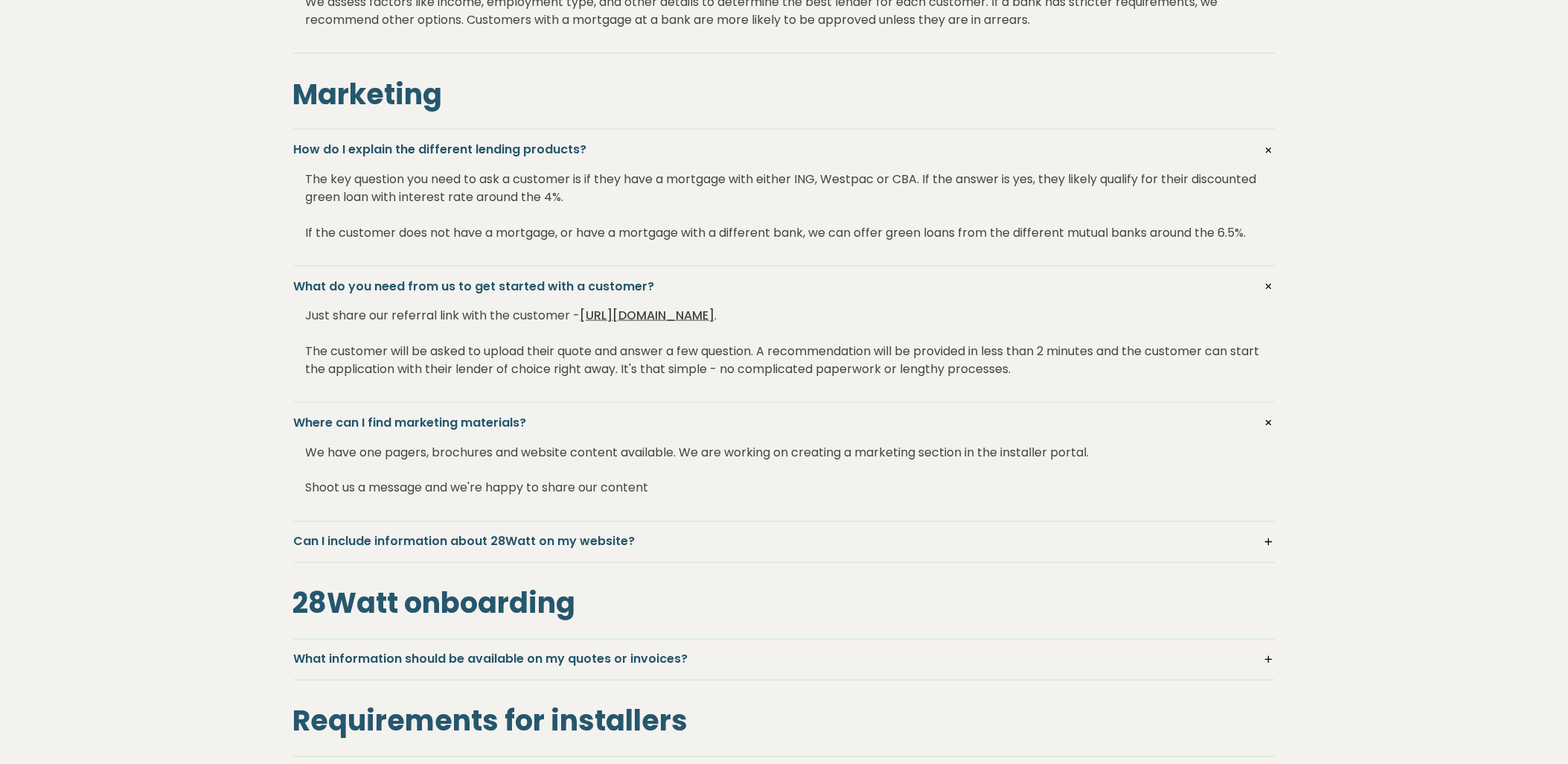
click at [1271, 545] on h5 "Can I include information about 28Watt on my website?" at bounding box center [784, 542] width 981 height 17
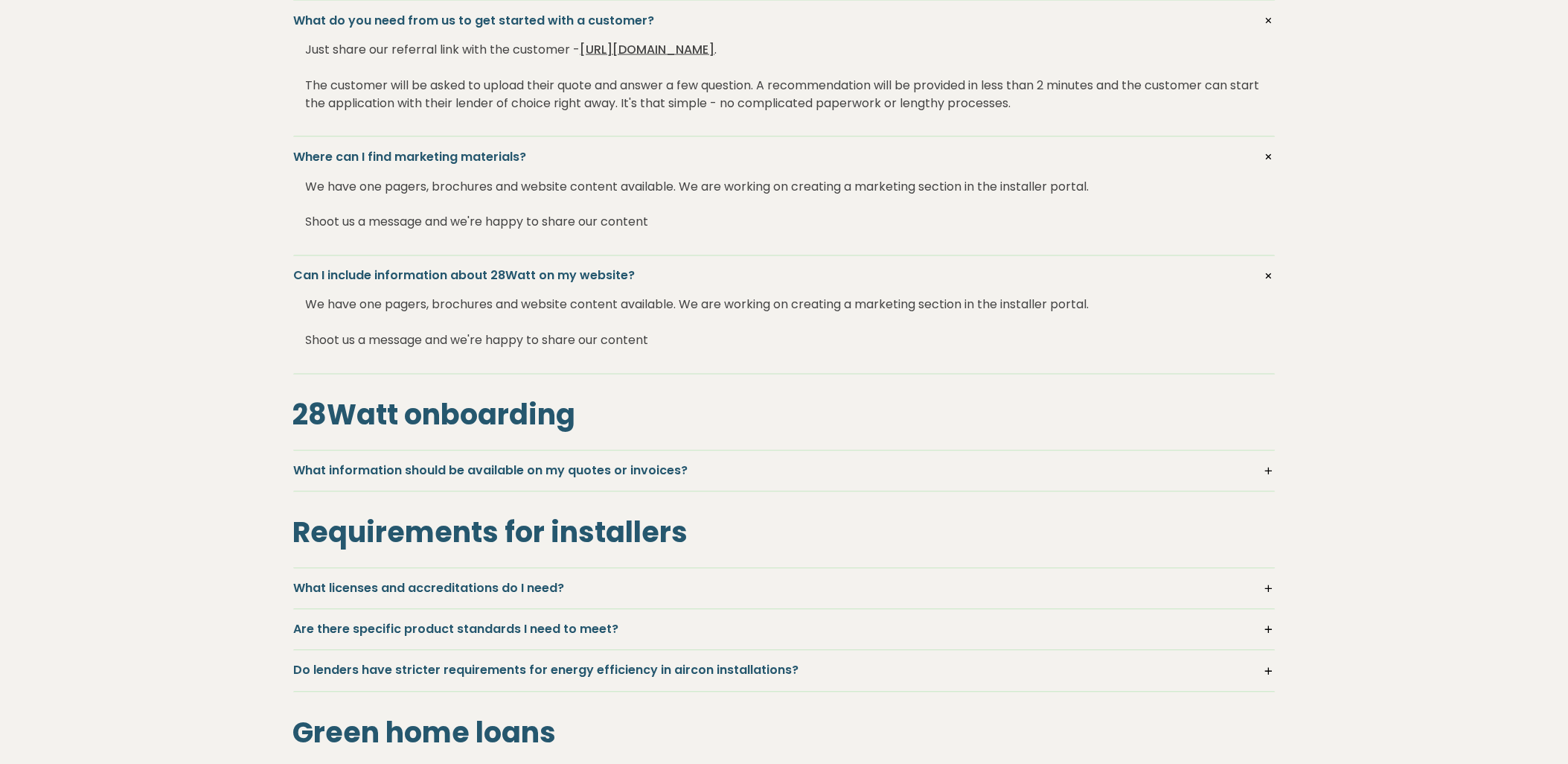
scroll to position [2894, 0]
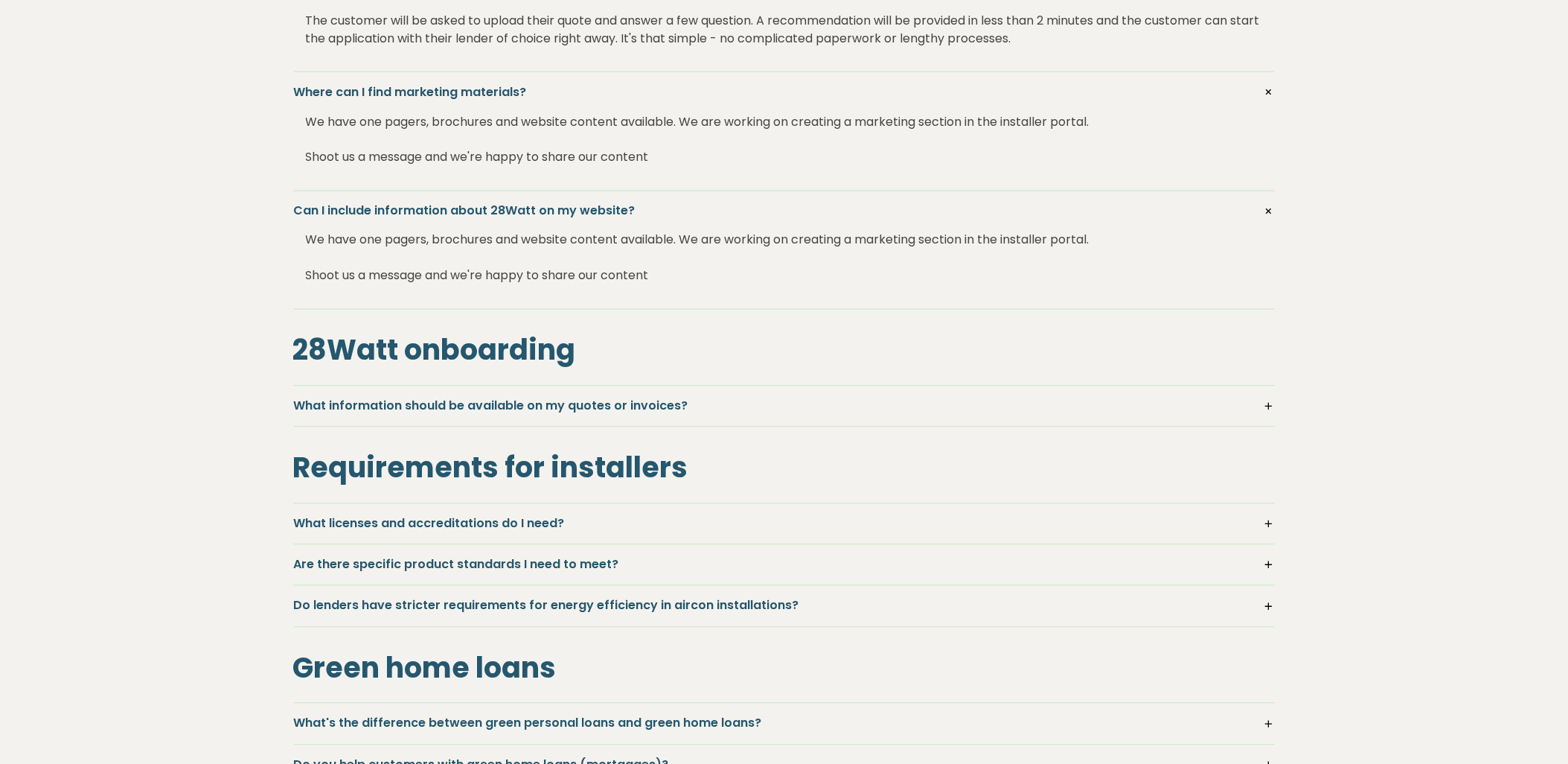
click at [1273, 403] on h5 "What information should be available on my quotes or invoices?" at bounding box center [784, 407] width 981 height 17
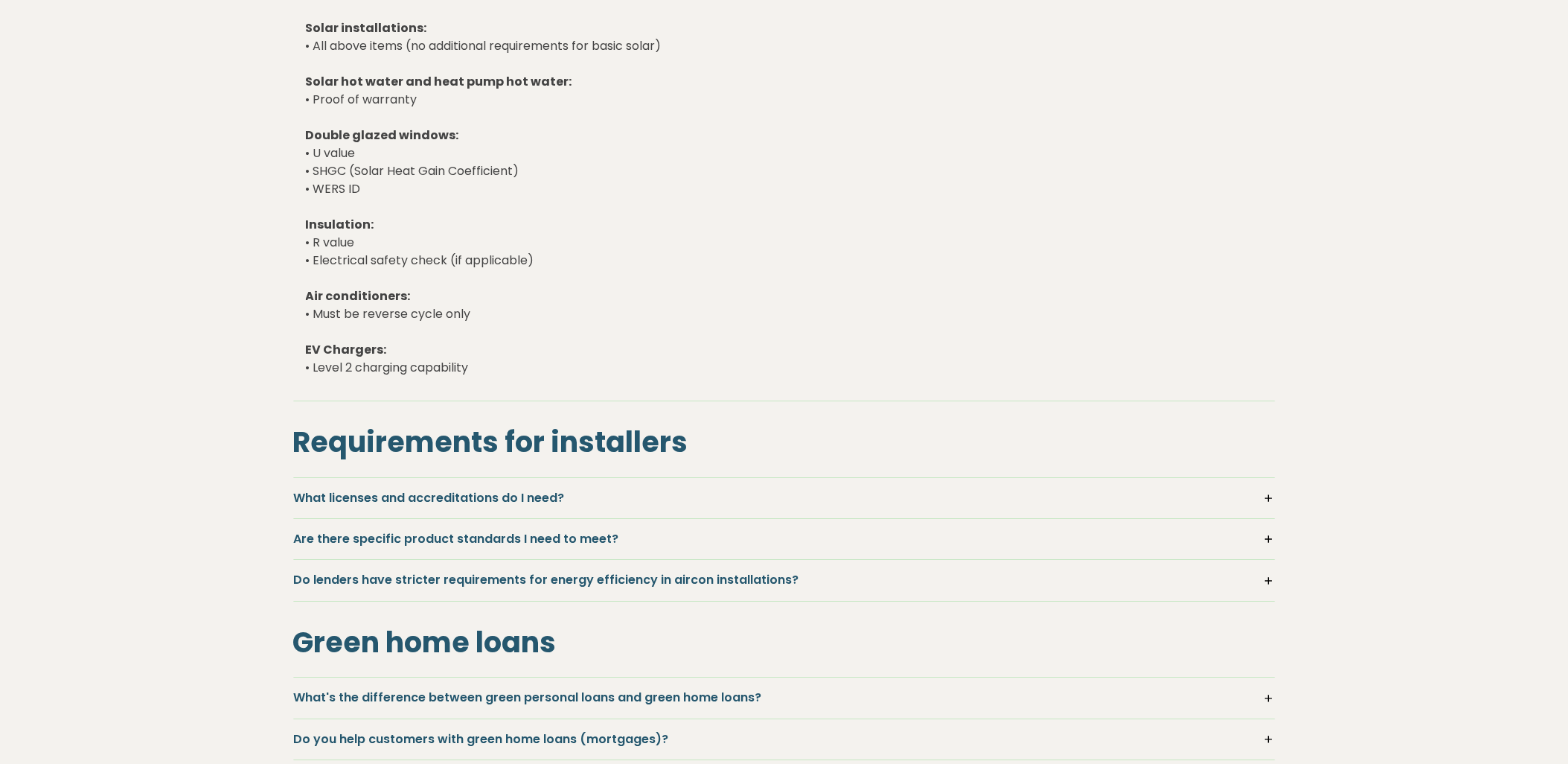
scroll to position [3473, 0]
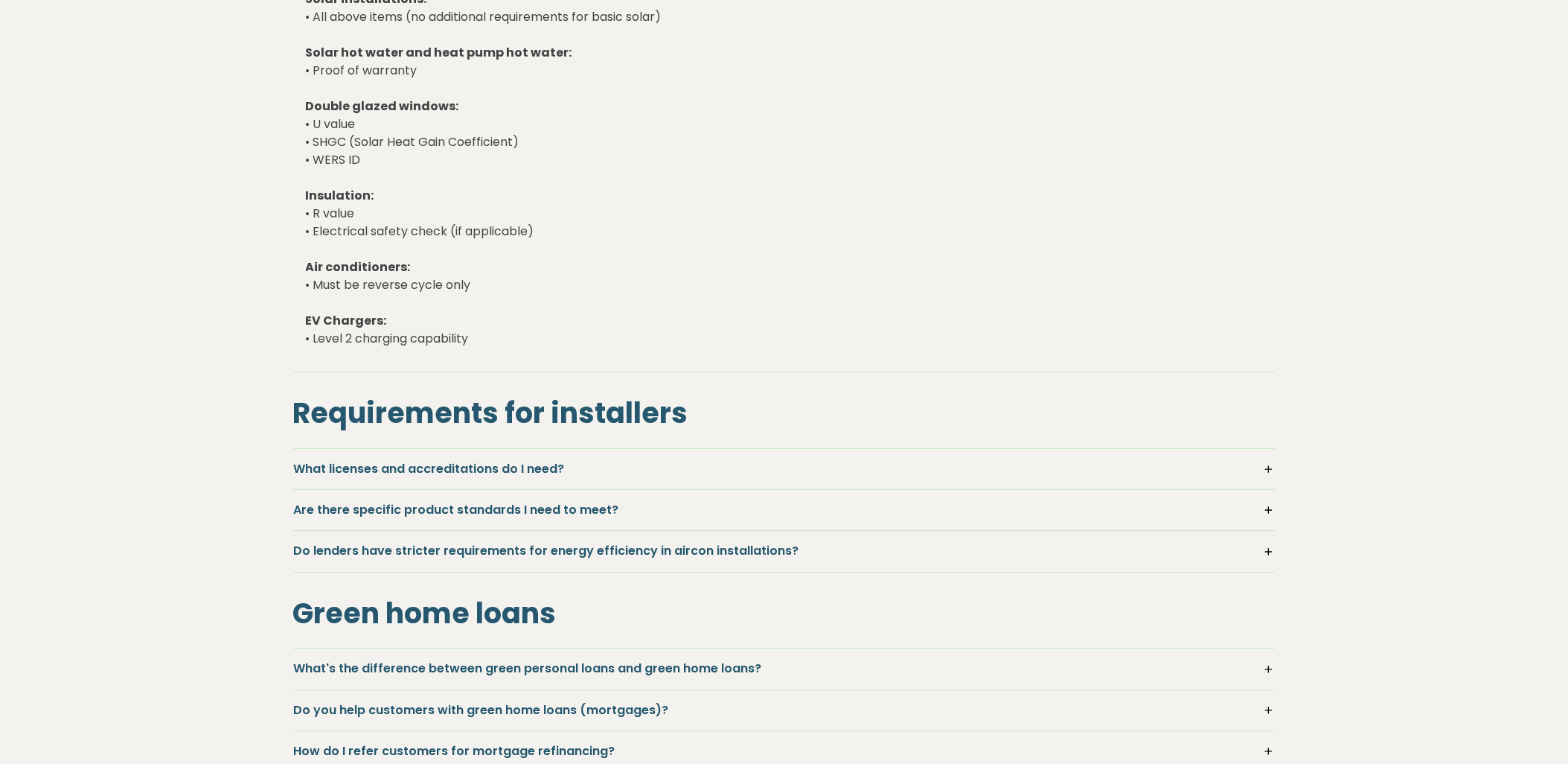
drag, startPoint x: 695, startPoint y: 481, endPoint x: 1177, endPoint y: 488, distance: 482.1
click at [1173, 487] on div "What licenses and accreditations do I need? Requirements vary by installation t…" at bounding box center [784, 469] width 982 height 42
click at [1271, 468] on h5 "What licenses and accreditations do I need?" at bounding box center [784, 469] width 981 height 17
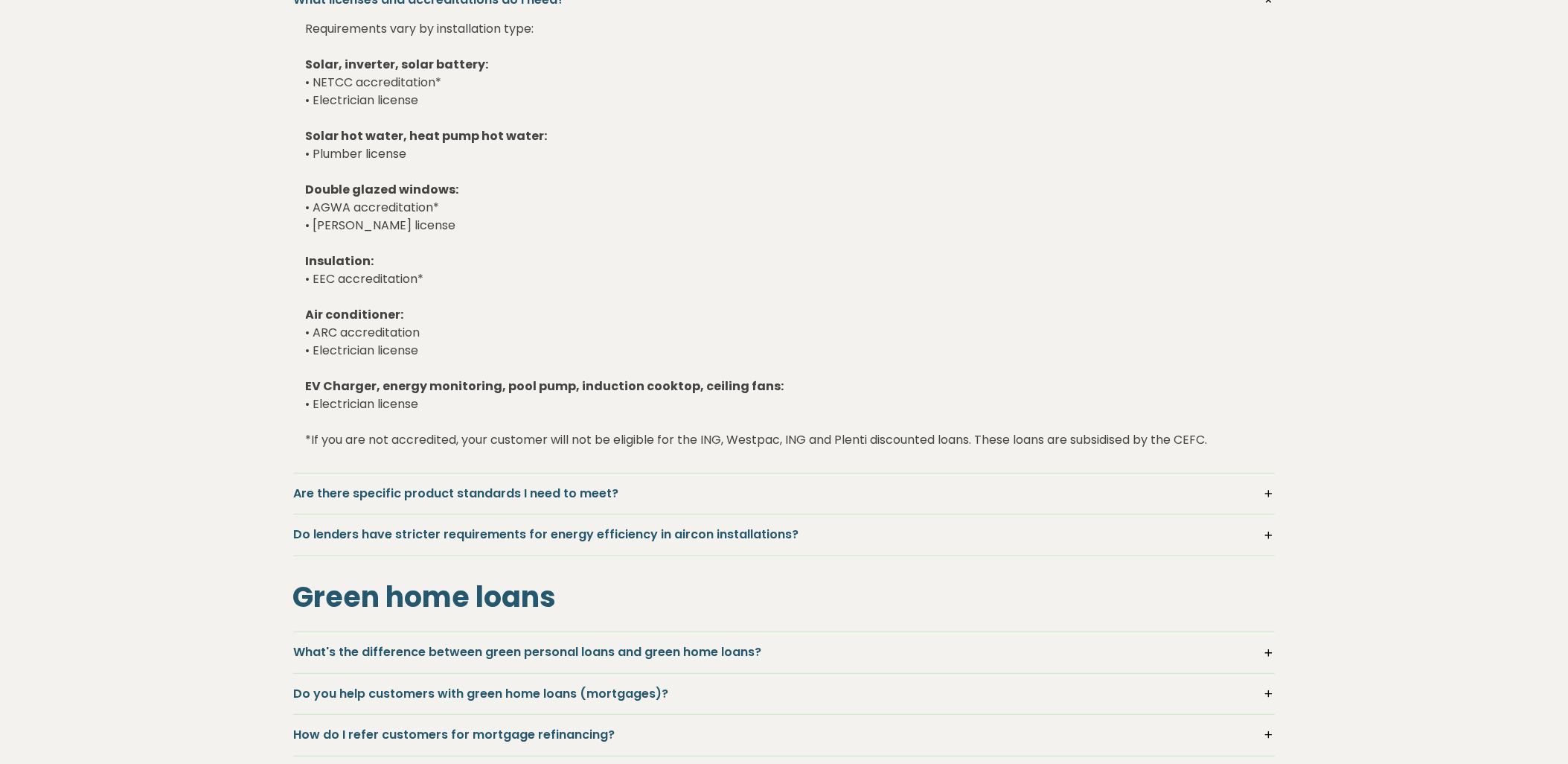
scroll to position [3970, 0]
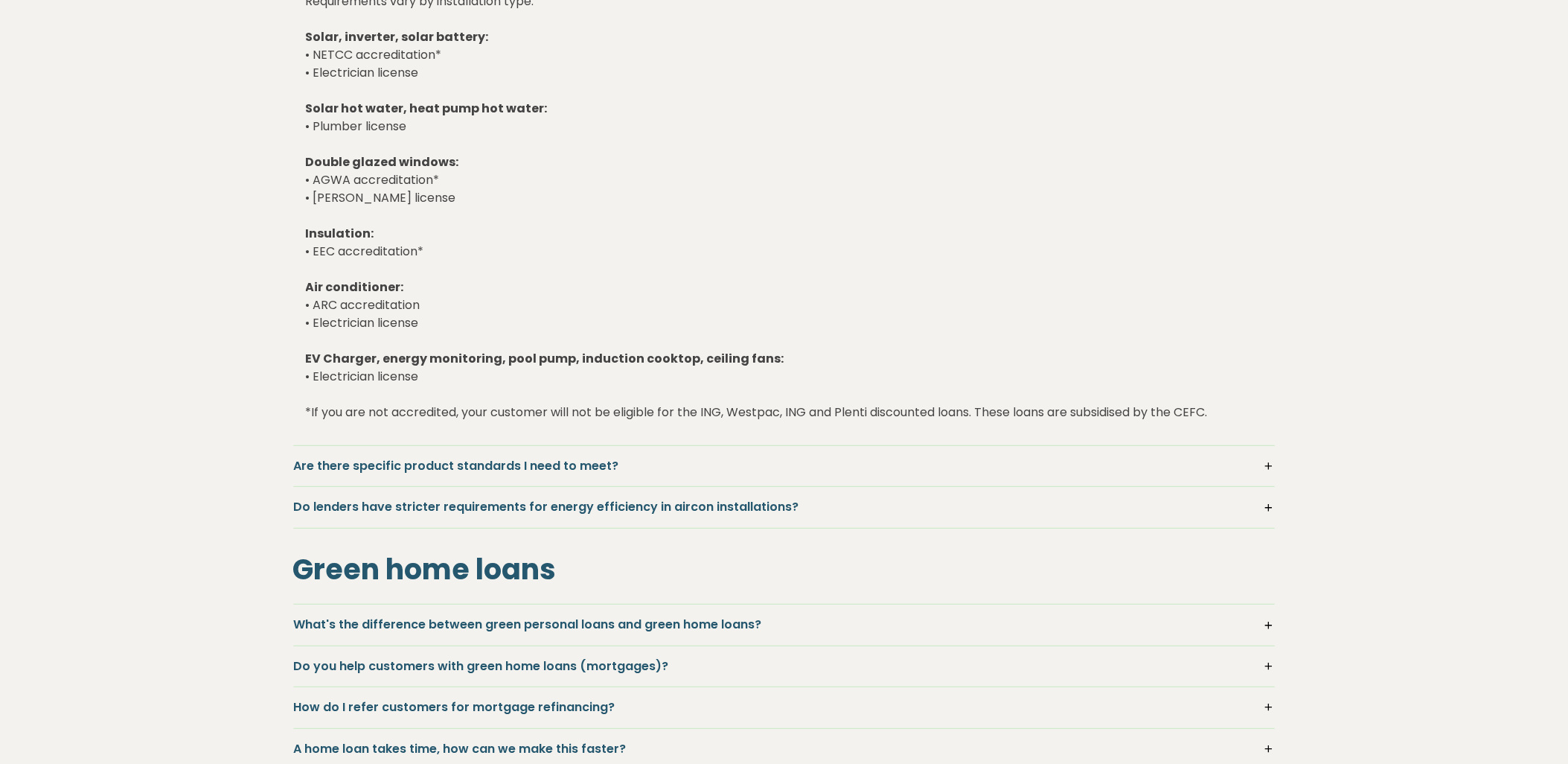
click at [1265, 462] on h5 "Are there specific product standards I need to meet?" at bounding box center [784, 466] width 981 height 17
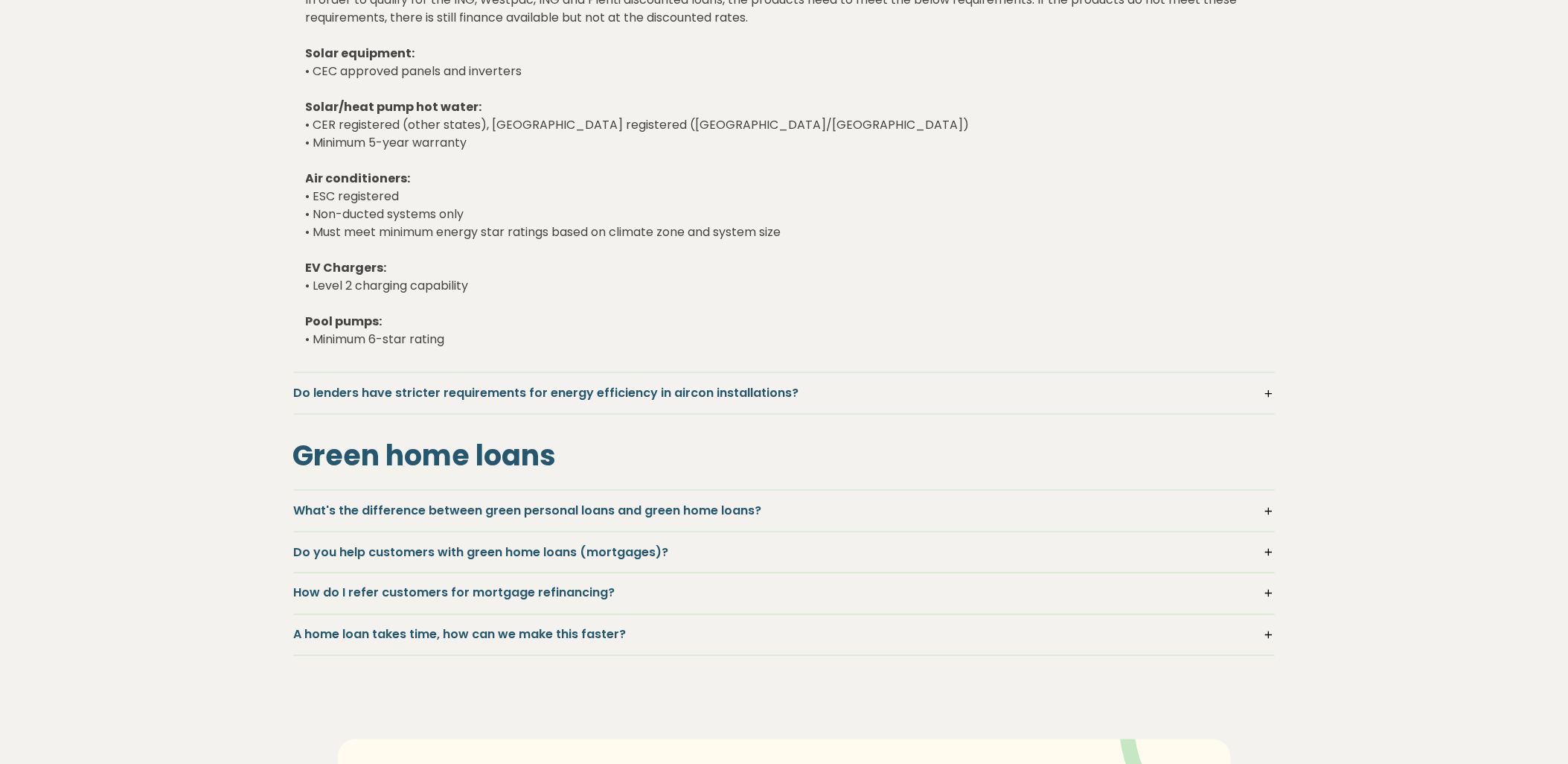
scroll to position [4467, 0]
click at [1264, 395] on h5 "Do lenders have stricter requirements for energy efficiency in aircon installat…" at bounding box center [784, 392] width 981 height 17
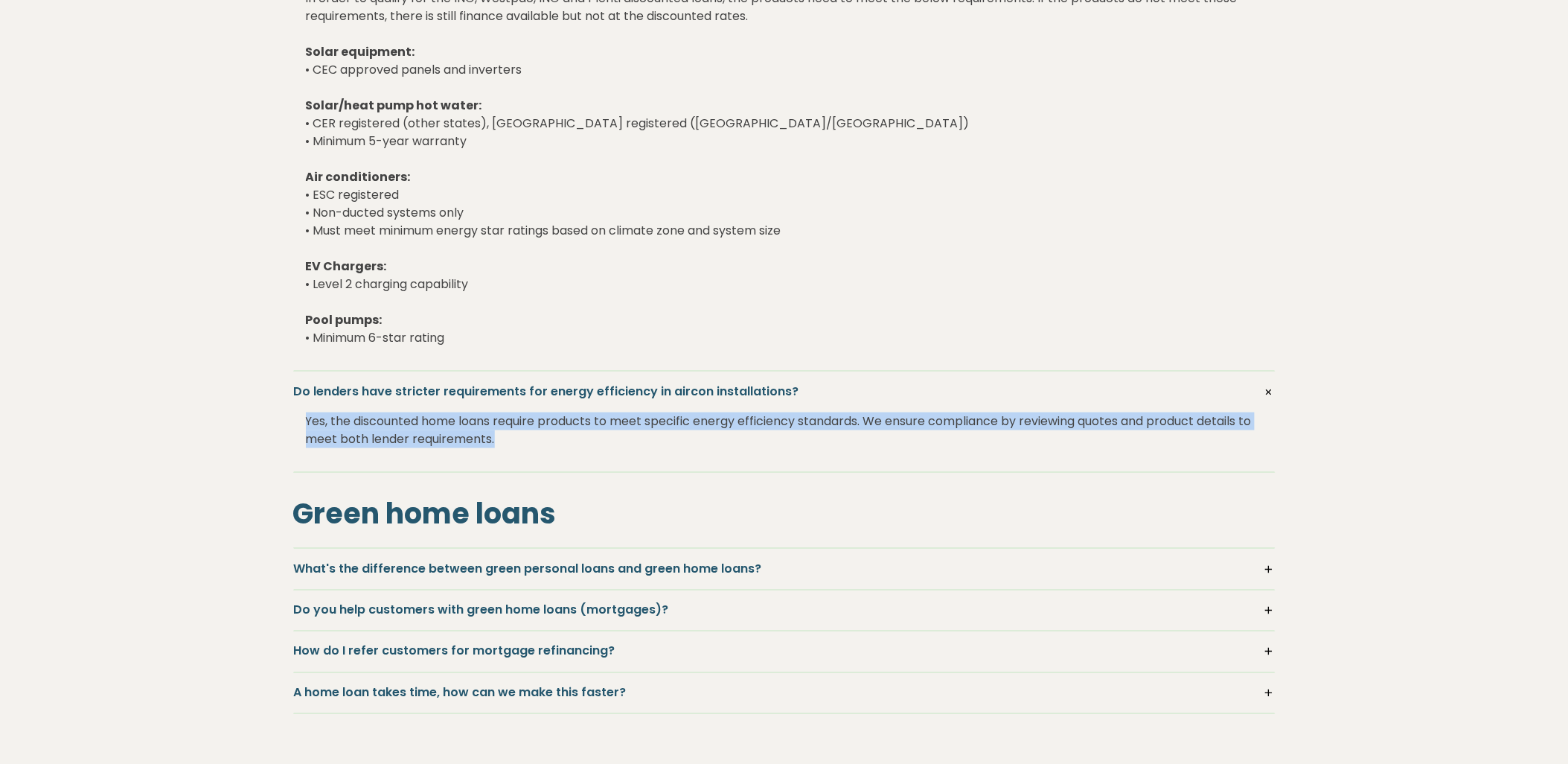
drag, startPoint x: 308, startPoint y: 419, endPoint x: 534, endPoint y: 450, distance: 228.1
click at [534, 450] on div "Yes, the discounted home loans require products to meet specific energy efficie…" at bounding box center [784, 430] width 957 height 59
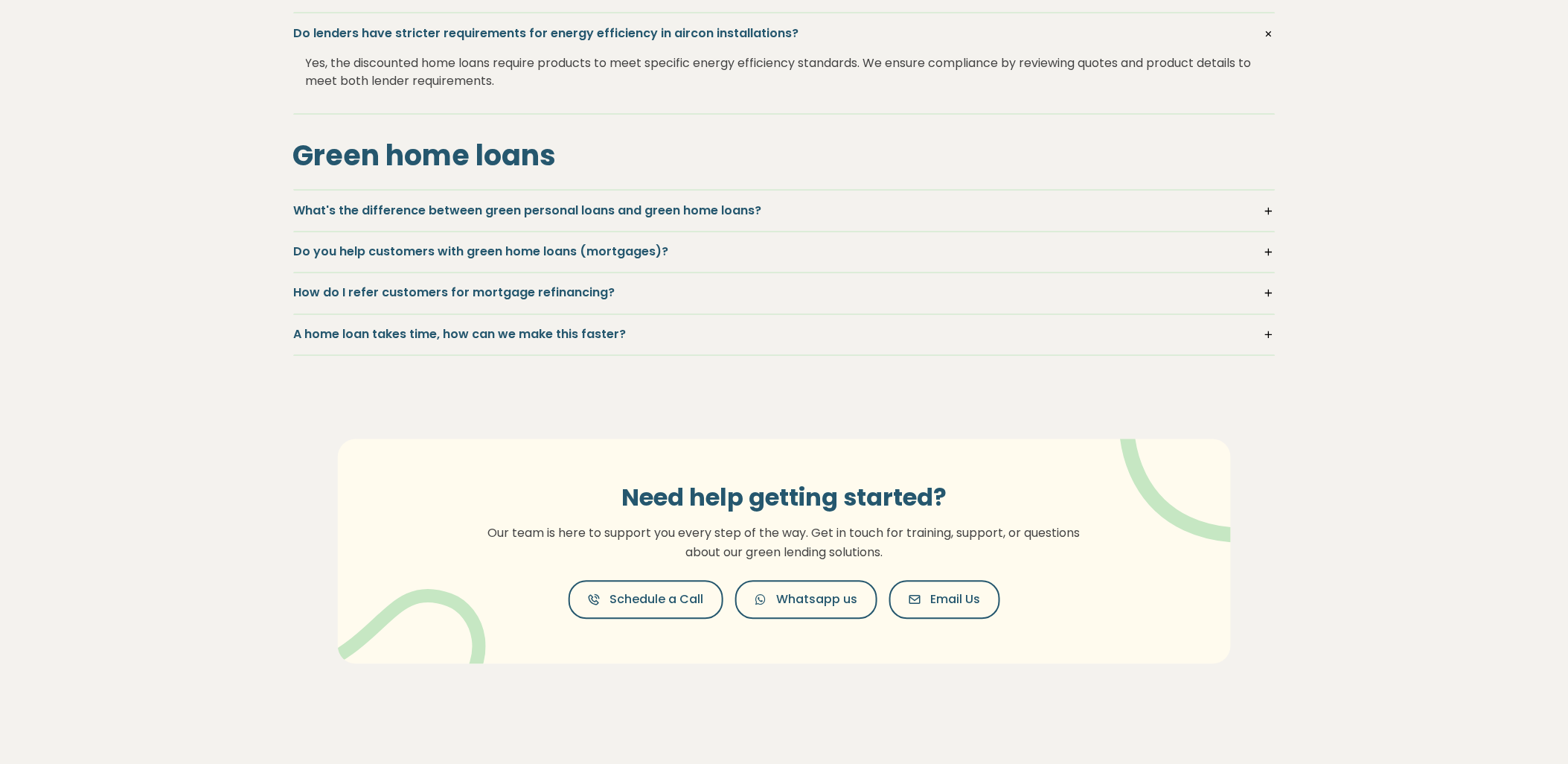
scroll to position [4798, 0]
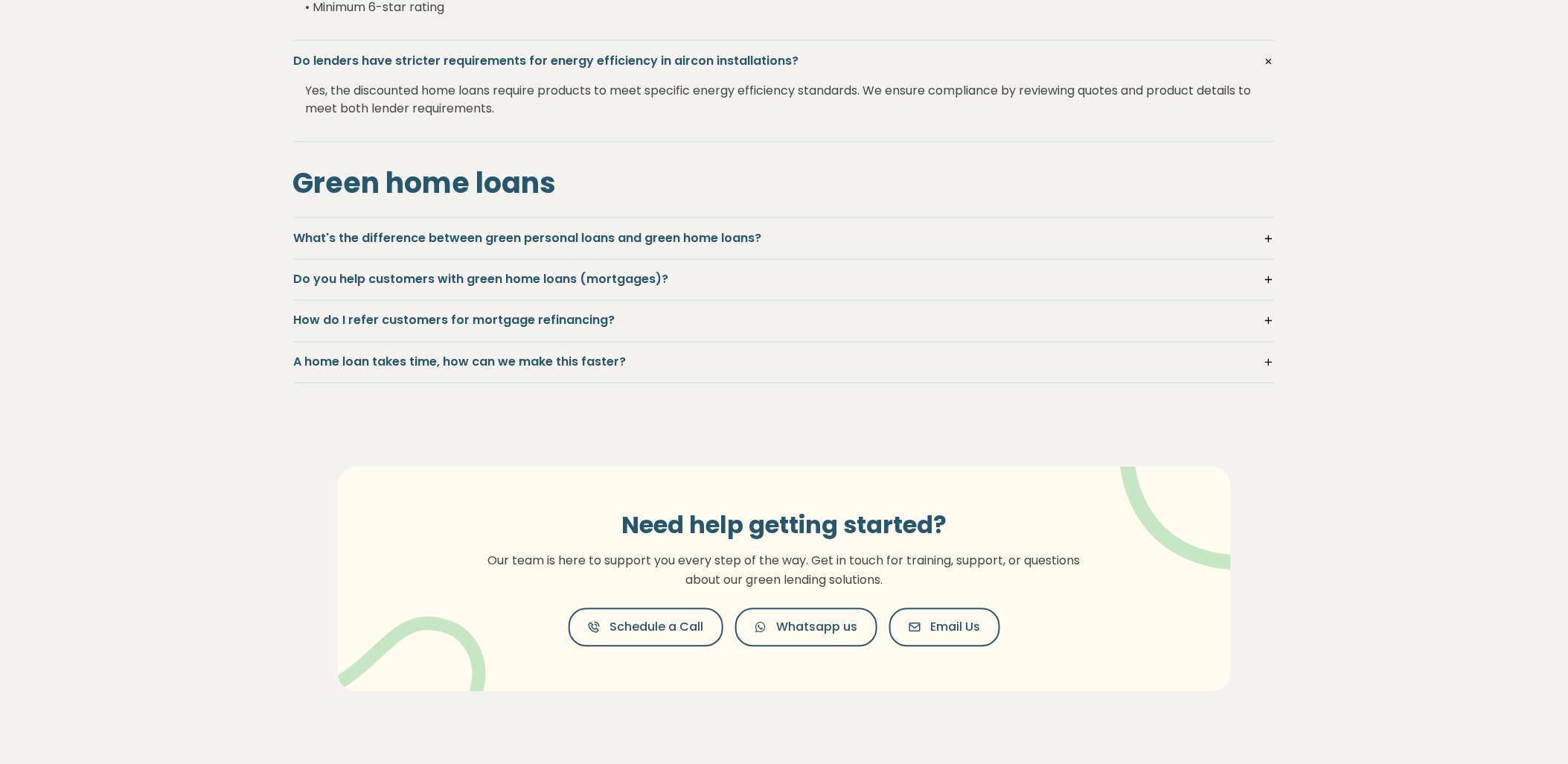
click at [1271, 241] on h5 "What's the difference between green personal loans and green home loans?" at bounding box center [784, 238] width 981 height 17
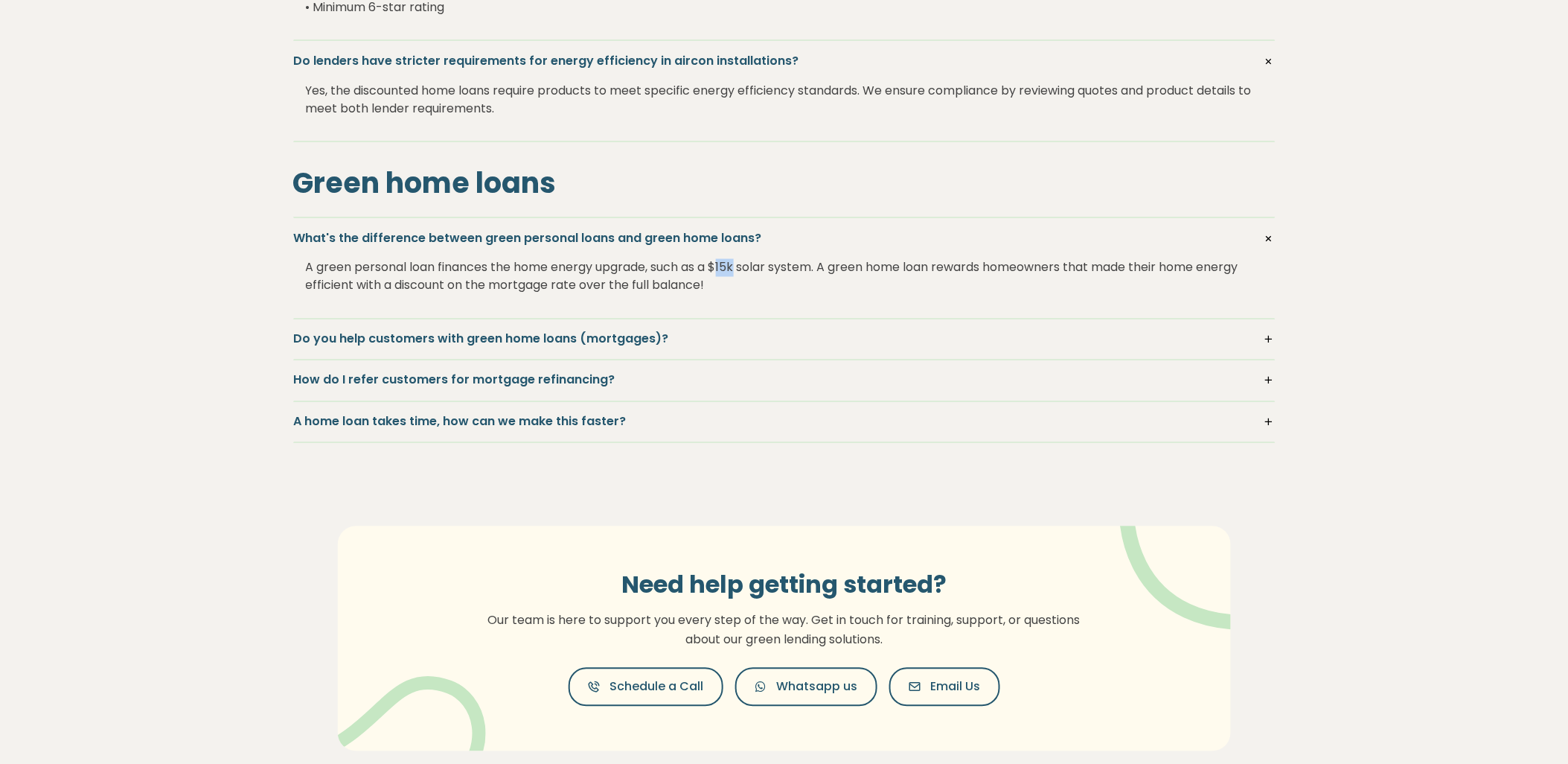
drag, startPoint x: 723, startPoint y: 266, endPoint x: 742, endPoint y: 266, distance: 19.0
click at [742, 266] on div "A green personal loan finances the home energy upgrade, such as a $15k solar sy…" at bounding box center [784, 277] width 957 height 59
drag, startPoint x: 719, startPoint y: 271, endPoint x: 741, endPoint y: 264, distance: 23.1
click at [741, 264] on div "A green personal loan finances the home energy upgrade, such as a $15k solar sy…" at bounding box center [784, 277] width 957 height 59
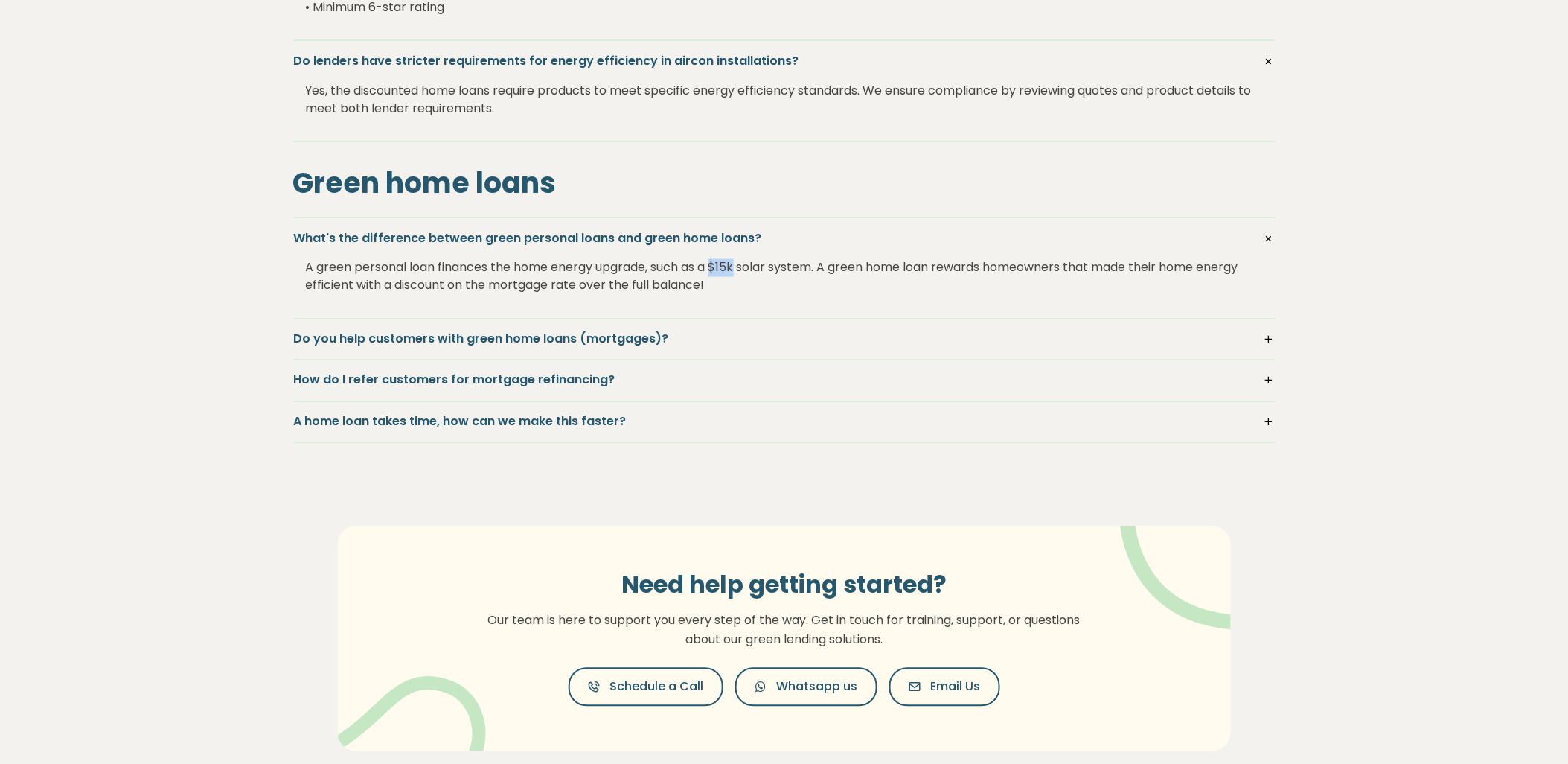
click at [739, 266] on div "A green personal loan finances the home energy upgrade, such as a $15k solar sy…" at bounding box center [784, 277] width 957 height 59
drag, startPoint x: 493, startPoint y: 271, endPoint x: 826, endPoint y: 276, distance: 333.0
click at [826, 276] on div "A green personal loan finances the home energy upgrade, such as a $15k solar sy…" at bounding box center [784, 277] width 957 height 59
drag, startPoint x: 826, startPoint y: 276, endPoint x: 605, endPoint y: 301, distance: 222.4
click at [605, 301] on div "A green personal loan finances the home energy upgrade, such as a $15k solar sy…" at bounding box center [784, 277] width 957 height 59
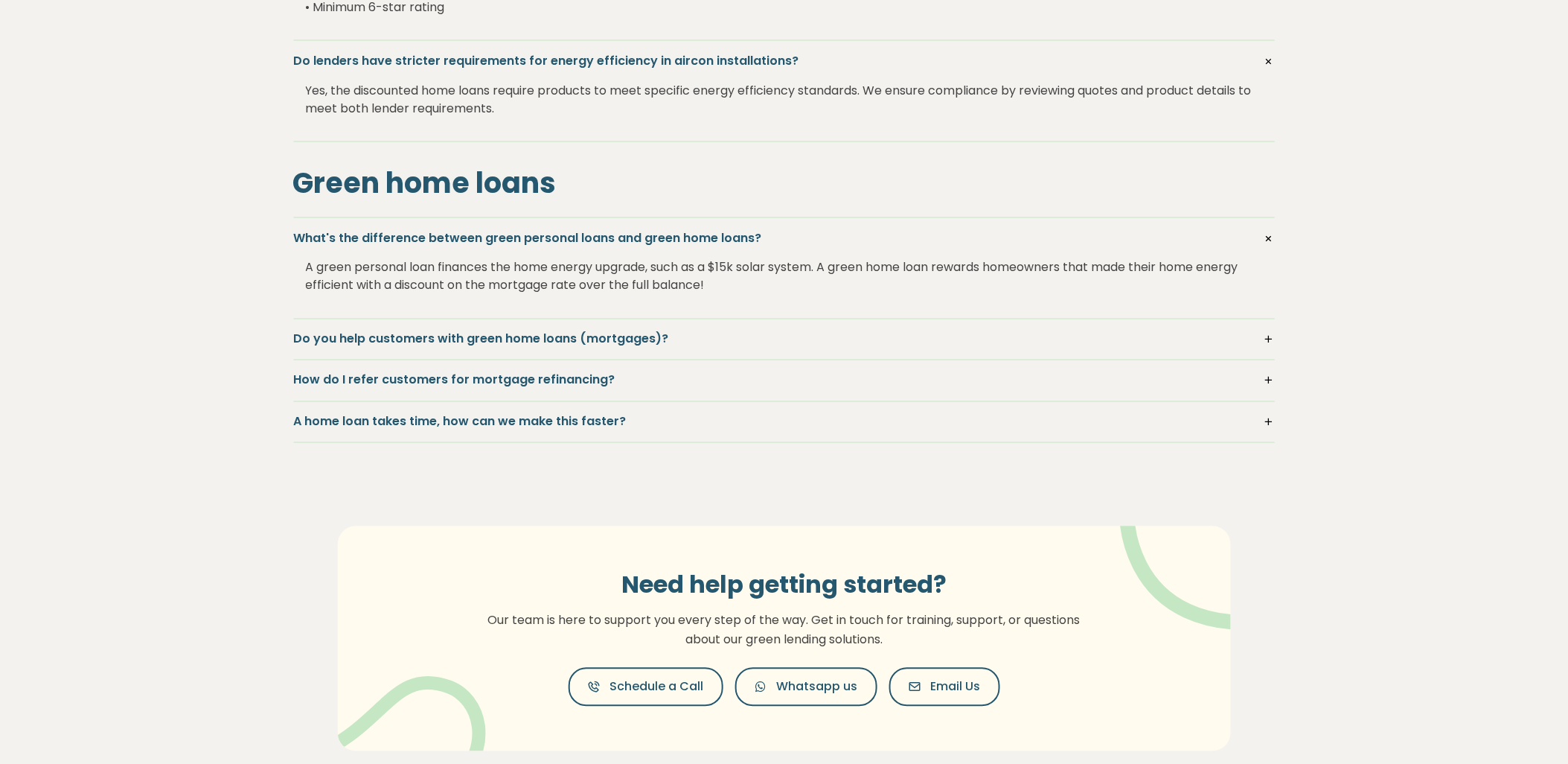
click at [1264, 339] on h5 "Do you help customers with green home loans (mortgages)?" at bounding box center [784, 340] width 981 height 17
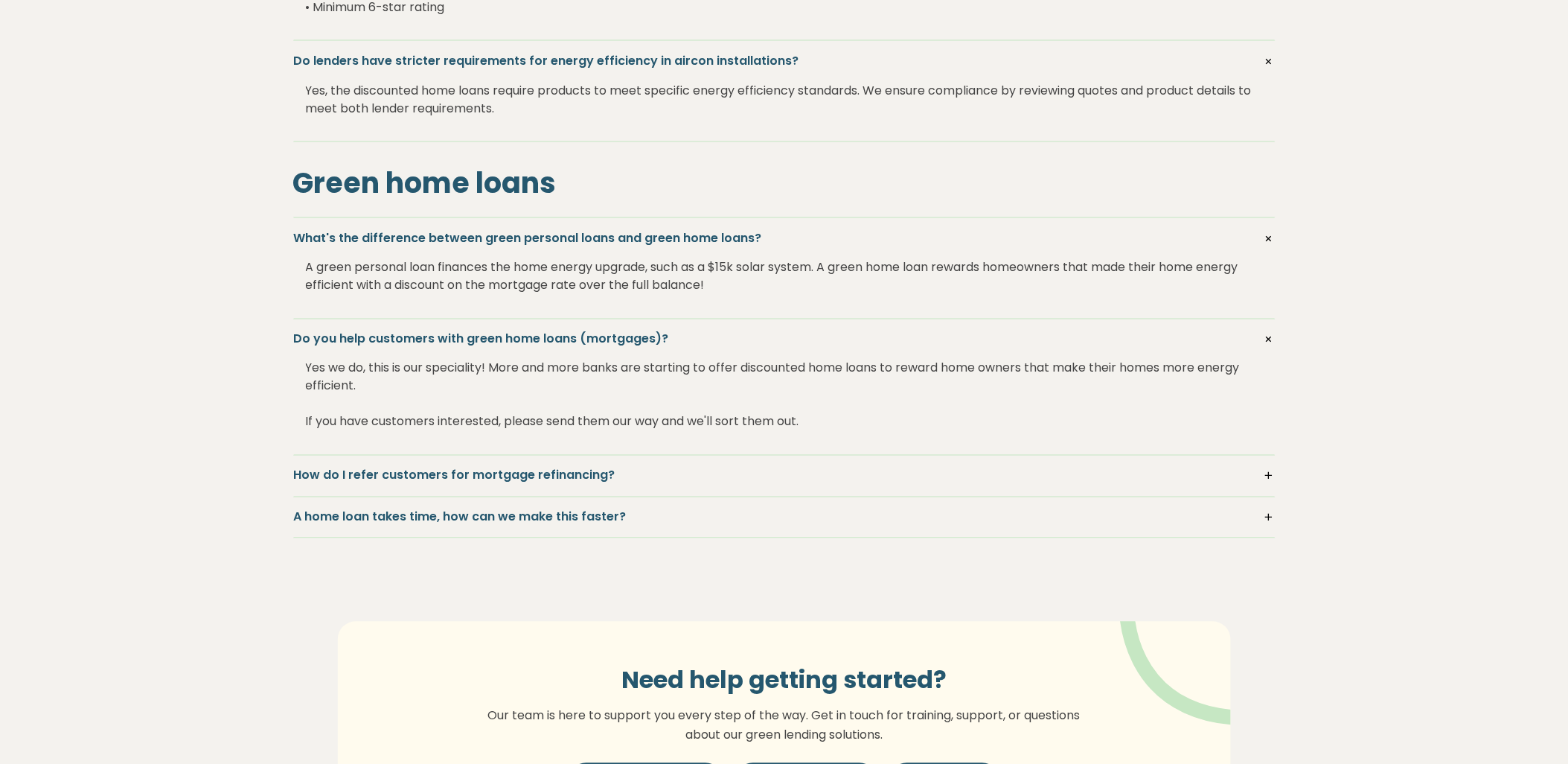
click at [1270, 472] on h5 "How do I refer customers for mortgage refinancing?" at bounding box center [784, 476] width 981 height 17
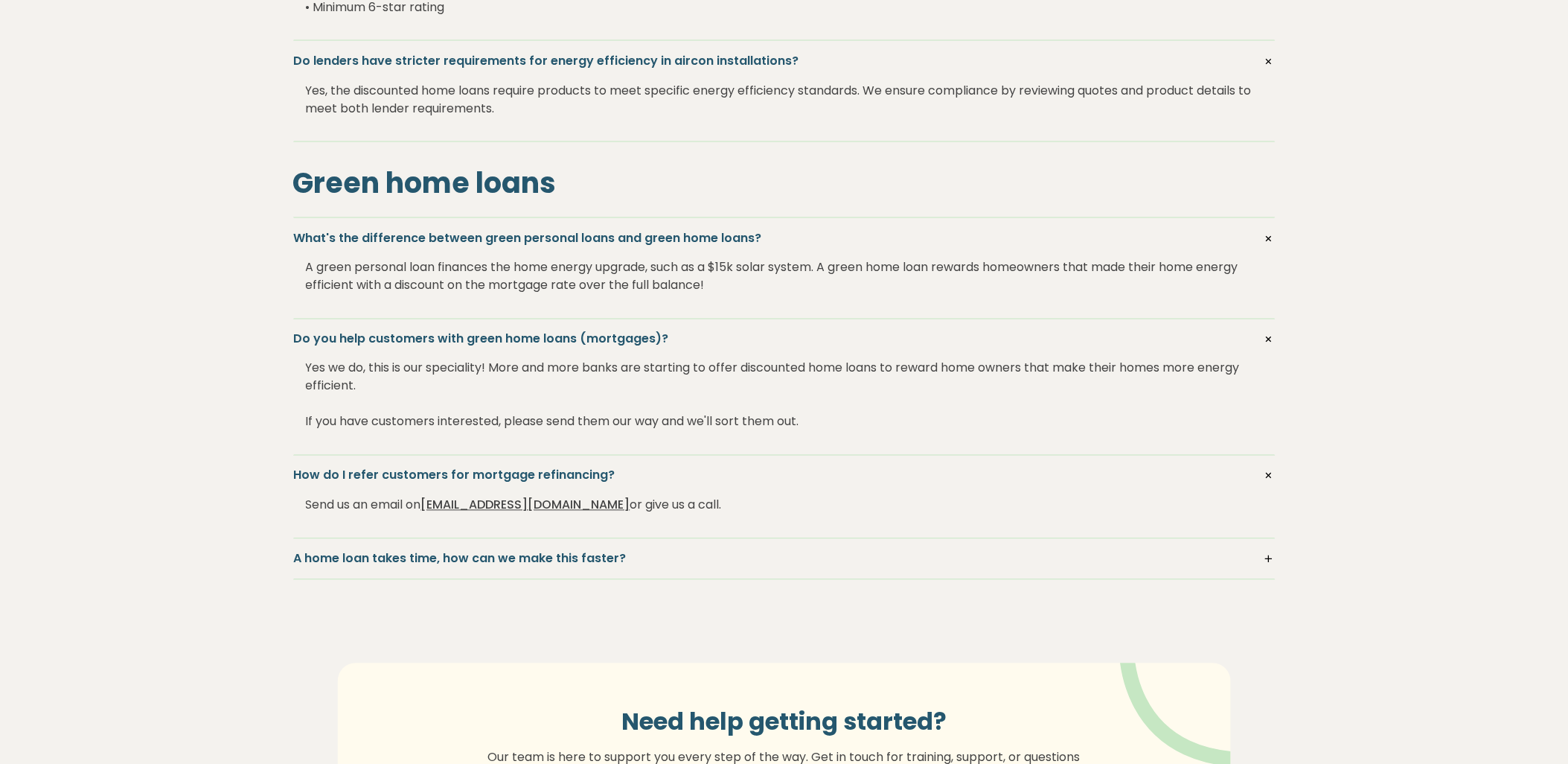
click at [1269, 564] on h5 "A home loan takes time, how can we make this faster?" at bounding box center [784, 559] width 981 height 17
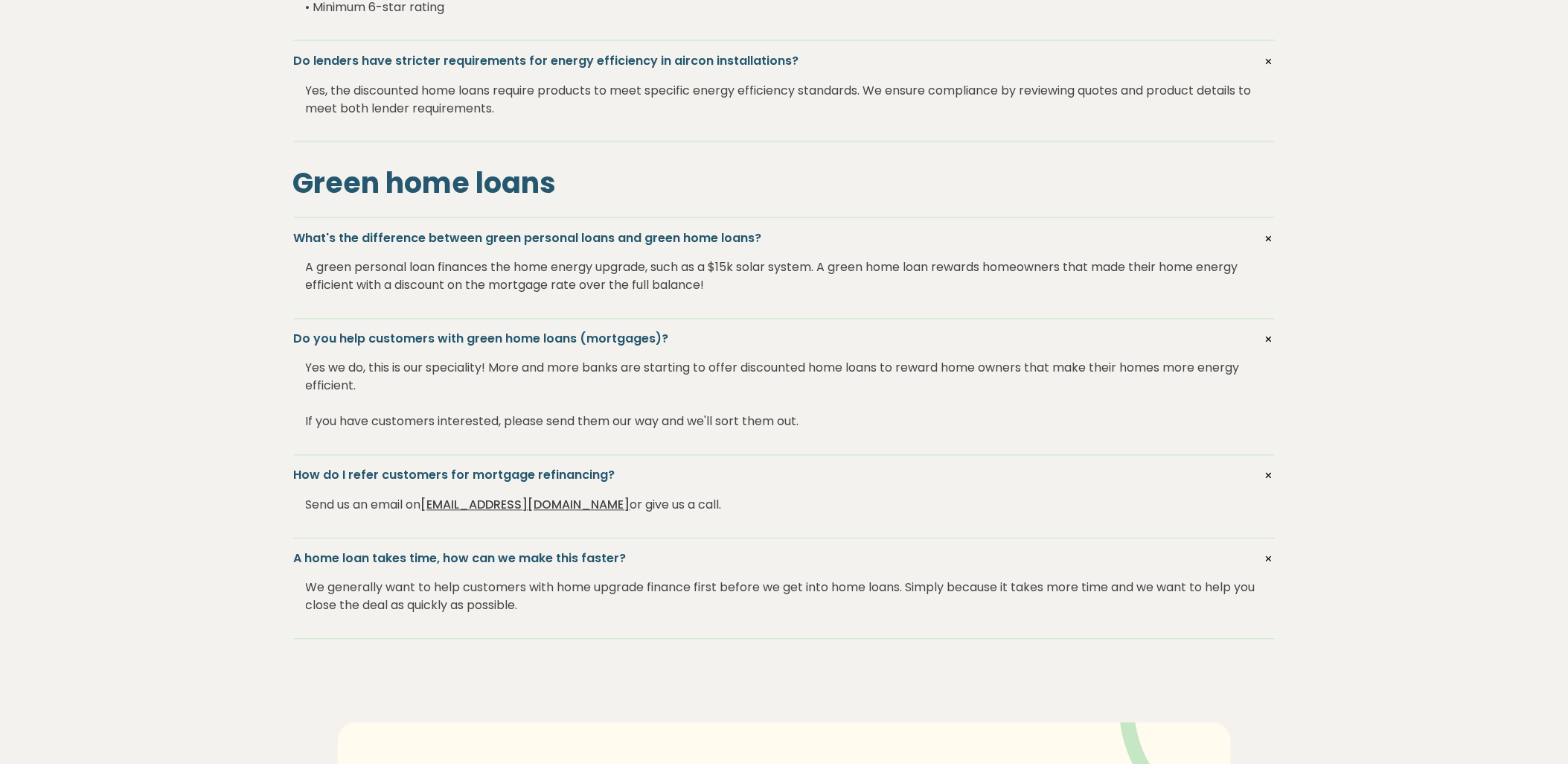
click at [563, 612] on div "We generally want to help customers with home upgrade finance first before we g…" at bounding box center [784, 597] width 957 height 59
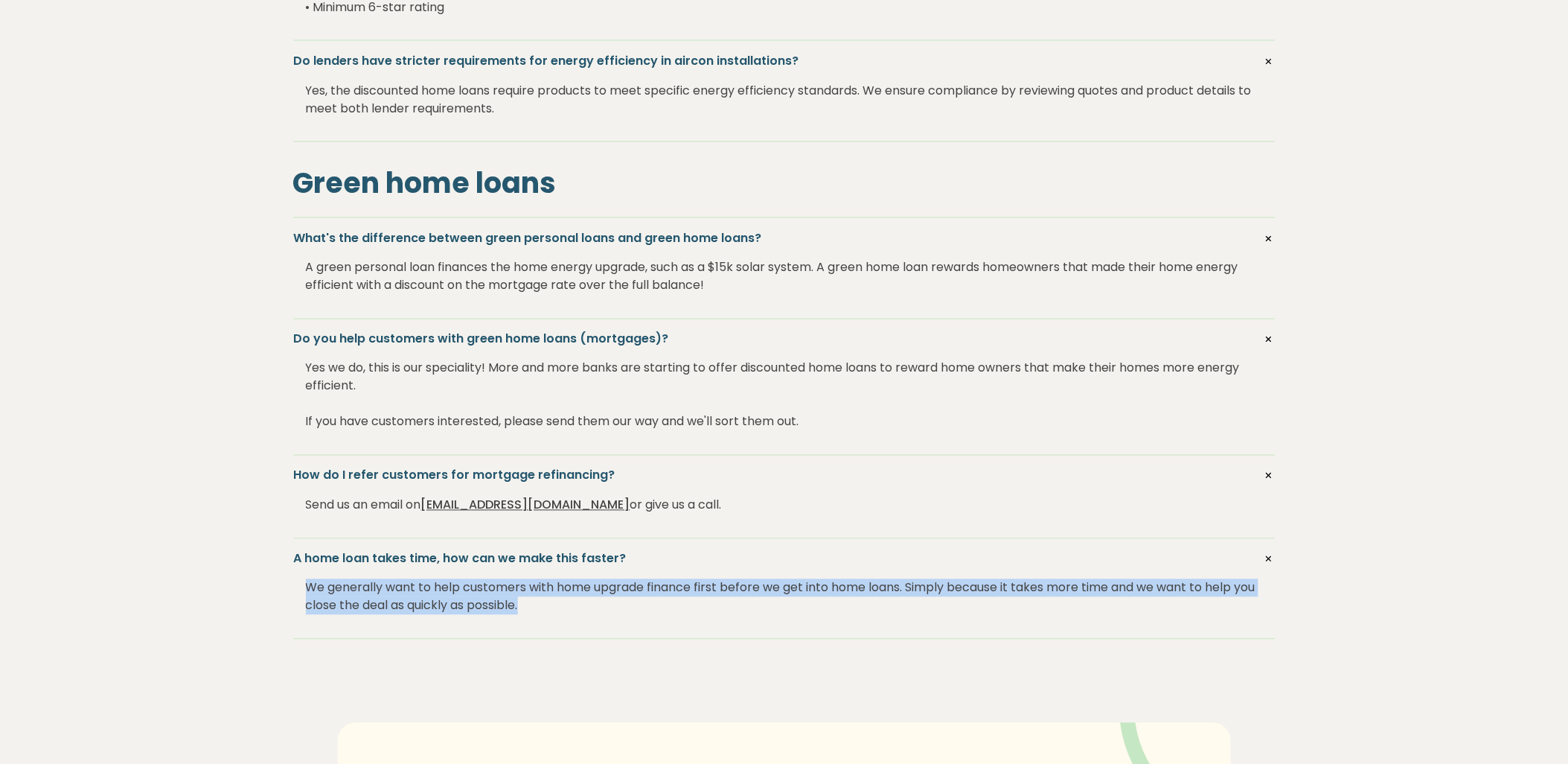
drag, startPoint x: 571, startPoint y: 611, endPoint x: 283, endPoint y: 590, distance: 288.8
drag, startPoint x: 283, startPoint y: 590, endPoint x: 355, endPoint y: 590, distance: 72.0
click at [357, 590] on div "We generally want to help customers with home upgrade finance first before we g…" at bounding box center [784, 597] width 957 height 59
drag, startPoint x: 304, startPoint y: 588, endPoint x: 605, endPoint y: 604, distance: 301.4
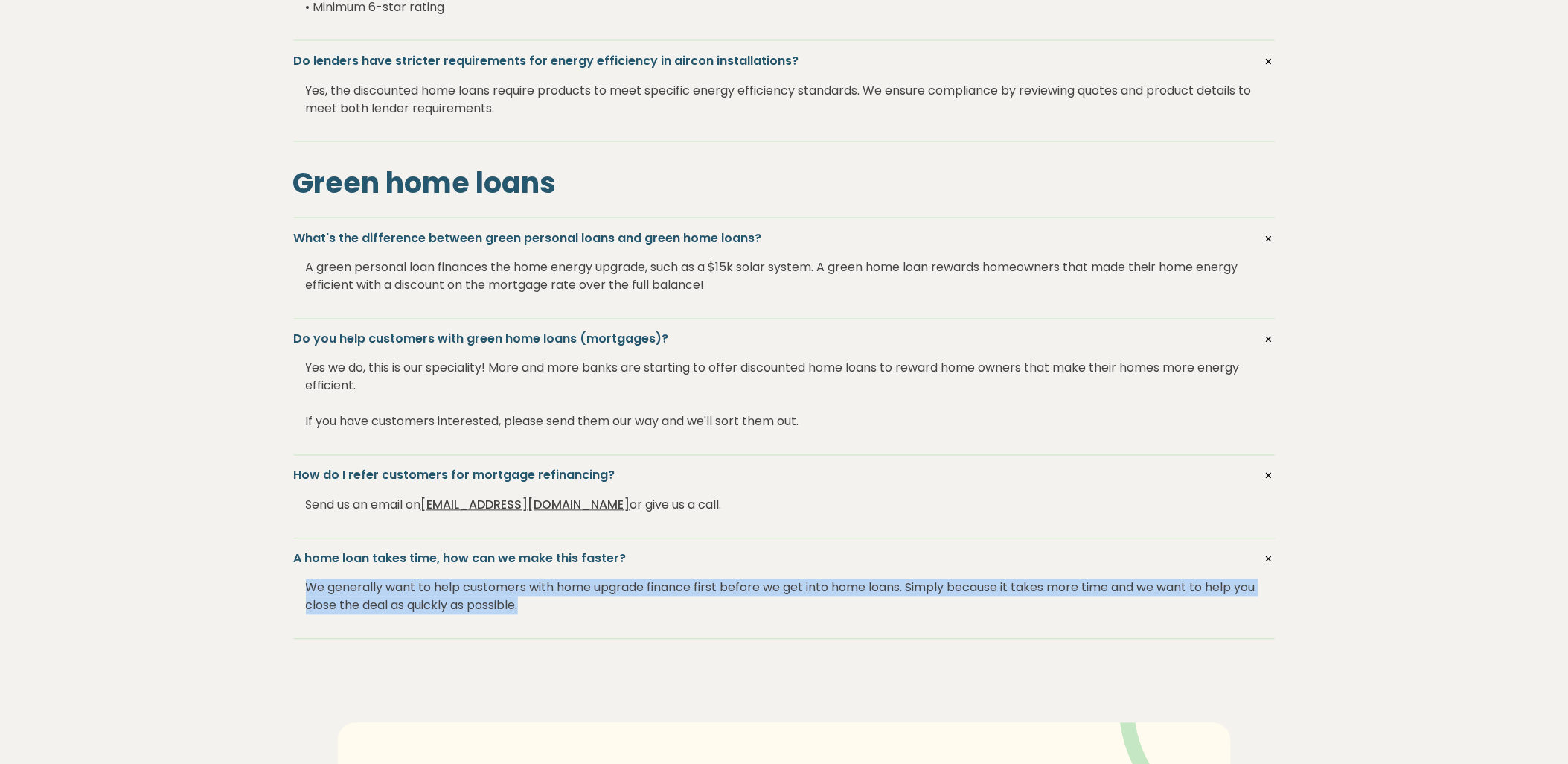
click at [605, 604] on div "A home loan takes time, how can we make this faster? We generally want to help …" at bounding box center [784, 589] width 982 height 101
click at [564, 606] on div "We generally want to help customers with home upgrade finance first before we g…" at bounding box center [784, 597] width 957 height 59
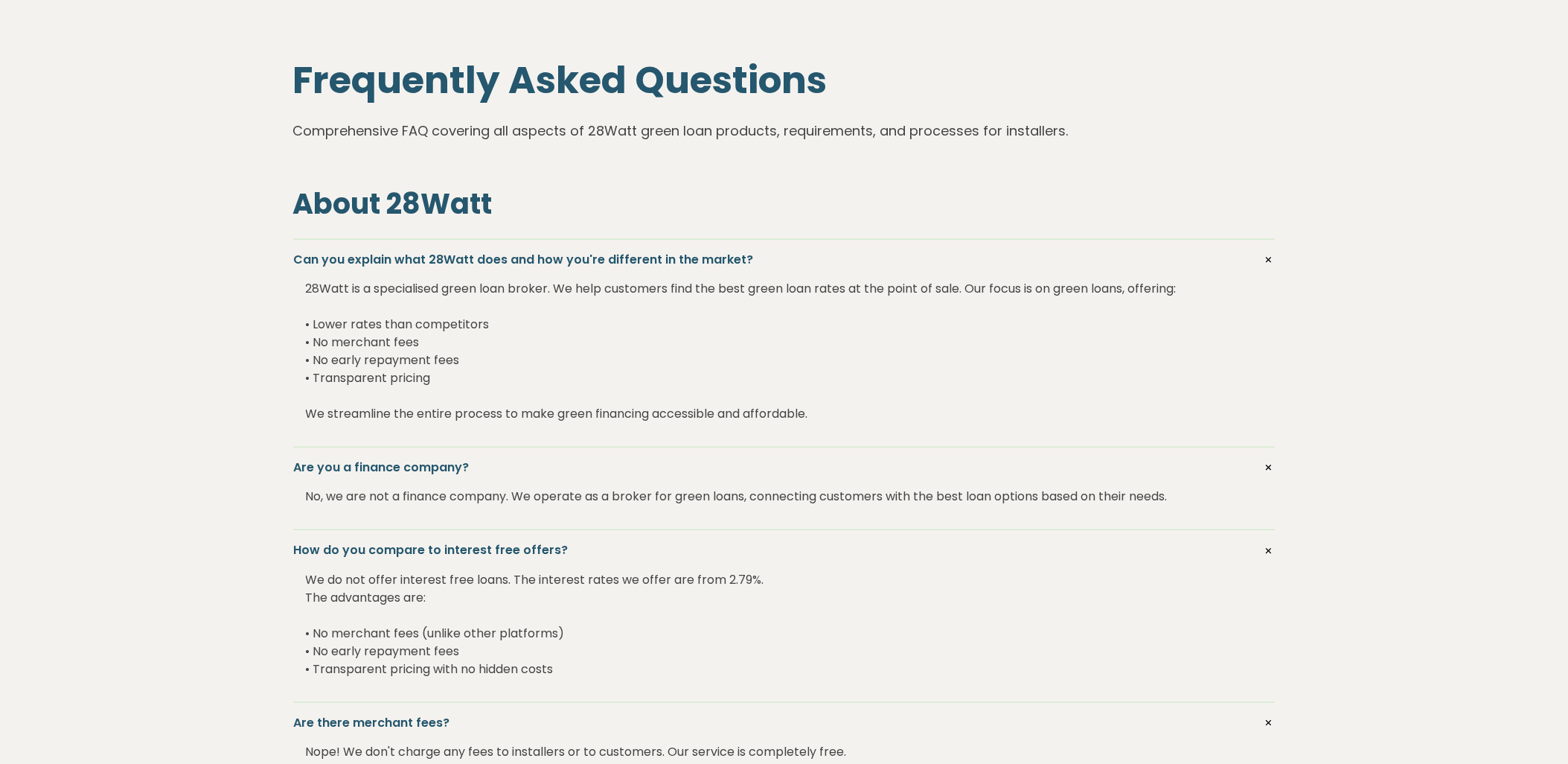
scroll to position [0, 0]
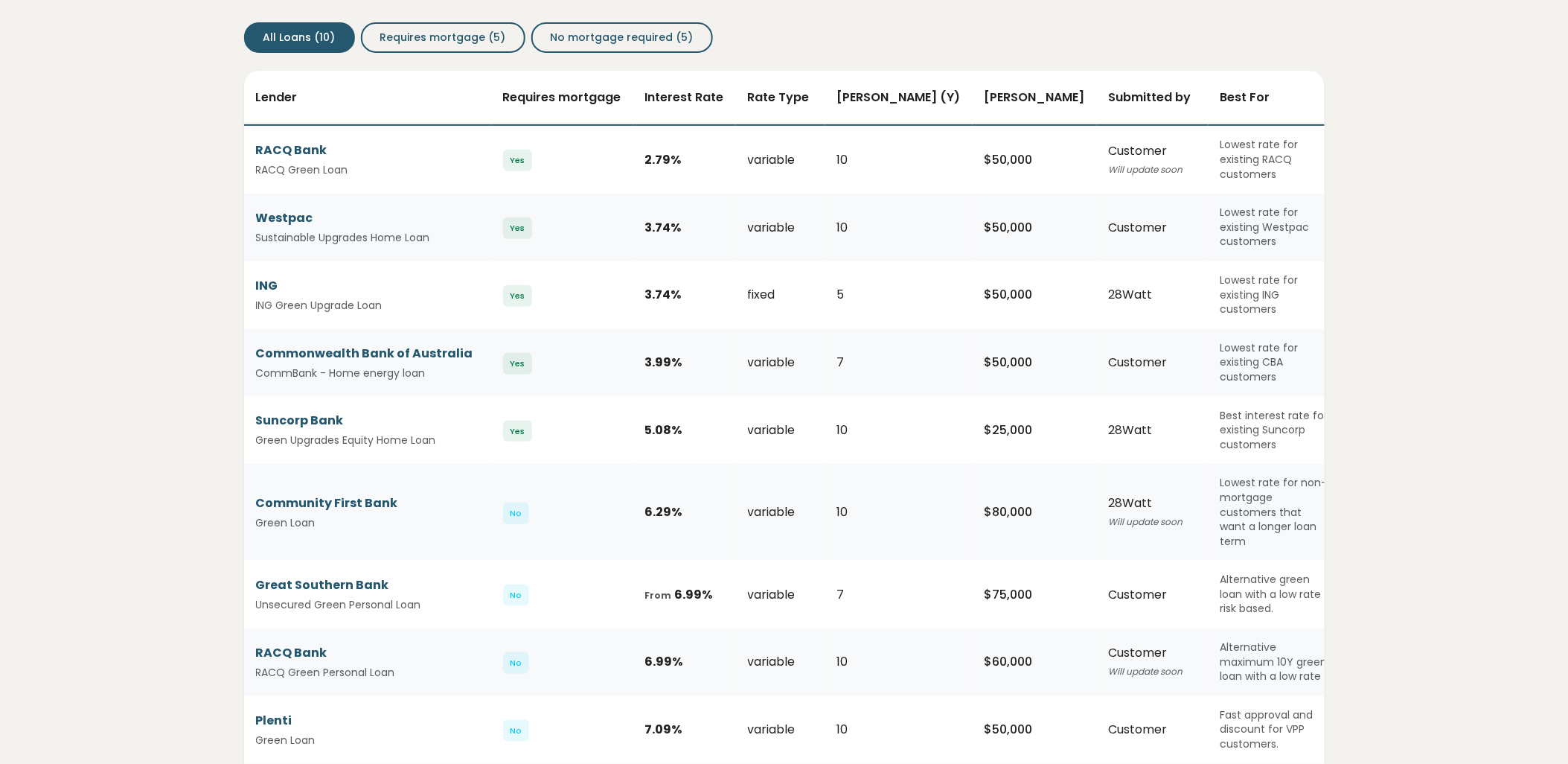
scroll to position [83, 0]
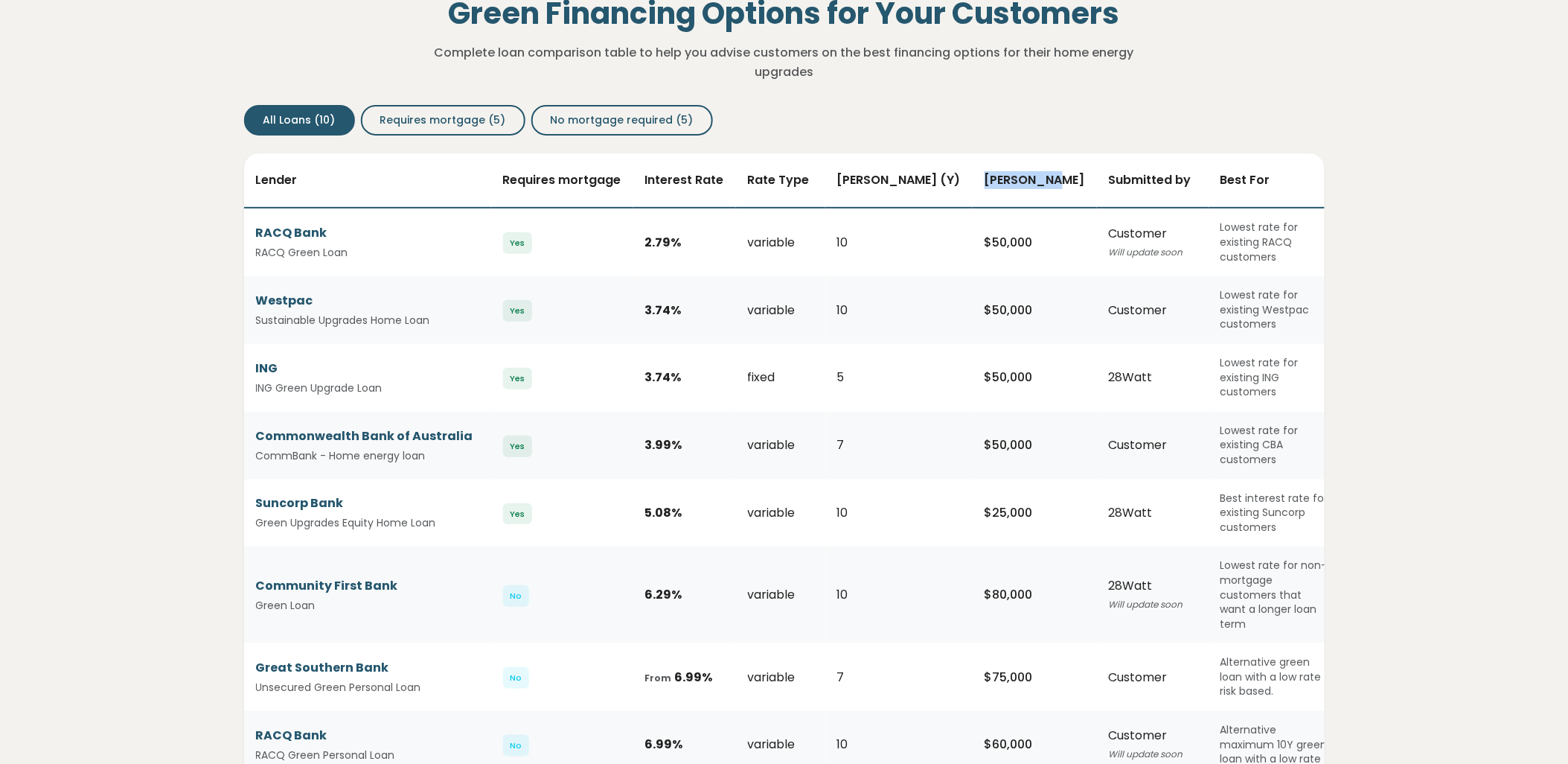
drag, startPoint x: 950, startPoint y: 181, endPoint x: 1024, endPoint y: 180, distance: 74.0
click at [1024, 180] on span "Max Amount" at bounding box center [1035, 180] width 101 height 17
drag, startPoint x: 1025, startPoint y: 177, endPoint x: 949, endPoint y: 172, distance: 76.2
click at [972, 172] on th "Max Amount" at bounding box center [1034, 181] width 125 height 54
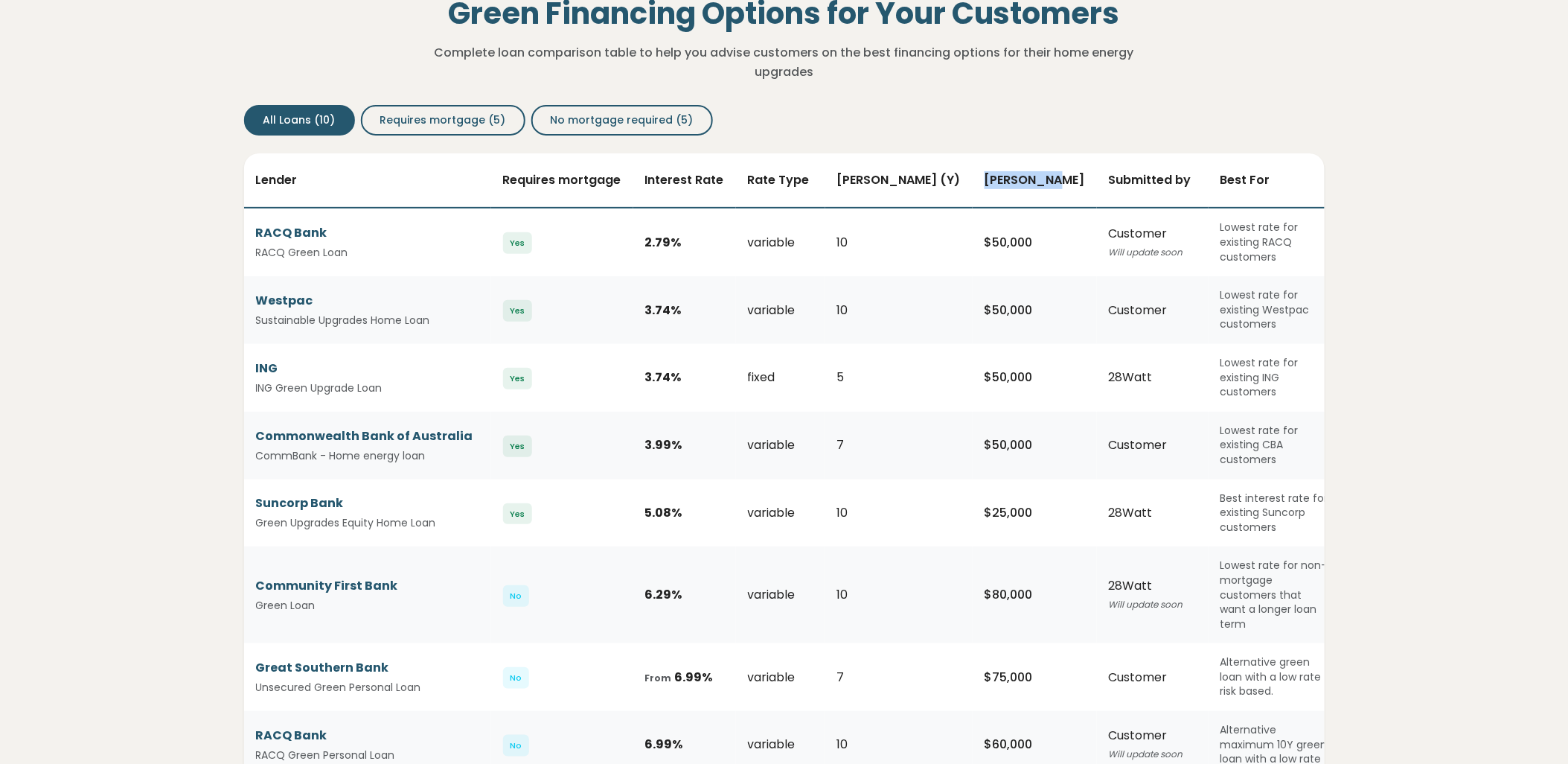
click at [985, 172] on span "Max Amount" at bounding box center [1035, 180] width 101 height 17
